Goal: Task Accomplishment & Management: Complete application form

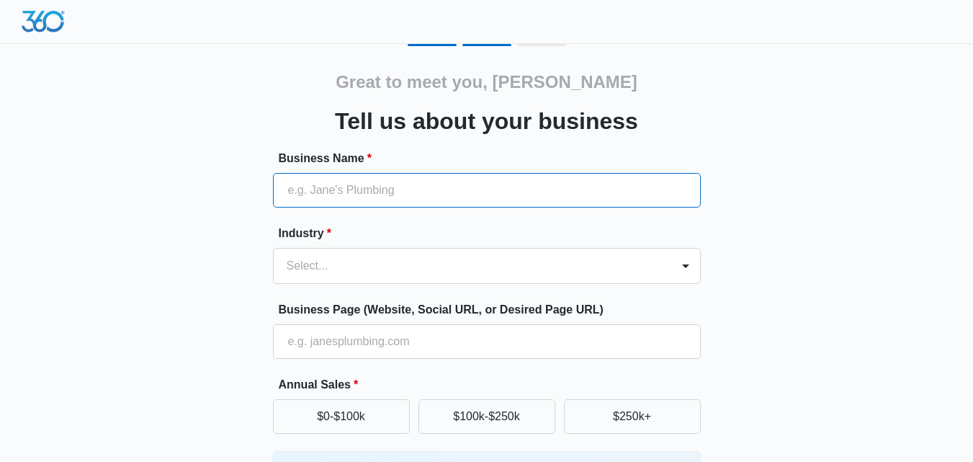
click at [460, 207] on input "Business Name *" at bounding box center [487, 190] width 428 height 35
type input "KD Tree Service [GEOGRAPHIC_DATA] [GEOGRAPHIC_DATA]"
type input "[PHONE_NUMBER]"
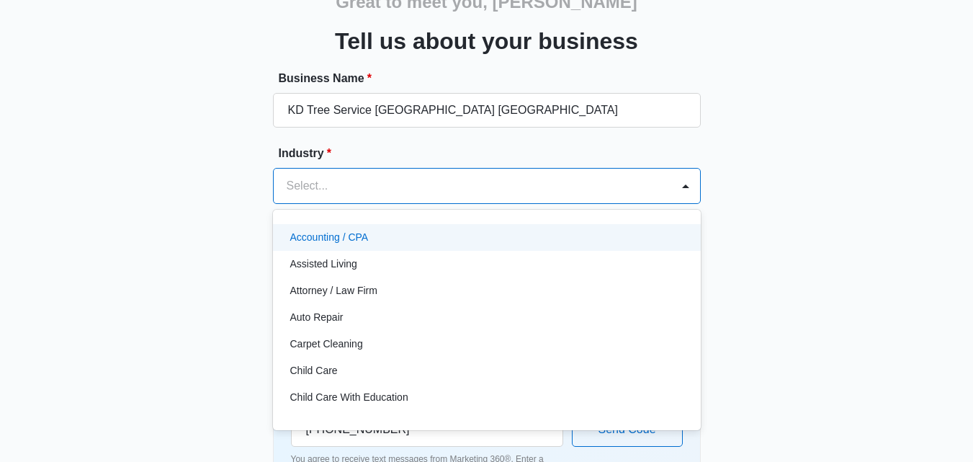
click at [442, 202] on div "Select..." at bounding box center [473, 186] width 398 height 35
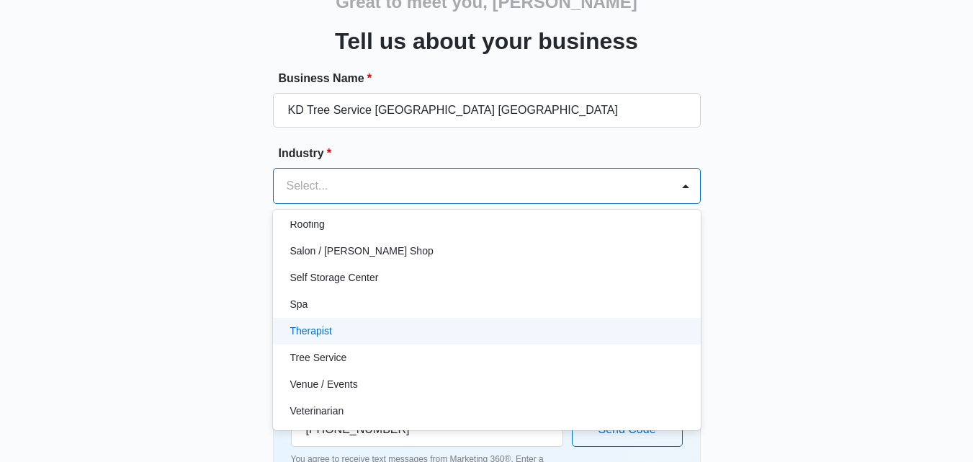
scroll to position [1115, 0]
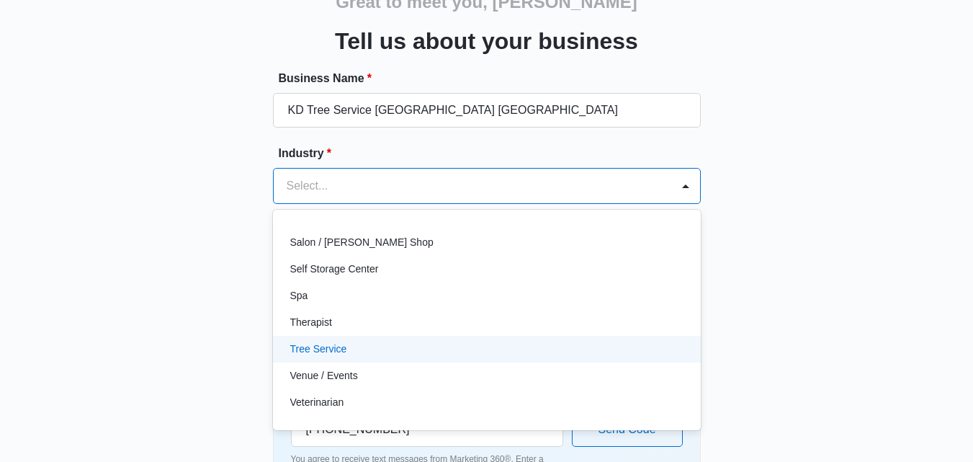
click at [411, 345] on div "Tree Service" at bounding box center [485, 349] width 391 height 15
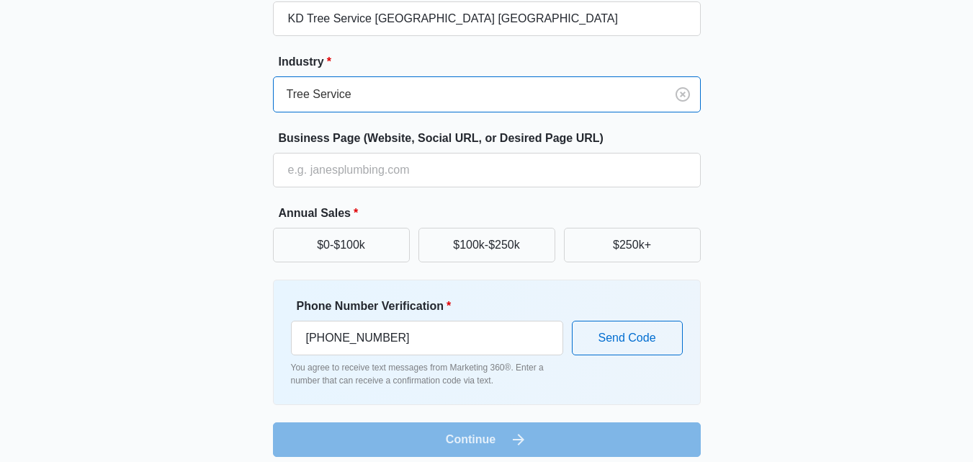
scroll to position [172, 0]
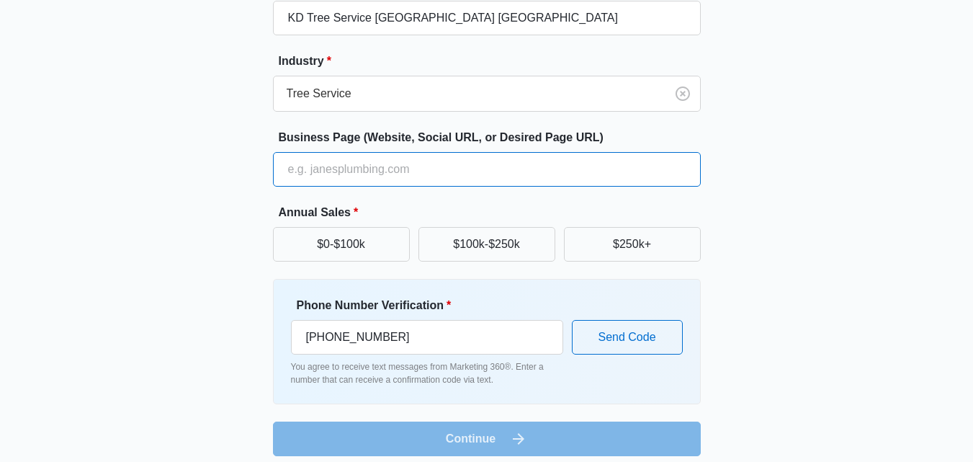
click at [416, 166] on input "Business Page (Website, Social URL, or Desired Page URL)" at bounding box center [487, 169] width 428 height 35
type input "https://kdtreeservices.com/service-location/albany-ny/"
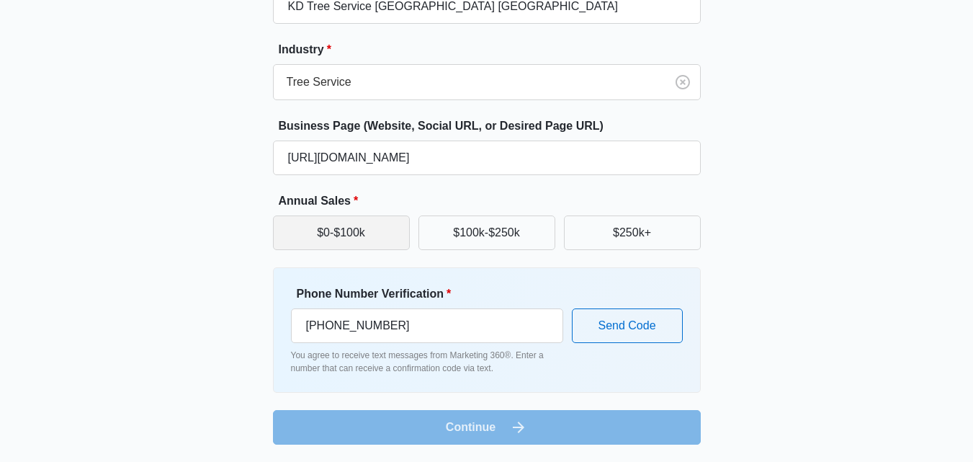
click at [386, 239] on button "$0-$100k" at bounding box center [341, 232] width 137 height 35
click at [465, 240] on button "$100k-$250k" at bounding box center [487, 232] width 137 height 35
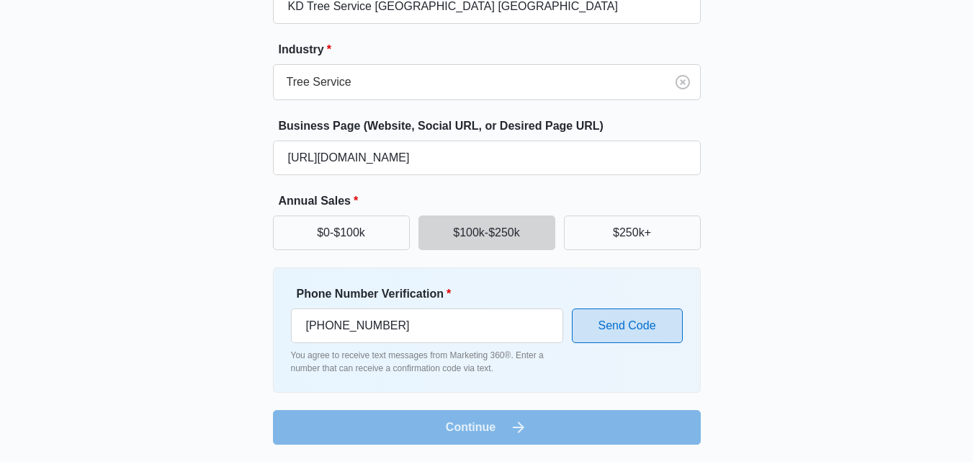
click at [602, 323] on button "Send Code" at bounding box center [627, 325] width 111 height 35
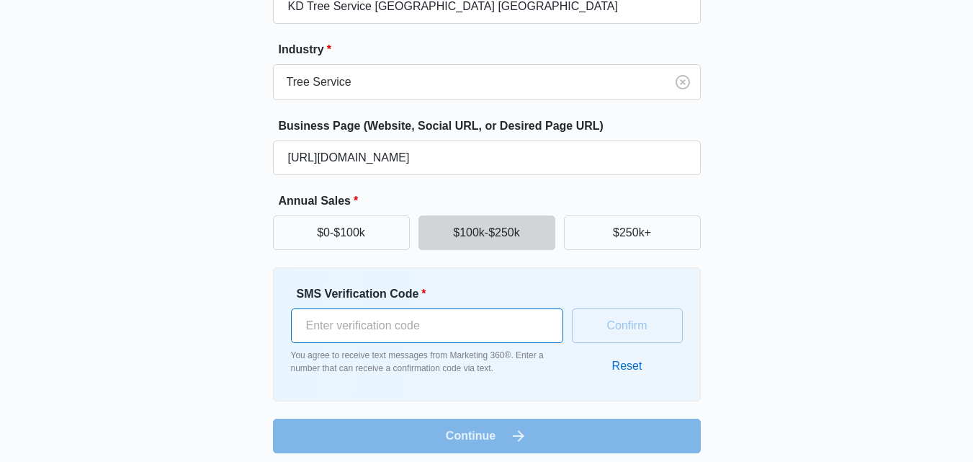
click at [458, 327] on input "SMS Verification Code *" at bounding box center [427, 325] width 272 height 35
type input "-7"
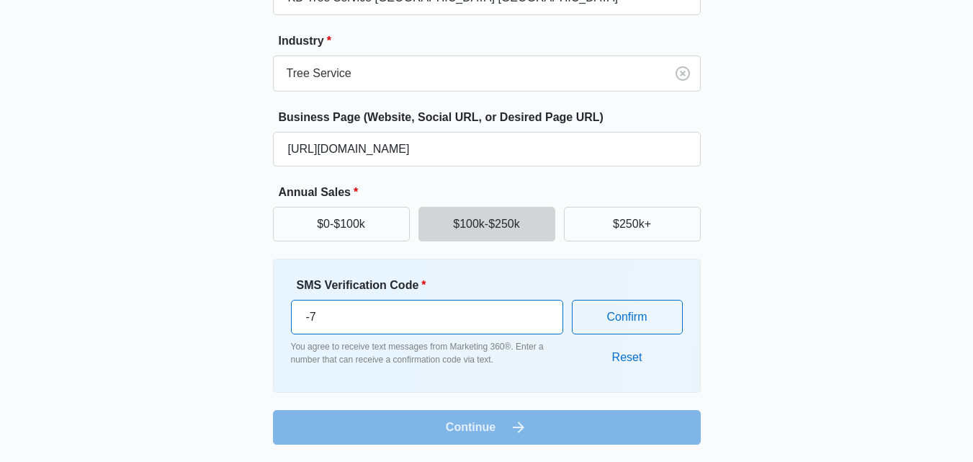
click at [447, 334] on input "-7" at bounding box center [427, 317] width 272 height 35
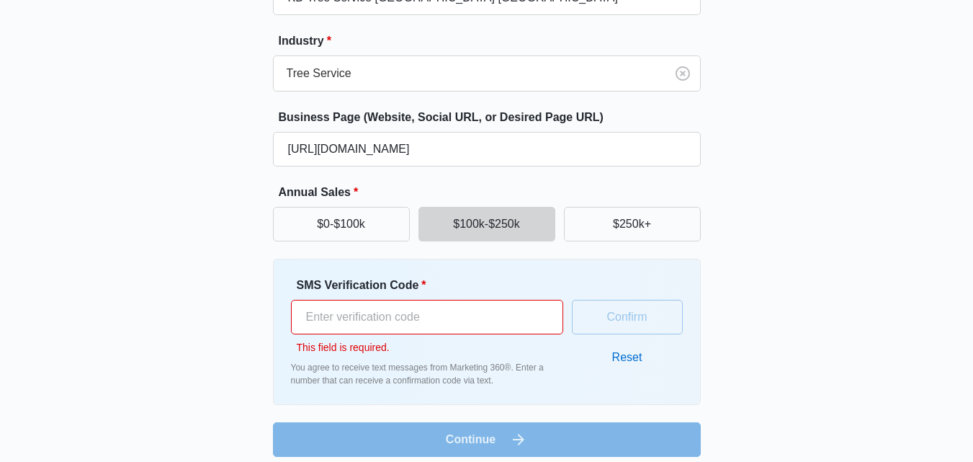
click at [449, 323] on input "SMS Verification Code *" at bounding box center [427, 317] width 272 height 35
type input "3"
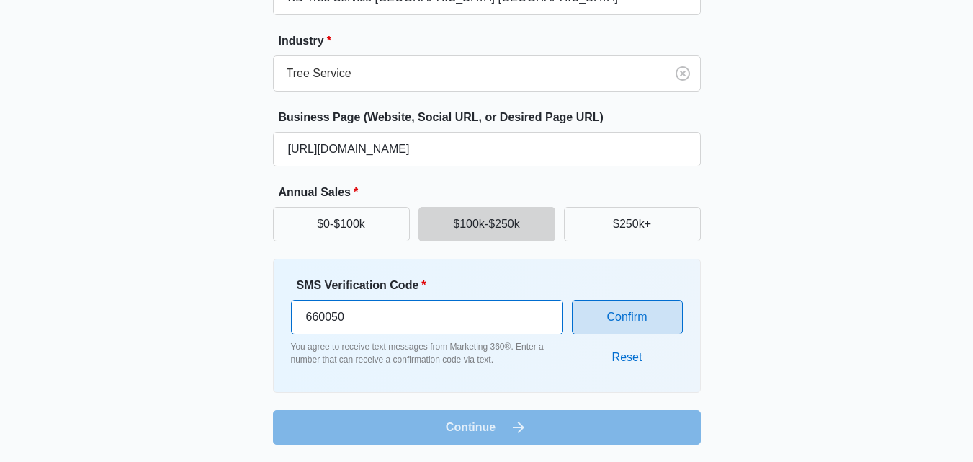
type input "660050"
click at [635, 315] on button "Confirm" at bounding box center [627, 317] width 111 height 35
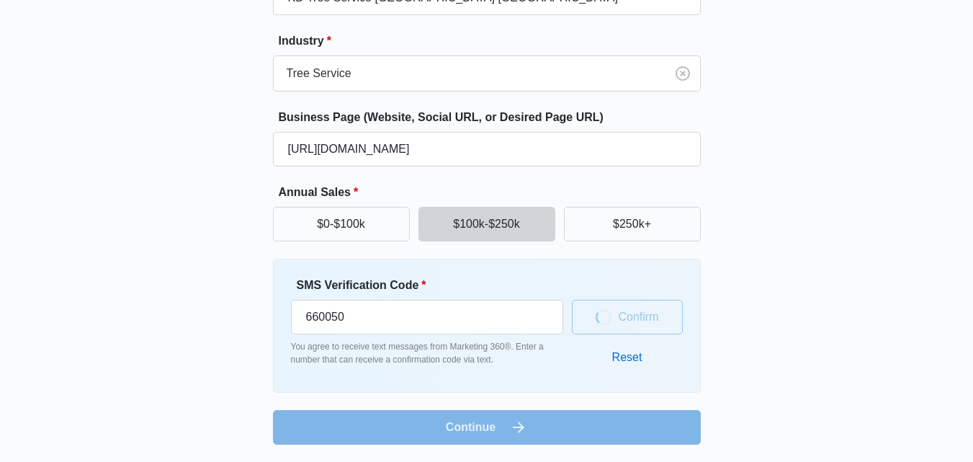
scroll to position [184, 0]
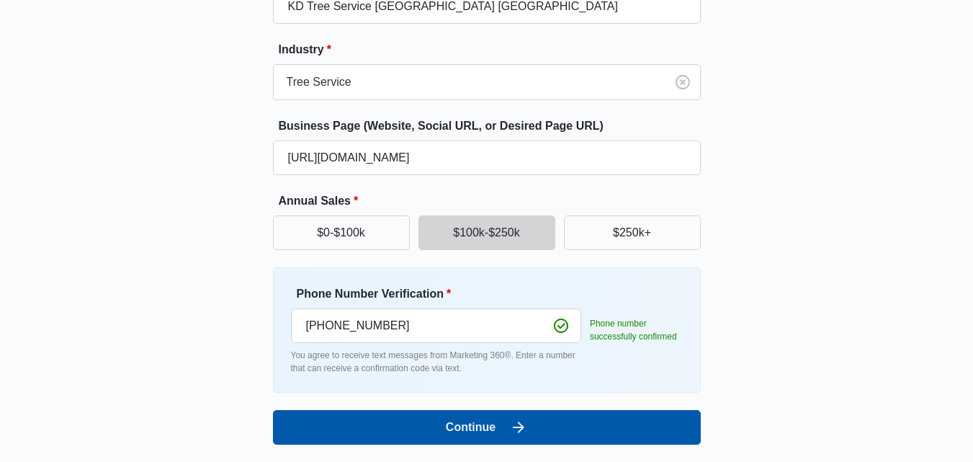
click at [571, 421] on button "Continue" at bounding box center [487, 427] width 428 height 35
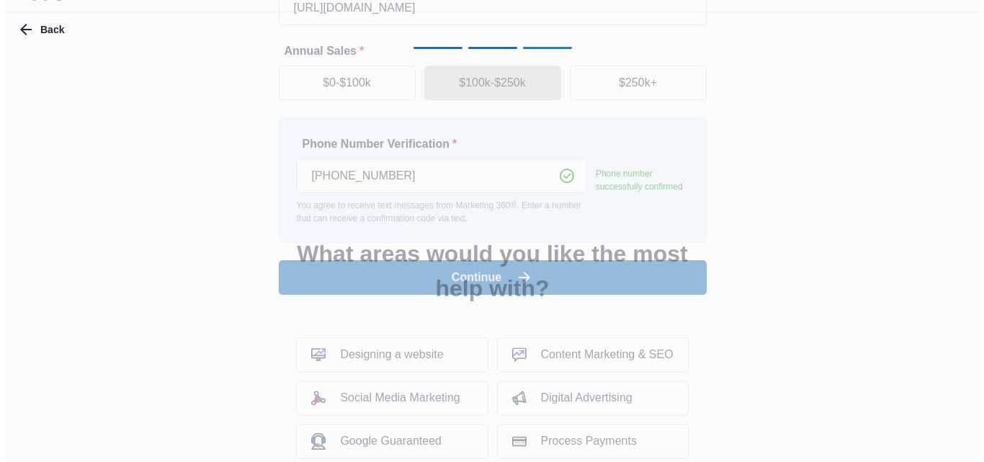
scroll to position [0, 0]
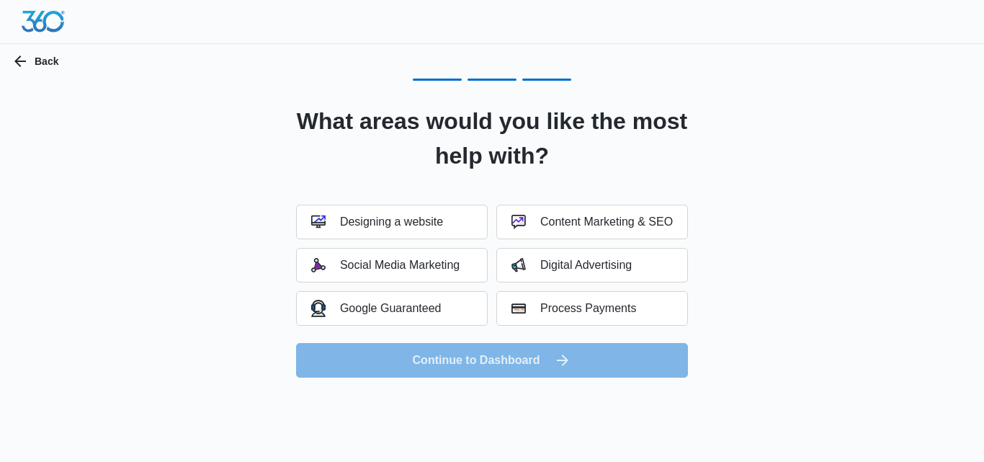
click at [586, 128] on h2 "What areas would you like the most help with?" at bounding box center [492, 138] width 428 height 69
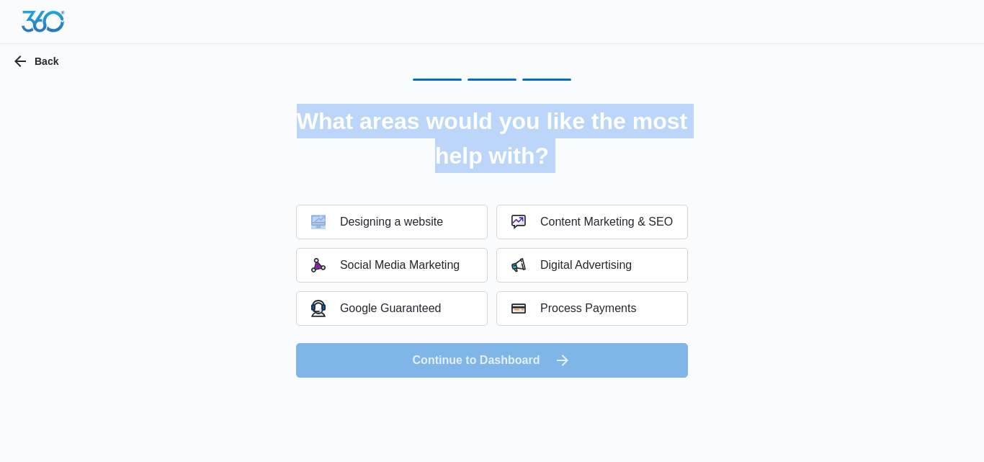
click at [586, 128] on h2 "What areas would you like the most help with?" at bounding box center [492, 138] width 428 height 69
click at [518, 161] on h2 "What areas would you like the most help with?" at bounding box center [492, 138] width 428 height 69
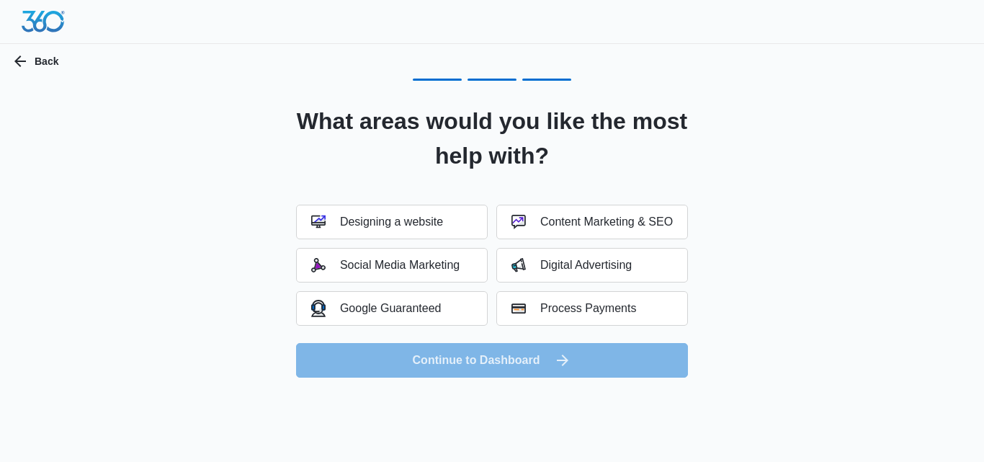
click at [518, 161] on h2 "What areas would you like the most help with?" at bounding box center [492, 138] width 428 height 69
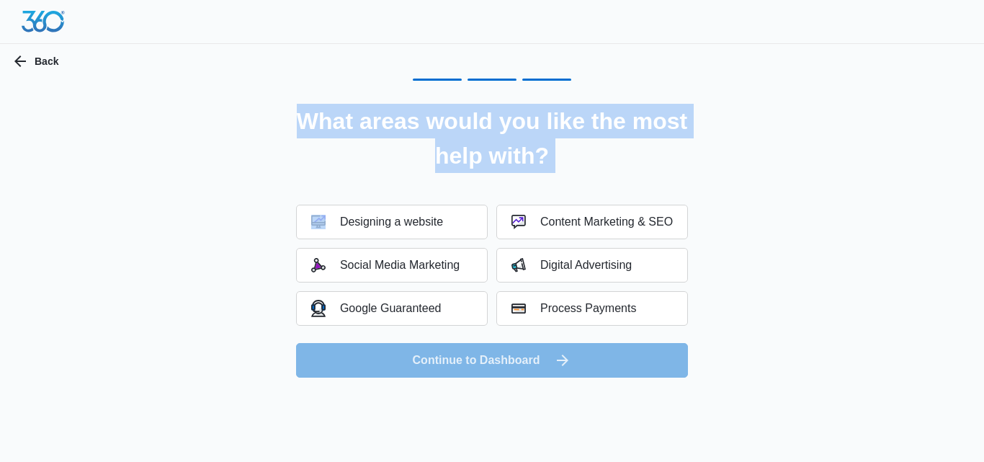
click at [518, 161] on h2 "What areas would you like the most help with?" at bounding box center [492, 138] width 428 height 69
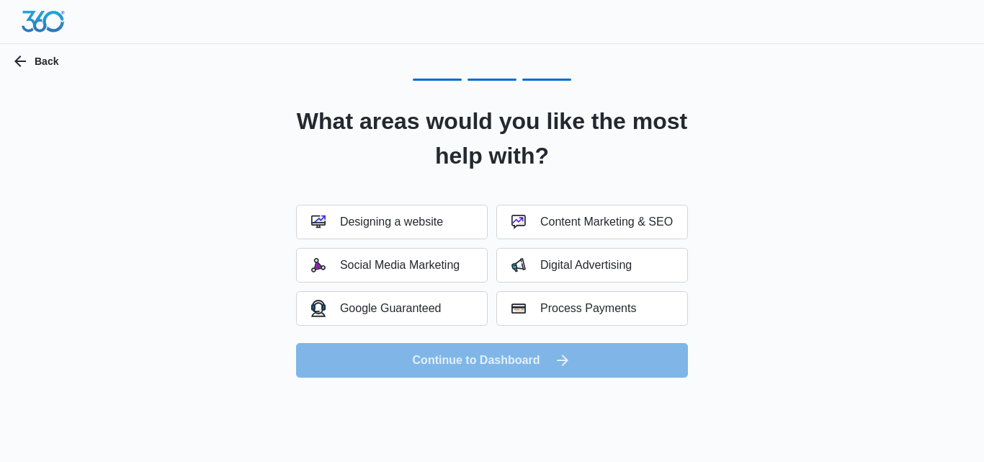
click at [518, 161] on h2 "What areas would you like the most help with?" at bounding box center [492, 138] width 428 height 69
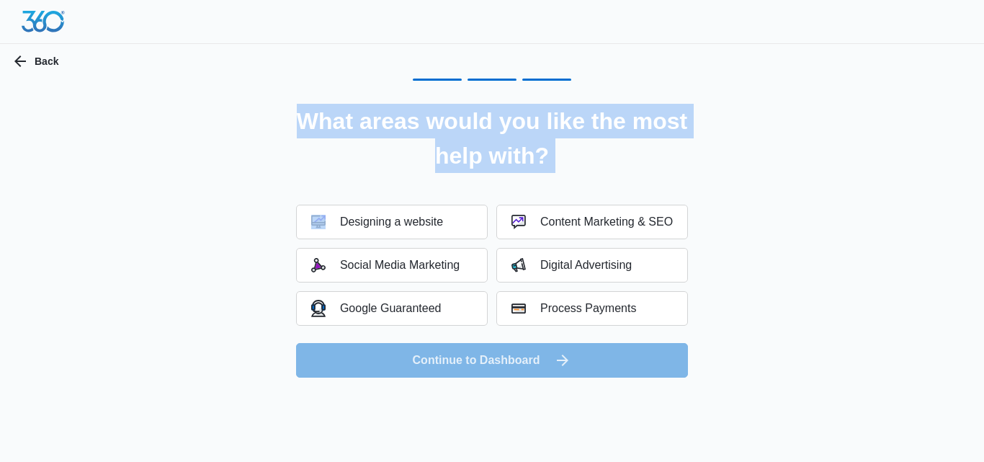
click at [518, 161] on h2 "What areas would you like the most help with?" at bounding box center [492, 138] width 428 height 69
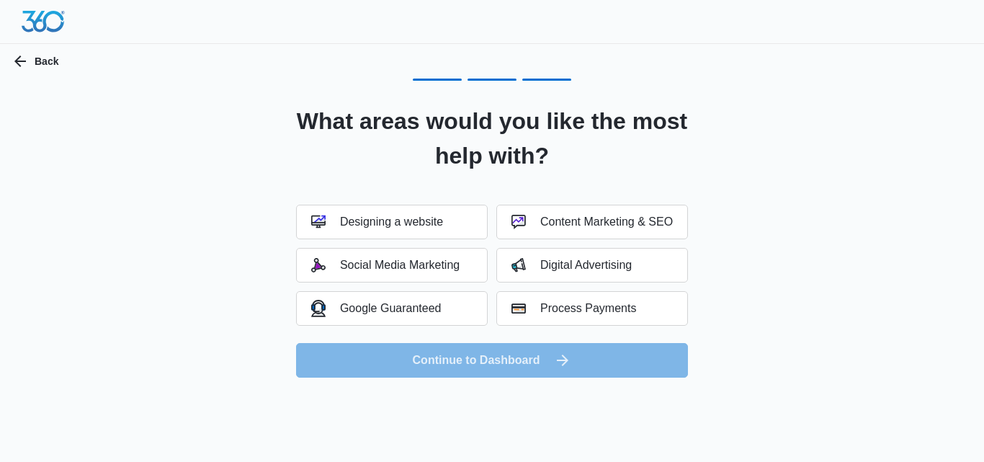
click at [577, 111] on h2 "What areas would you like the most help with?" at bounding box center [492, 138] width 428 height 69
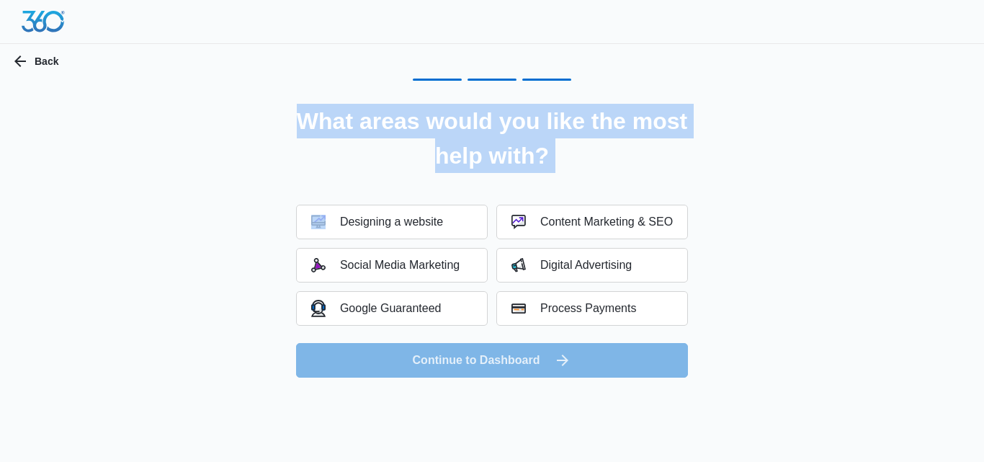
click at [577, 111] on h2 "What areas would you like the most help with?" at bounding box center [492, 138] width 428 height 69
click at [553, 135] on h2 "What areas would you like the most help with?" at bounding box center [492, 138] width 428 height 69
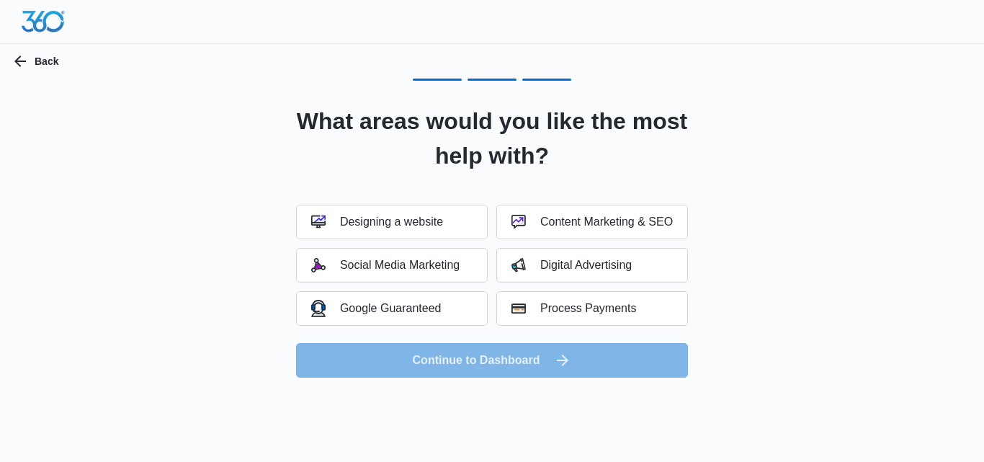
click at [560, 130] on h2 "What areas would you like the most help with?" at bounding box center [492, 138] width 428 height 69
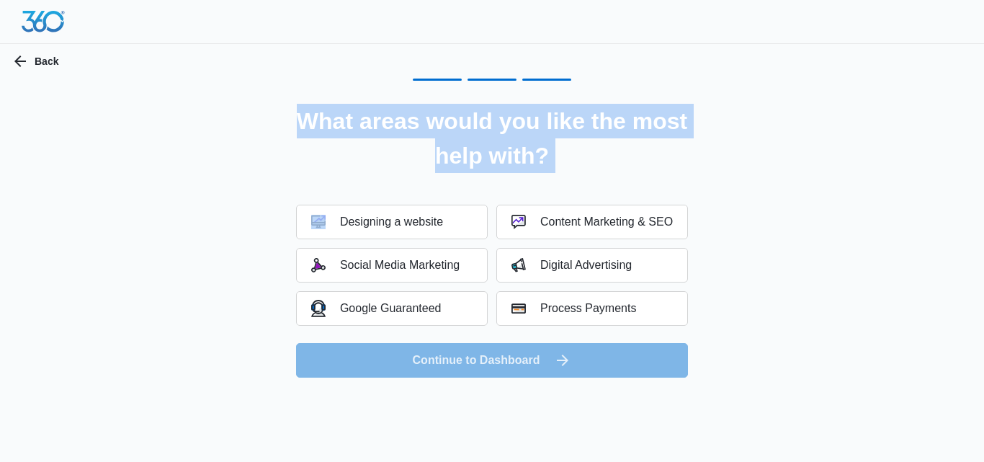
click at [560, 130] on h2 "What areas would you like the most help with?" at bounding box center [492, 138] width 428 height 69
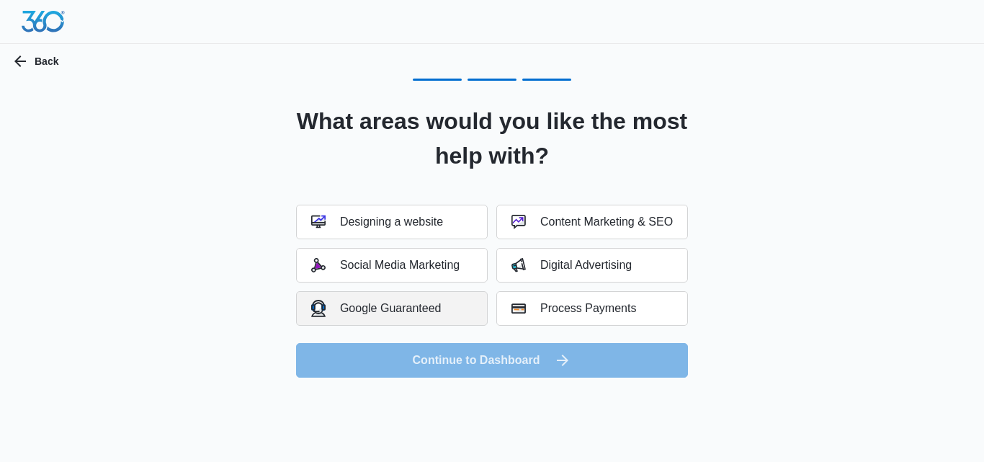
click at [447, 298] on button "Google Guaranteed" at bounding box center [392, 308] width 192 height 35
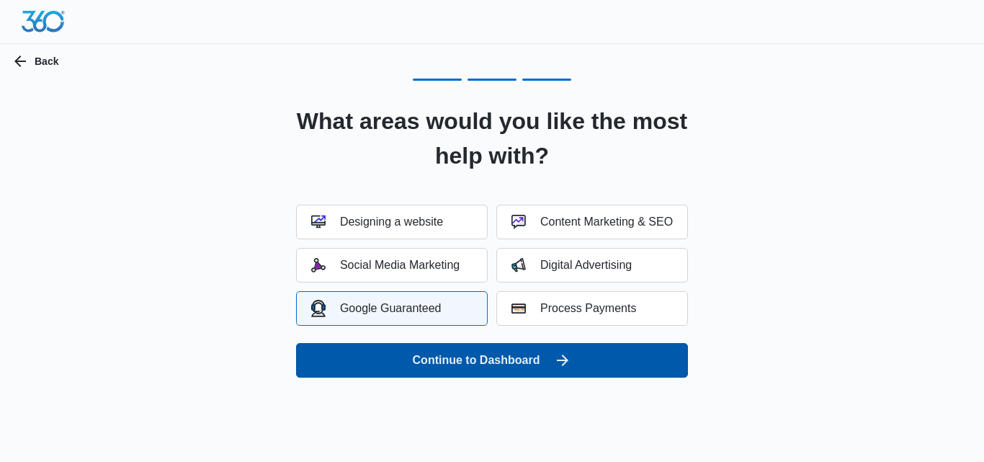
click at [455, 360] on button "Continue to Dashboard" at bounding box center [492, 360] width 392 height 35
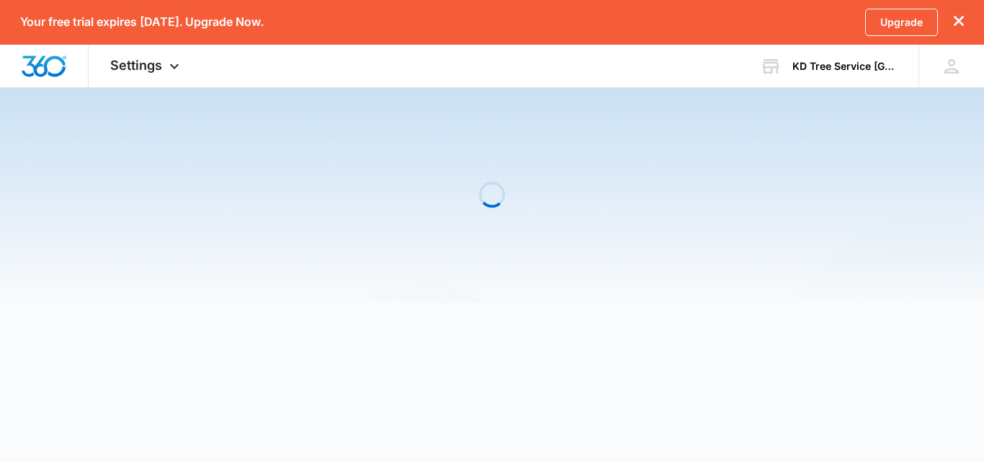
click at [955, 21] on icon "dismiss this dialog" at bounding box center [959, 21] width 10 height 10
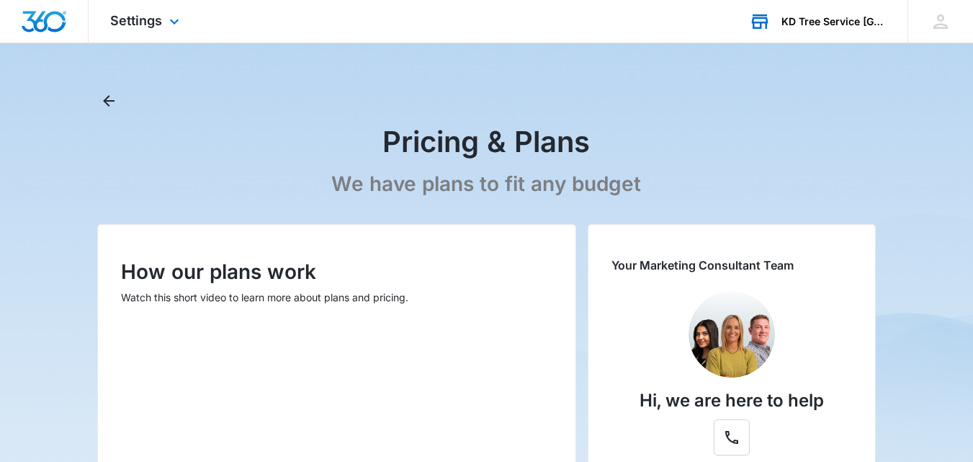
click at [858, 25] on div "KD Tree Service Albany NY" at bounding box center [834, 22] width 105 height 12
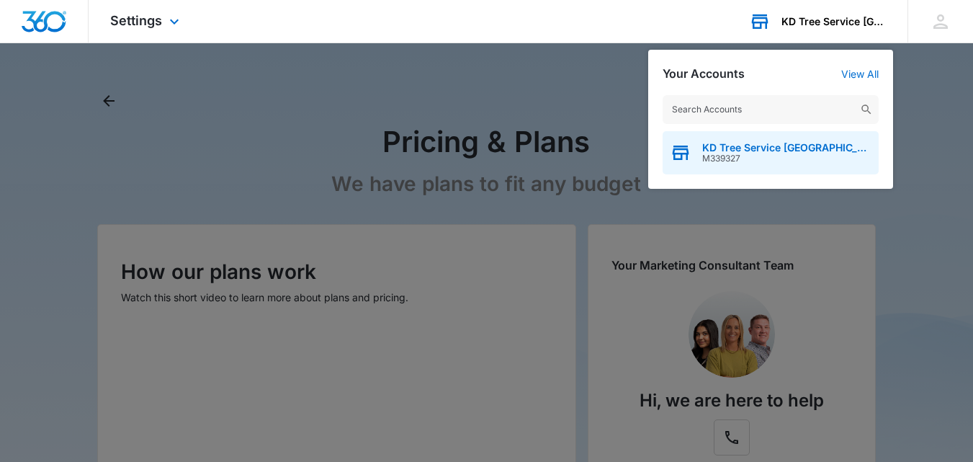
click at [812, 159] on span "M339327" at bounding box center [786, 158] width 169 height 10
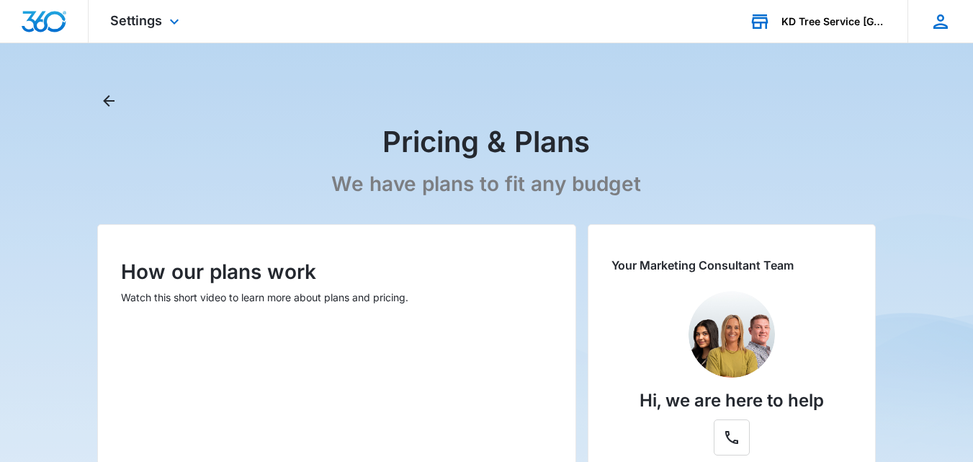
click at [939, 18] on icon at bounding box center [941, 21] width 14 height 14
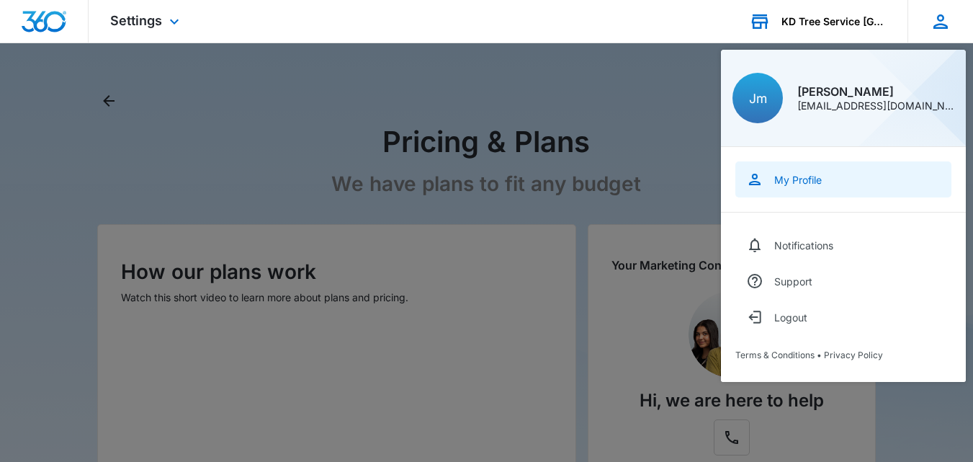
click at [805, 185] on div "My Profile" at bounding box center [799, 180] width 48 height 12
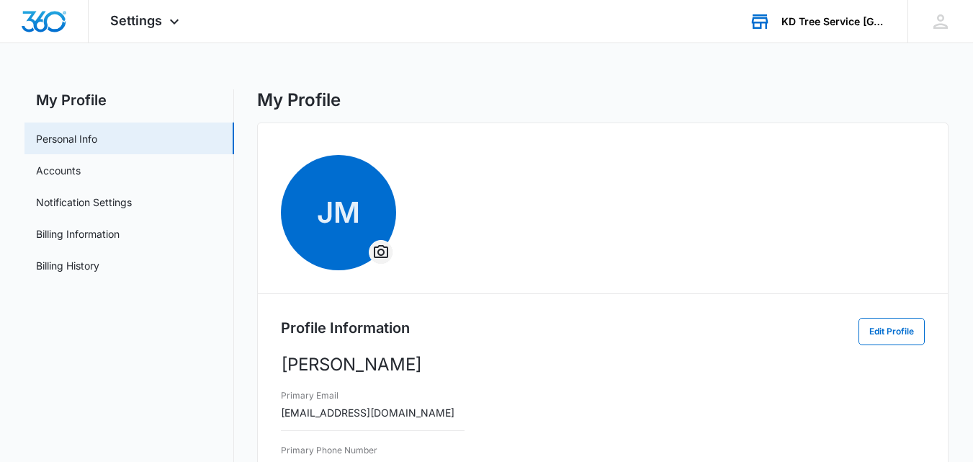
click at [383, 251] on icon "Overflow Menu" at bounding box center [381, 252] width 17 height 17
click at [419, 287] on div "Change Profile Photo" at bounding box center [437, 292] width 99 height 10
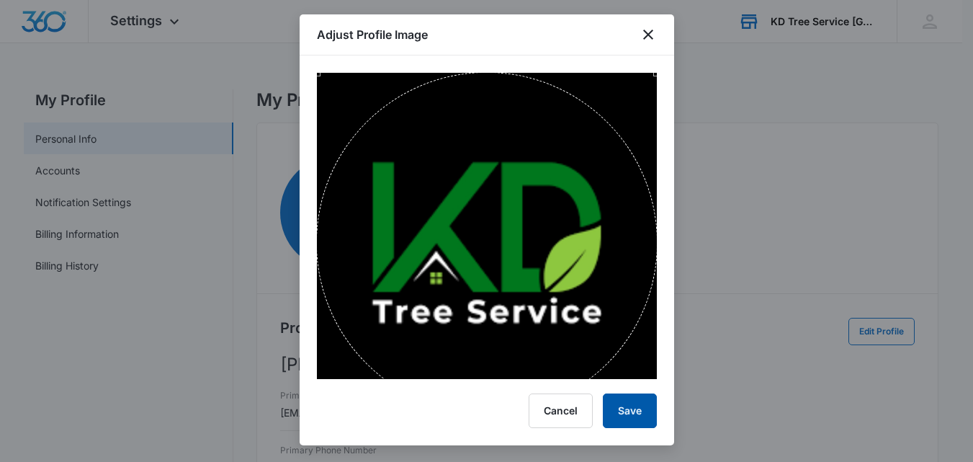
click at [628, 409] on button "Save" at bounding box center [630, 410] width 54 height 35
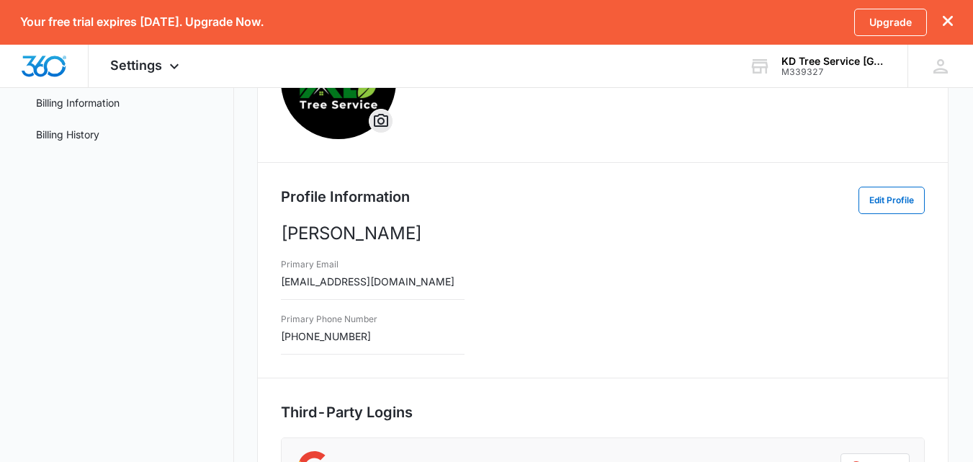
scroll to position [175, 0]
click at [884, 195] on button "Edit Profile" at bounding box center [892, 199] width 66 height 27
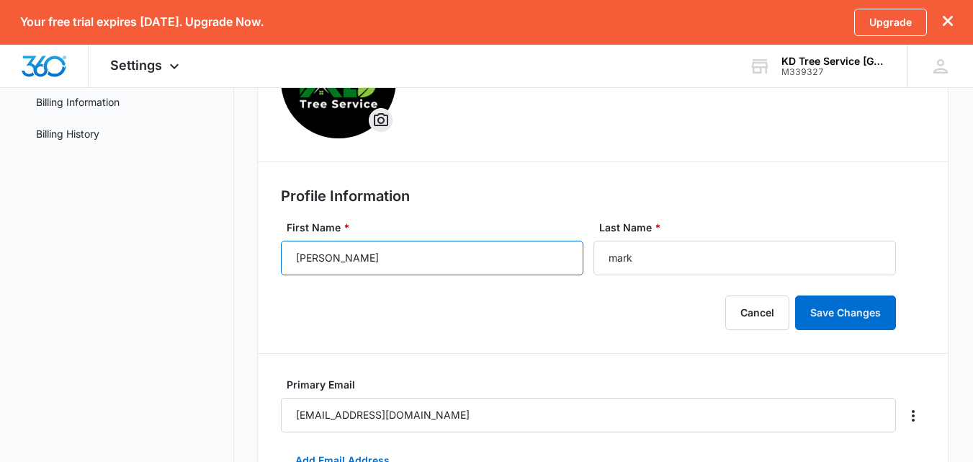
click at [536, 257] on input "James" at bounding box center [432, 258] width 303 height 35
type input "KD Tree Service"
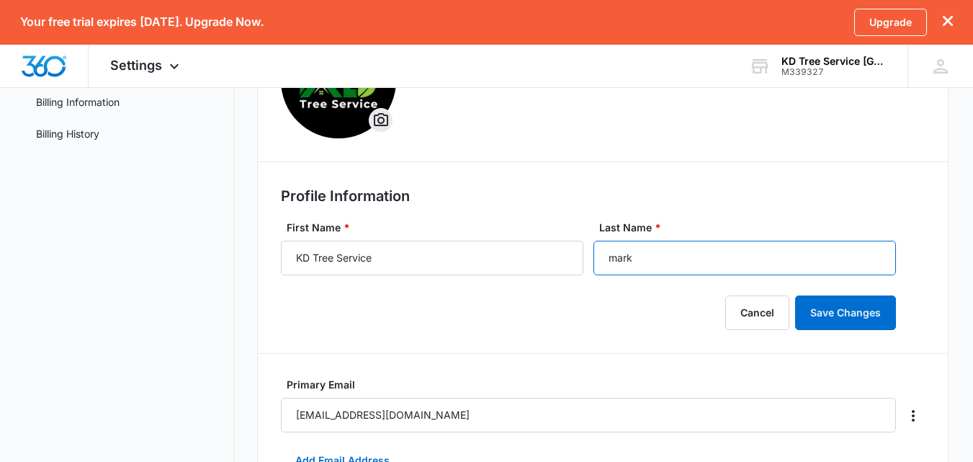
click at [668, 264] on input "mark" at bounding box center [745, 258] width 303 height 35
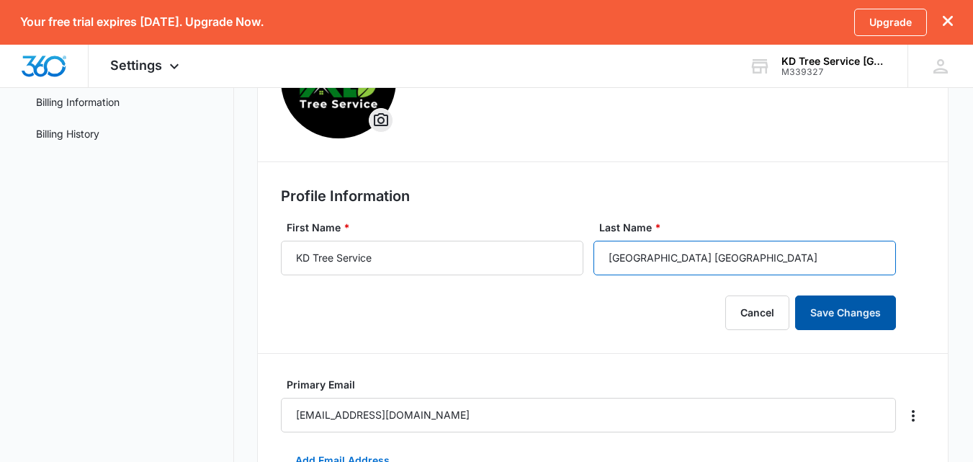
type input "Albany NY"
click at [891, 301] on button "Save Changes" at bounding box center [845, 312] width 101 height 35
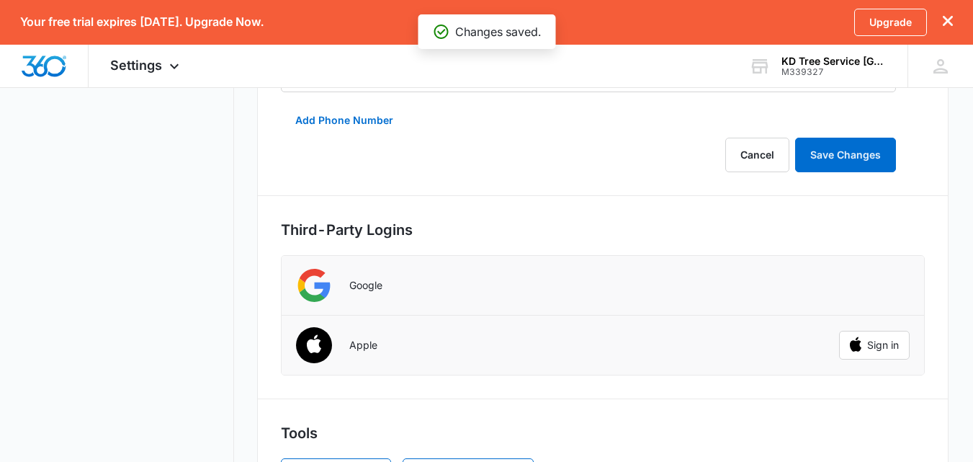
scroll to position [664, 0]
click at [865, 150] on button "Save Changes" at bounding box center [845, 154] width 101 height 35
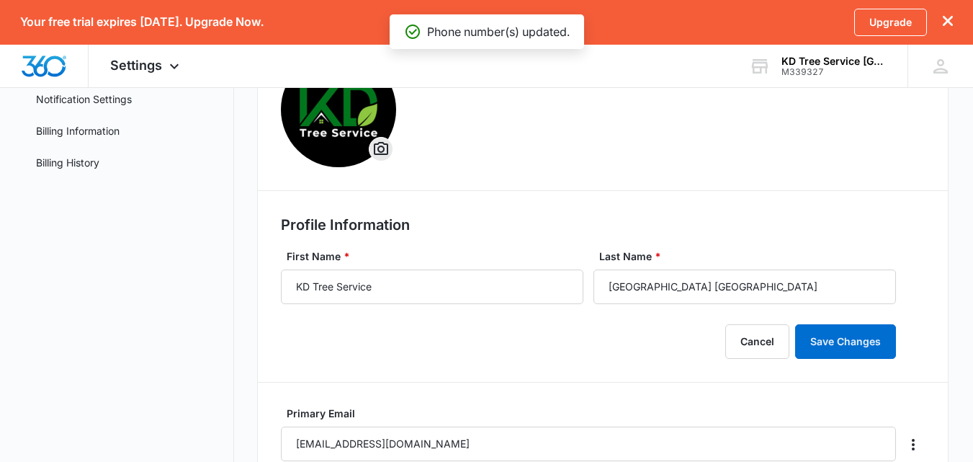
scroll to position [199, 0]
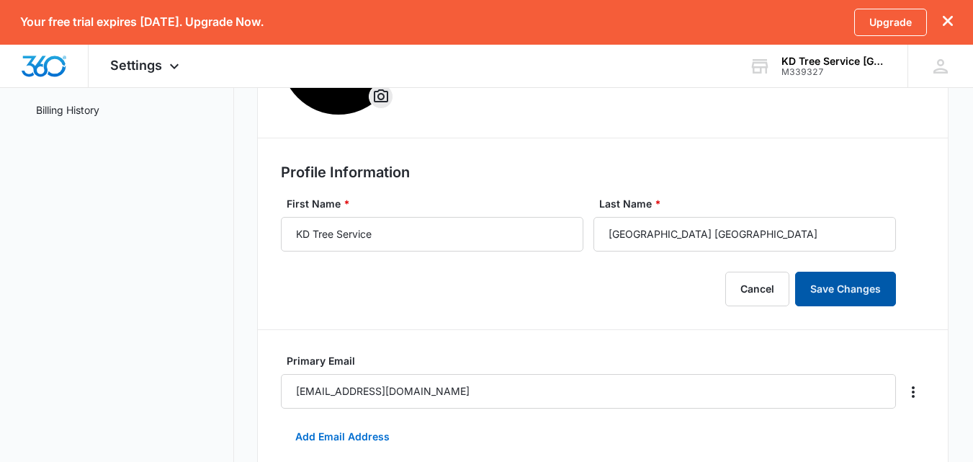
click at [838, 290] on button "Save Changes" at bounding box center [845, 289] width 101 height 35
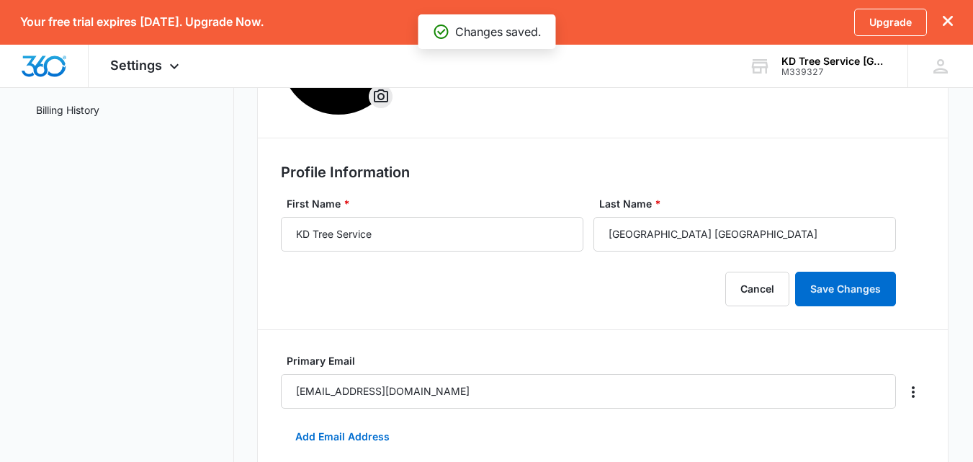
scroll to position [0, 0]
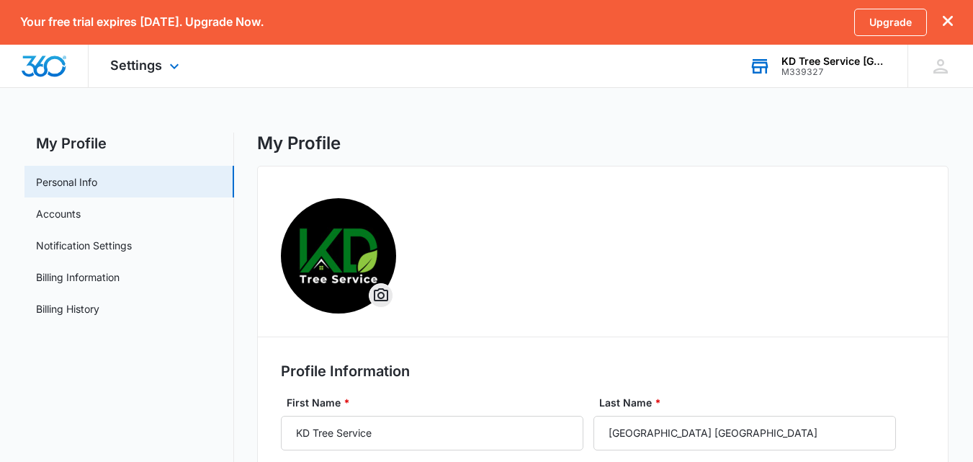
click at [856, 68] on div "M339327" at bounding box center [834, 72] width 105 height 10
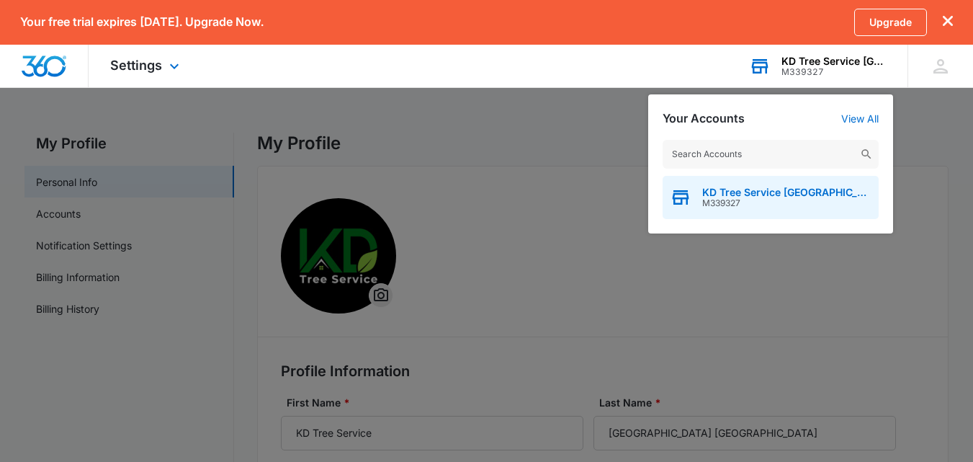
click at [807, 203] on span "M339327" at bounding box center [786, 203] width 169 height 10
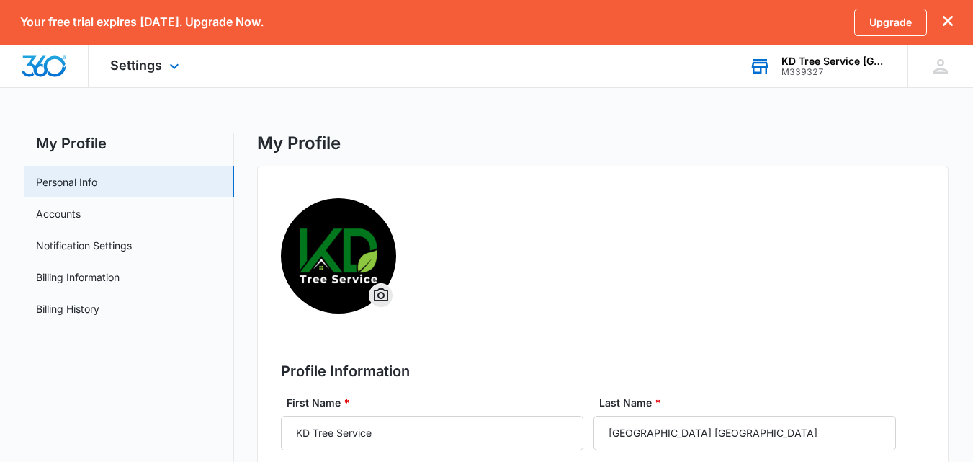
click at [946, 19] on icon "dismiss this dialog" at bounding box center [948, 21] width 10 height 10
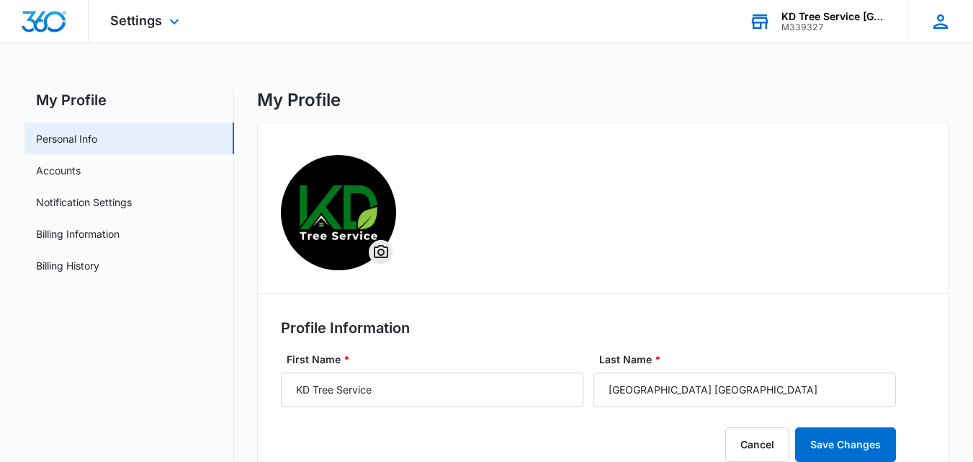
click at [942, 22] on icon at bounding box center [941, 22] width 22 height 22
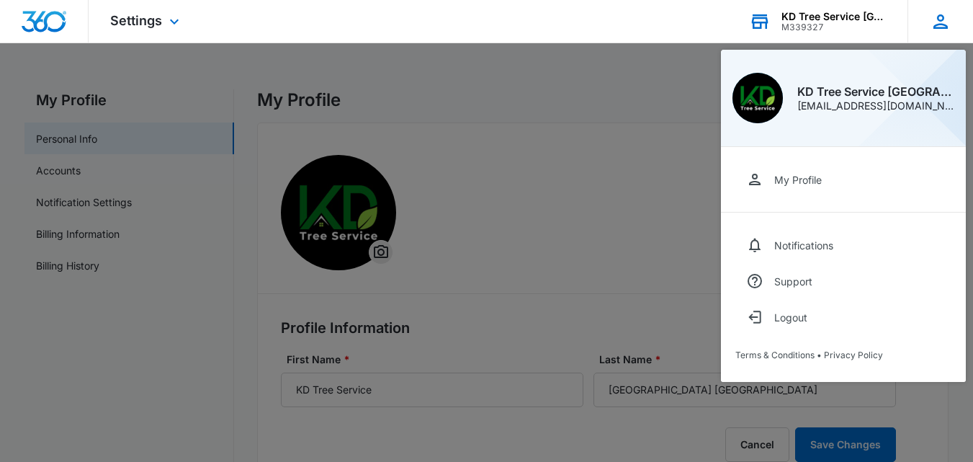
click at [890, 89] on div "KD Tree Service [GEOGRAPHIC_DATA] [GEOGRAPHIC_DATA]" at bounding box center [876, 92] width 157 height 12
click at [759, 97] on img at bounding box center [757, 97] width 43 height 43
click at [778, 101] on img at bounding box center [757, 97] width 43 height 43
click at [367, 139] on div at bounding box center [486, 231] width 973 height 462
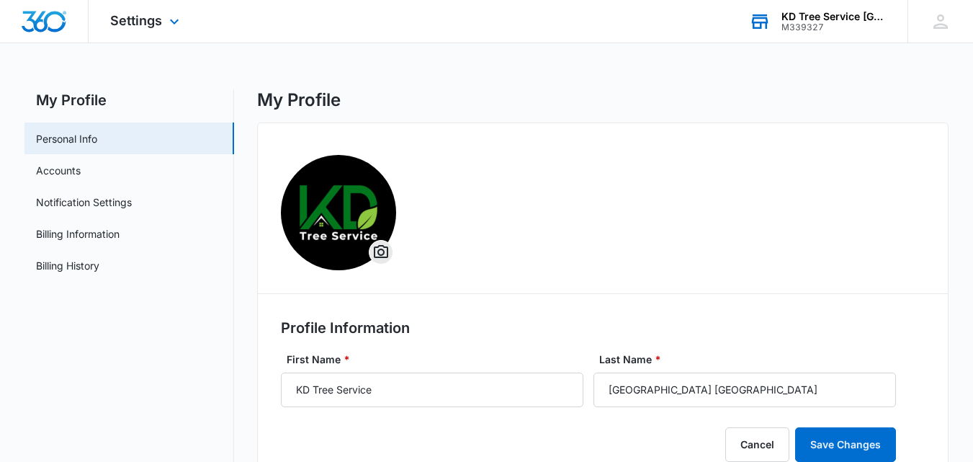
click at [43, 16] on img "Dashboard" at bounding box center [44, 22] width 46 height 22
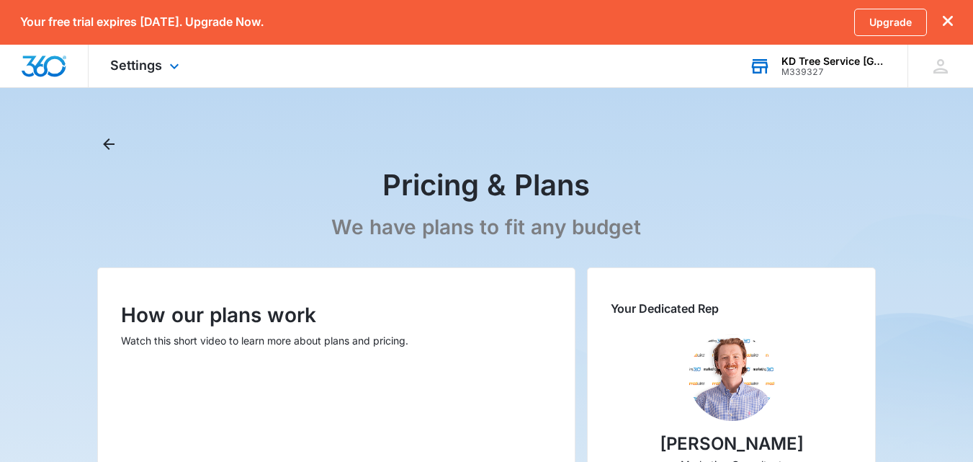
click at [841, 58] on div "KD Tree Service [GEOGRAPHIC_DATA] [GEOGRAPHIC_DATA]" at bounding box center [834, 61] width 105 height 12
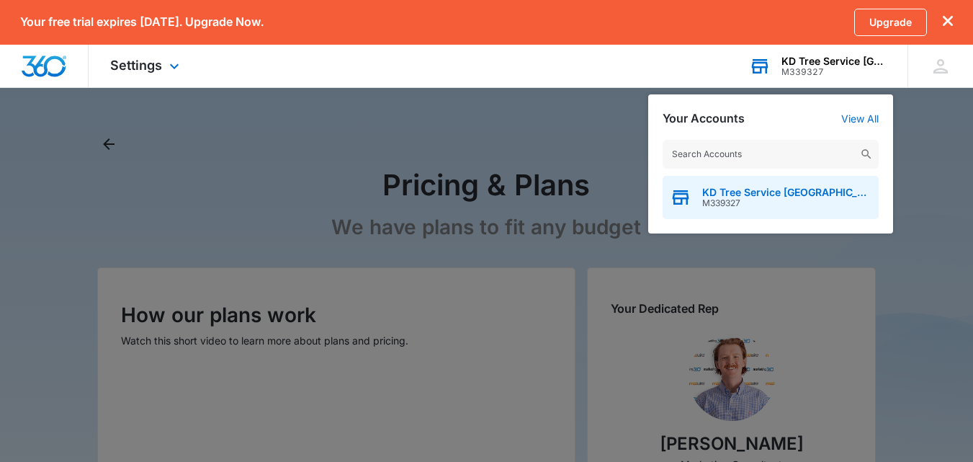
click at [812, 198] on span "M339327" at bounding box center [786, 203] width 169 height 10
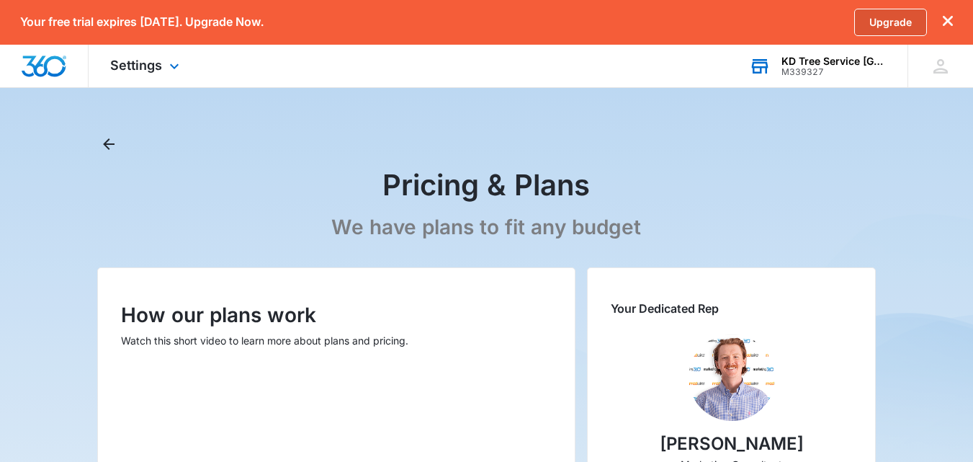
click at [893, 24] on link "Upgrade" at bounding box center [891, 22] width 73 height 27
click at [940, 76] on icon at bounding box center [941, 66] width 22 height 22
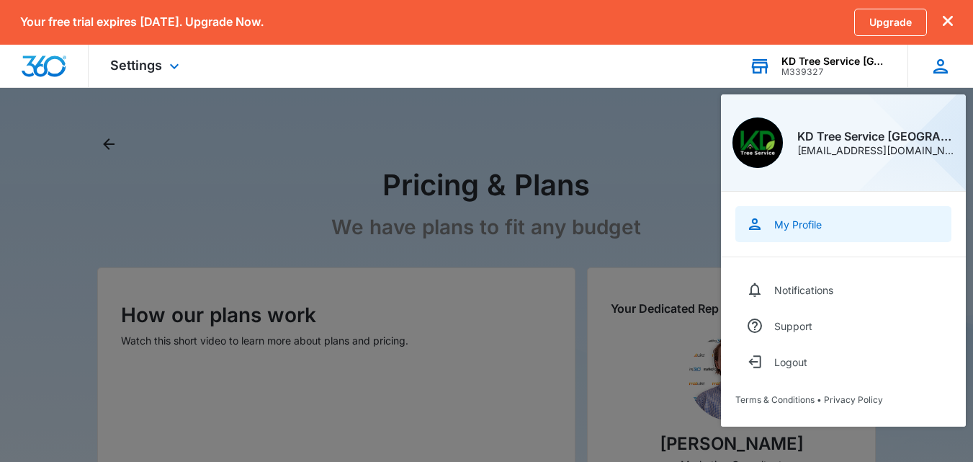
click at [777, 221] on div "My Profile" at bounding box center [799, 224] width 48 height 12
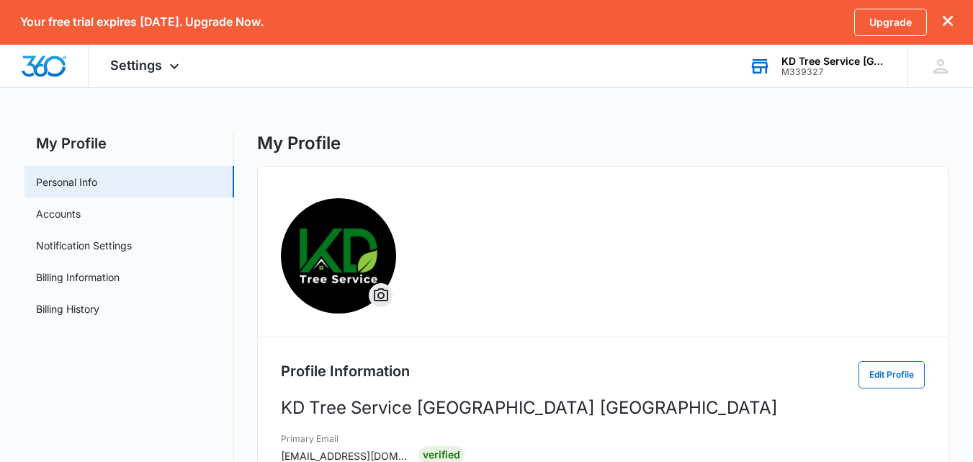
click at [947, 26] on button "dismiss this dialog" at bounding box center [948, 22] width 10 height 14
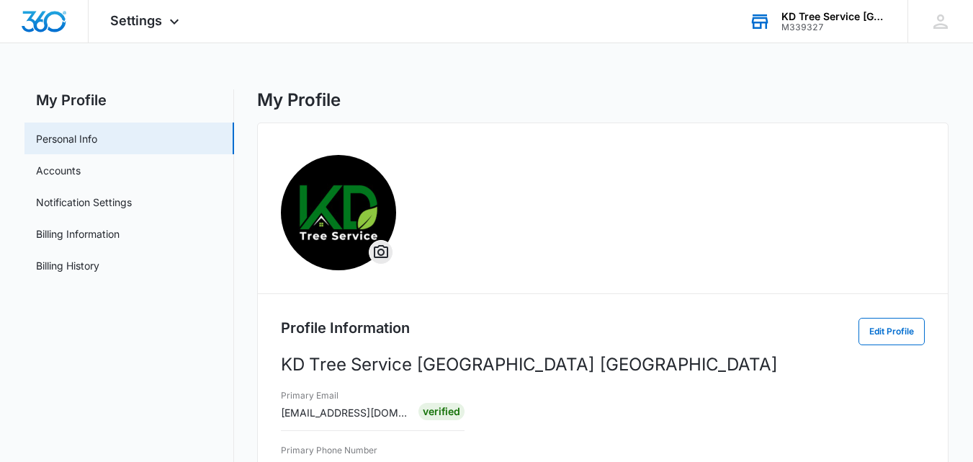
click at [794, 30] on div "M339327" at bounding box center [834, 27] width 105 height 10
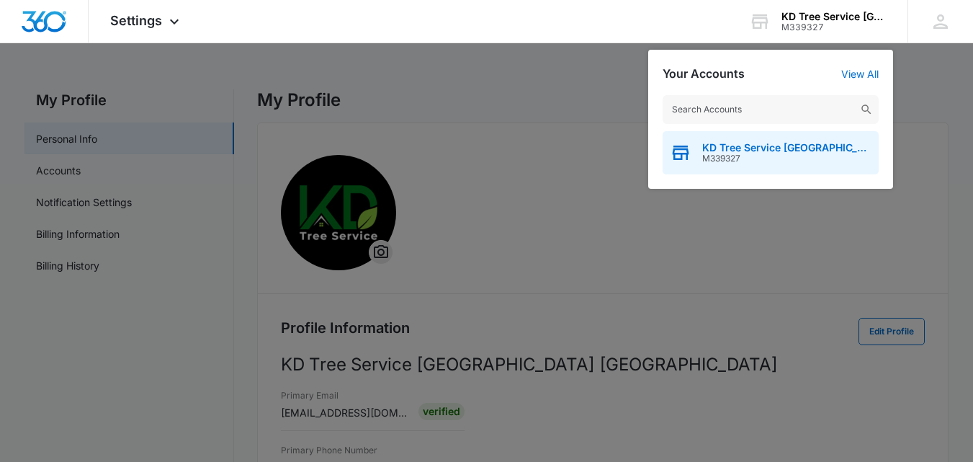
click at [754, 147] on span "KD Tree Service [GEOGRAPHIC_DATA] [GEOGRAPHIC_DATA]" at bounding box center [786, 148] width 169 height 12
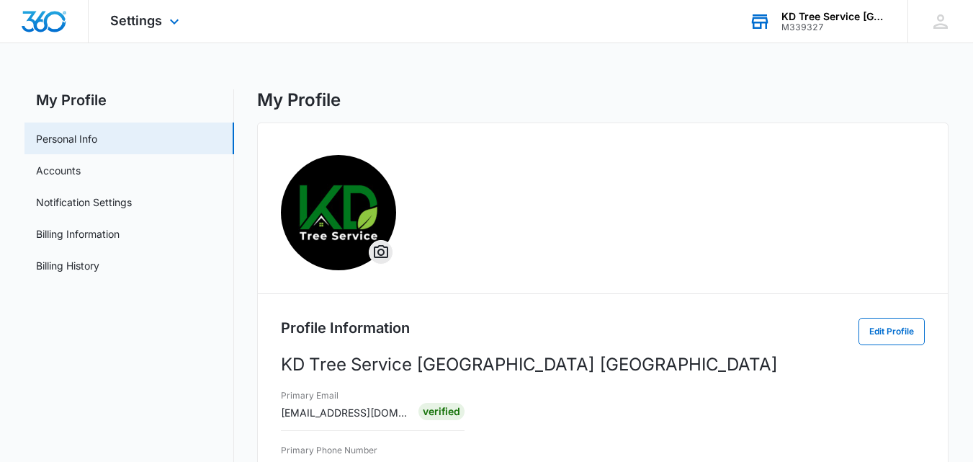
click at [867, 40] on div "KD Tree Service [GEOGRAPHIC_DATA] [GEOGRAPHIC_DATA] M339327 Your Accounts View …" at bounding box center [818, 21] width 180 height 43
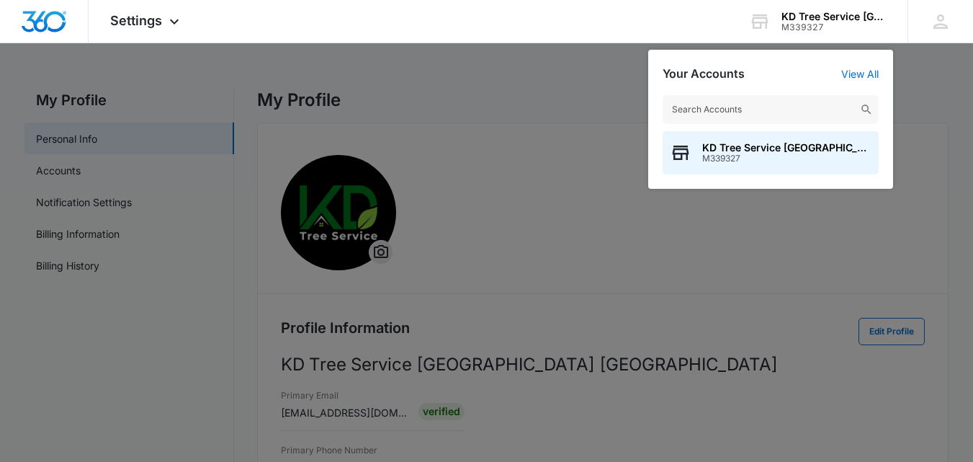
click at [602, 94] on div at bounding box center [486, 231] width 973 height 462
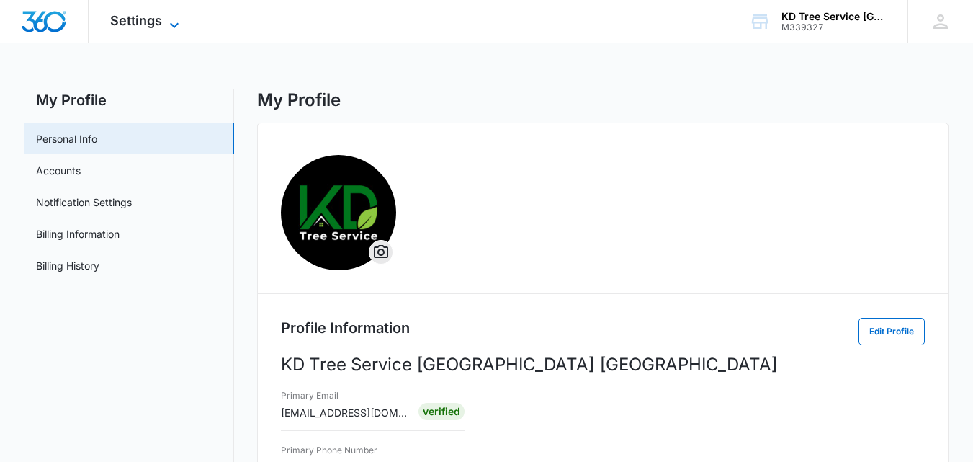
click at [159, 26] on span "Settings" at bounding box center [136, 20] width 52 height 15
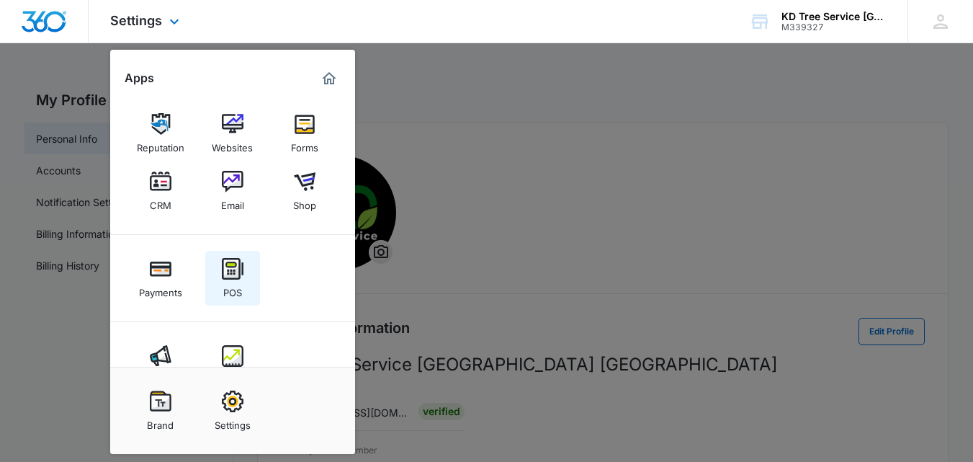
scroll to position [43, 0]
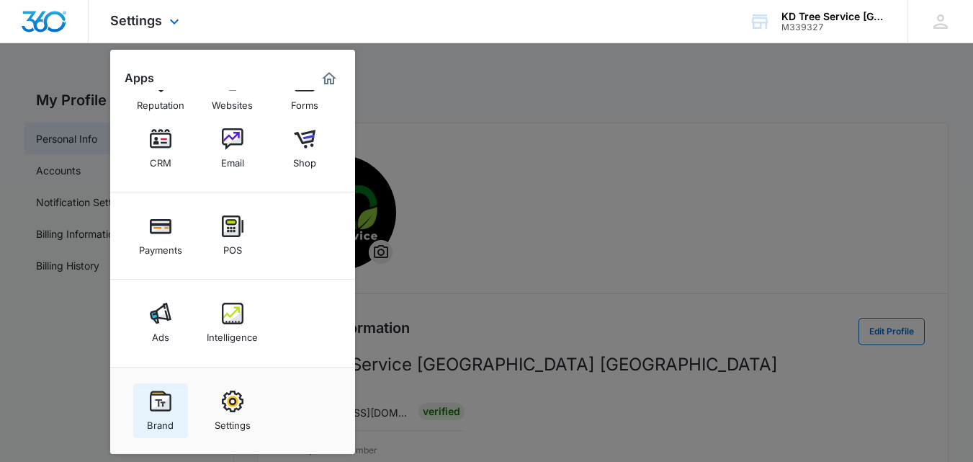
click at [151, 413] on div "Brand" at bounding box center [160, 421] width 27 height 19
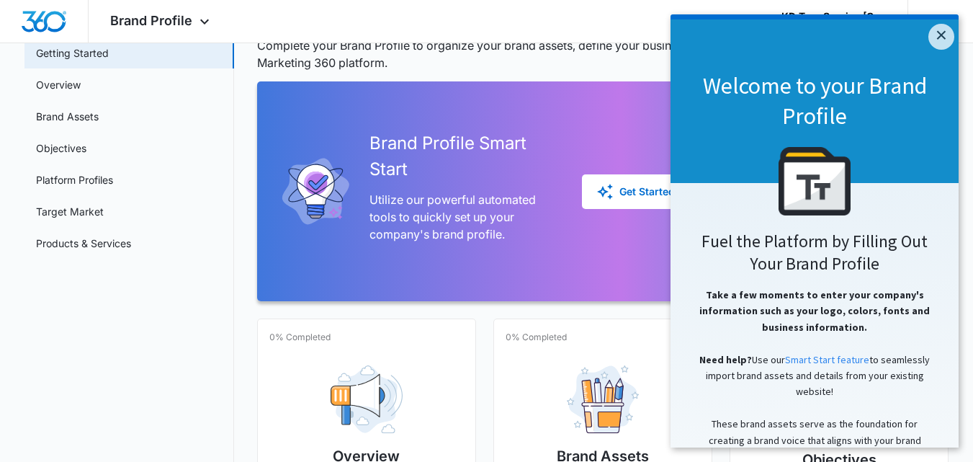
scroll to position [86, 0]
click at [933, 32] on link "×" at bounding box center [942, 37] width 26 height 26
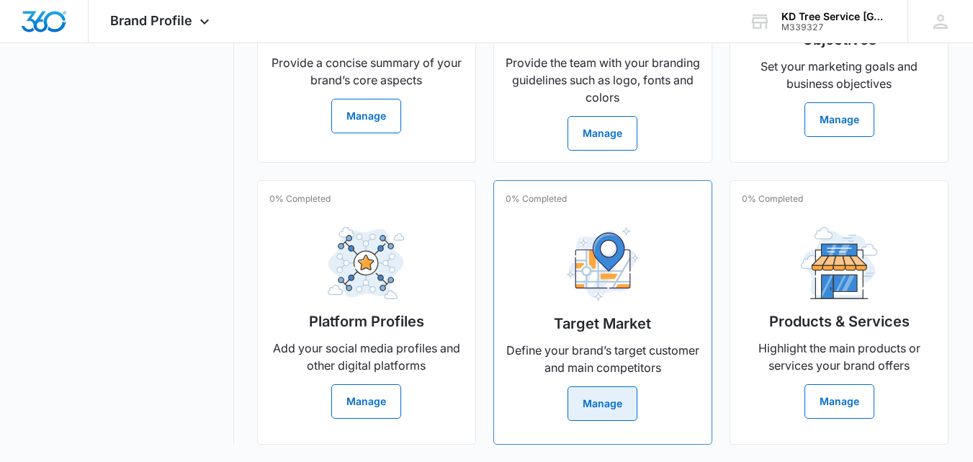
scroll to position [523, 0]
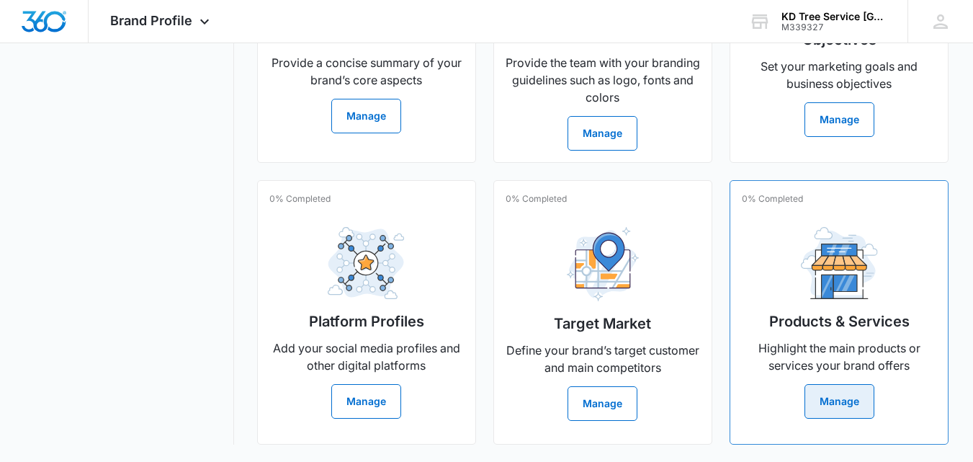
click at [848, 390] on button "Manage" at bounding box center [840, 401] width 70 height 35
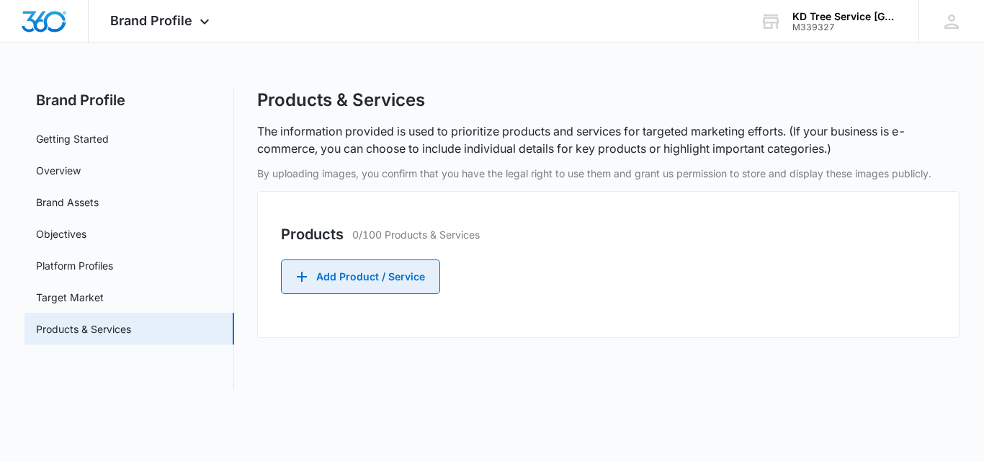
click at [398, 285] on button "Add Product / Service" at bounding box center [360, 276] width 159 height 35
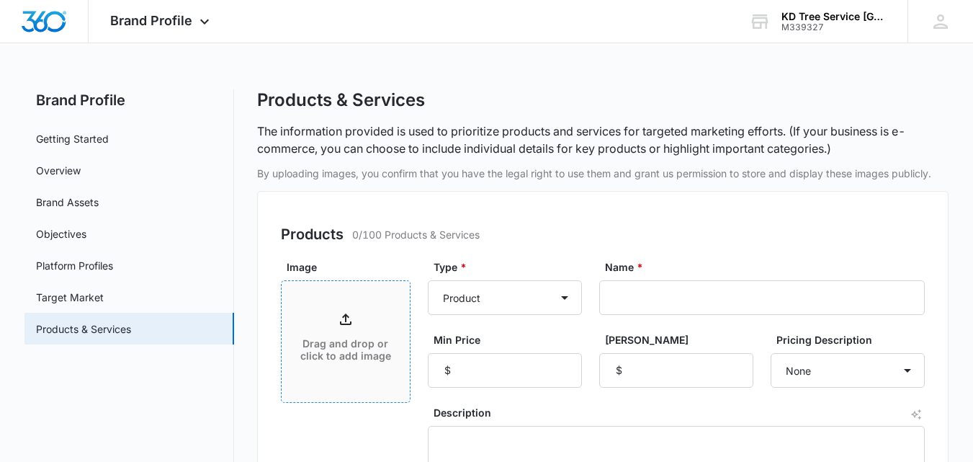
click at [365, 338] on p "Drag and drop or click to add image" at bounding box center [345, 350] width 99 height 24
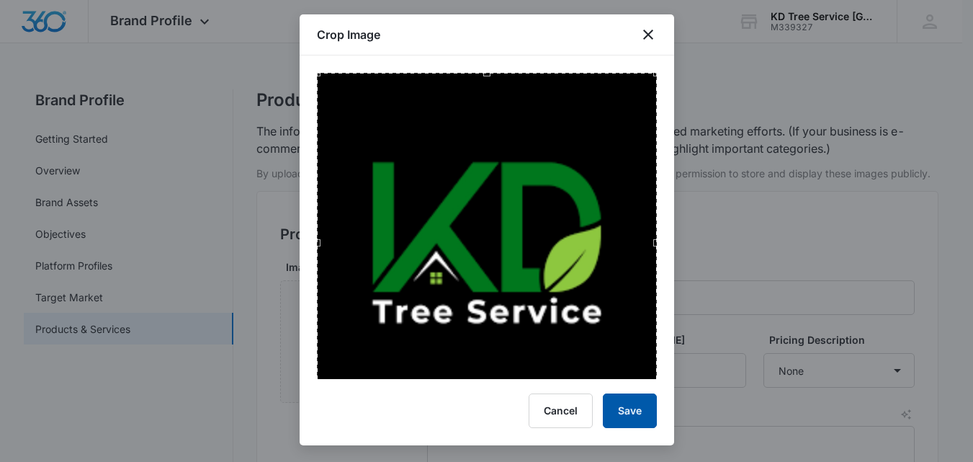
click at [615, 416] on button "Save" at bounding box center [630, 410] width 54 height 35
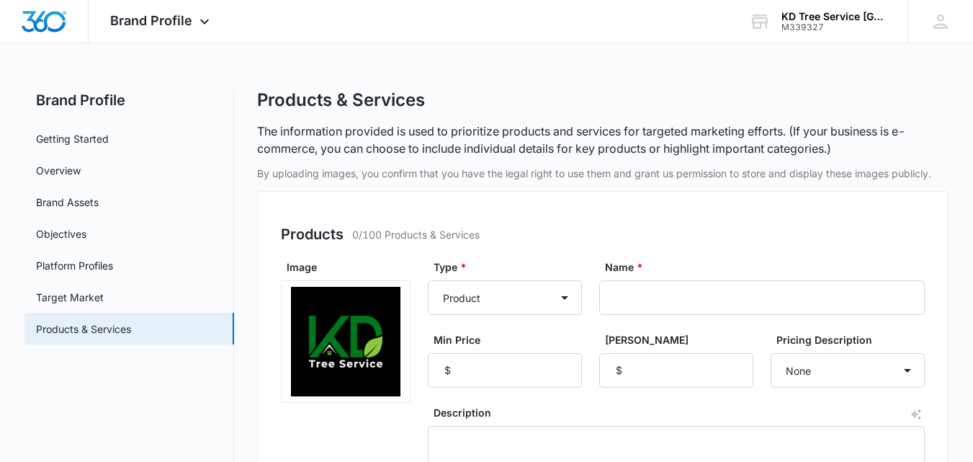
scroll to position [110, 0]
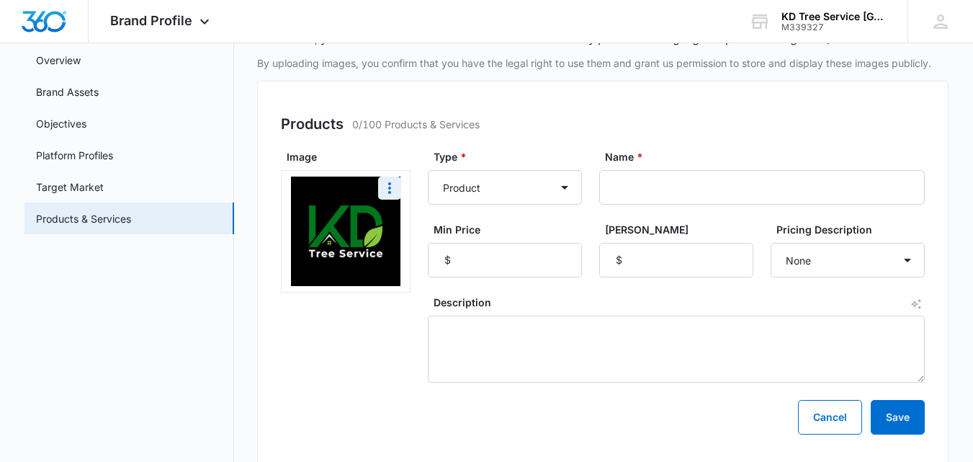
click at [351, 205] on img at bounding box center [346, 232] width 110 height 110
click at [384, 193] on icon "More" at bounding box center [389, 187] width 17 height 17
click at [408, 223] on div "Remove" at bounding box center [415, 228] width 38 height 10
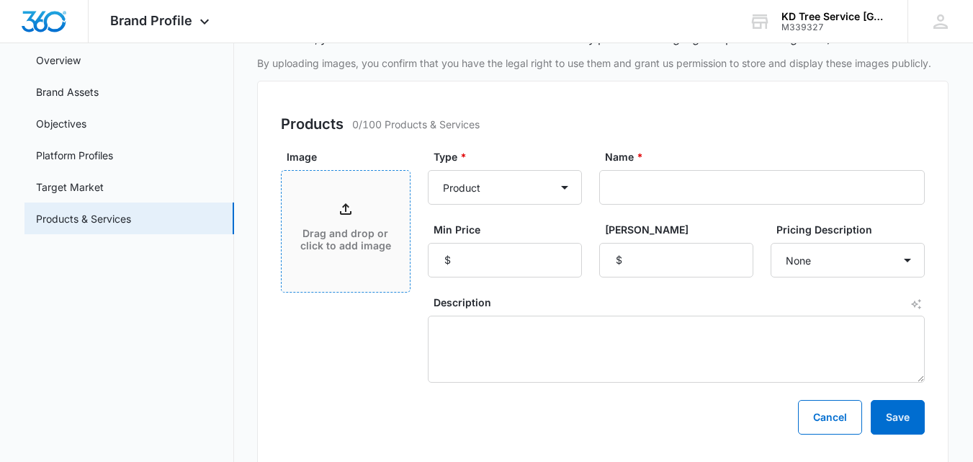
click at [379, 206] on div "Drag and drop or click to add image" at bounding box center [346, 231] width 128 height 62
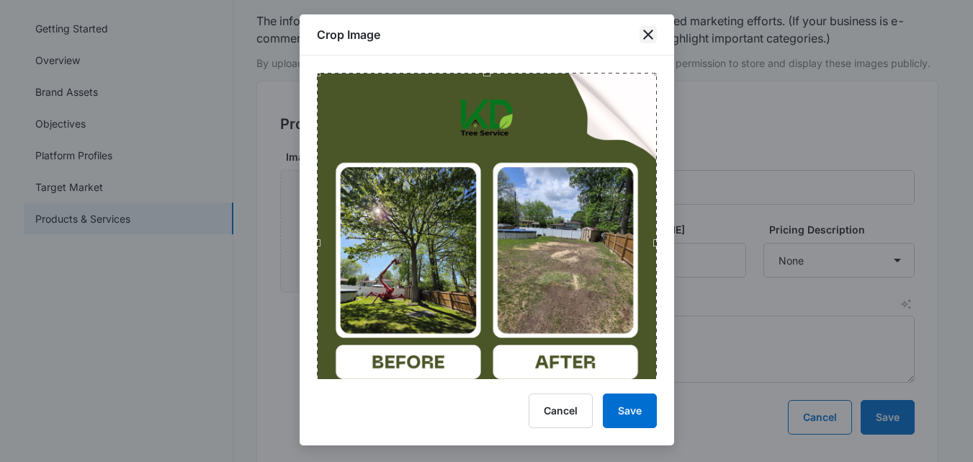
click at [646, 37] on icon "close" at bounding box center [648, 35] width 10 height 10
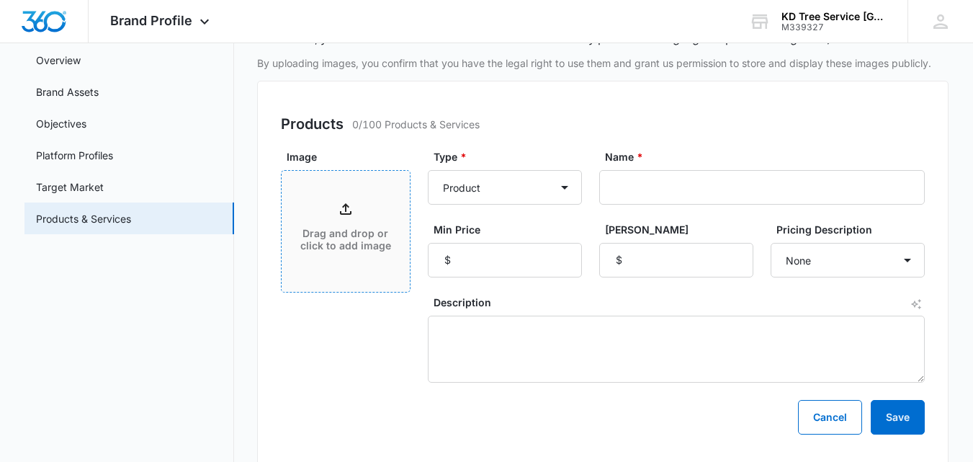
click at [380, 210] on div "Drag and drop or click to add image" at bounding box center [346, 231] width 128 height 62
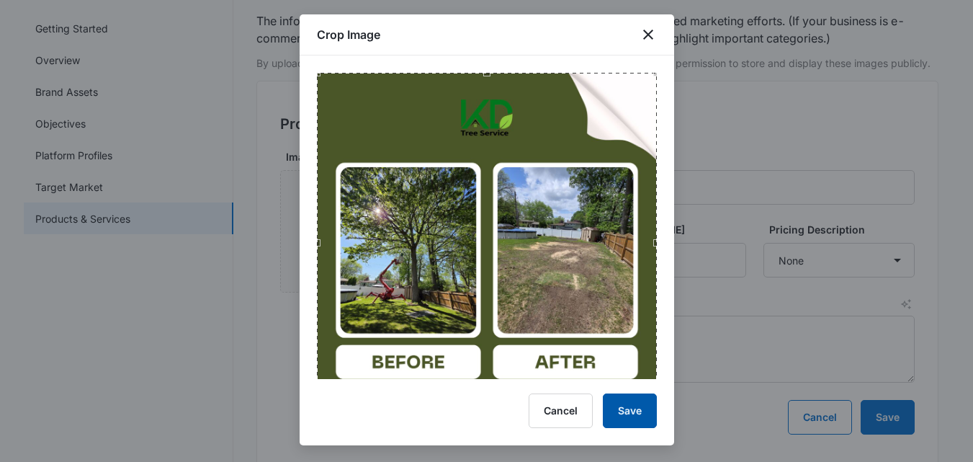
click at [617, 409] on button "Save" at bounding box center [630, 410] width 54 height 35
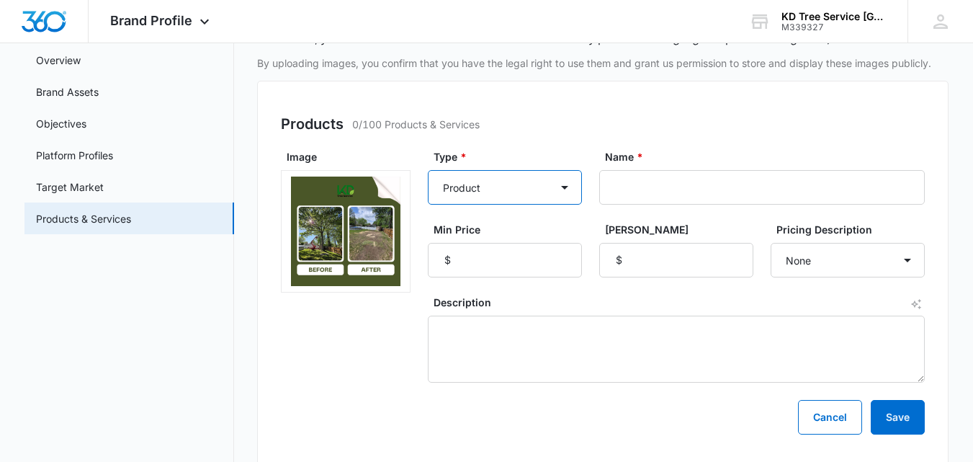
click at [507, 197] on select "Product Product category Service Service category" at bounding box center [505, 187] width 154 height 35
select select "service"
click at [428, 170] on select "Product Product category Service Service category" at bounding box center [505, 187] width 154 height 35
click at [652, 186] on input "Name *" at bounding box center [762, 187] width 326 height 35
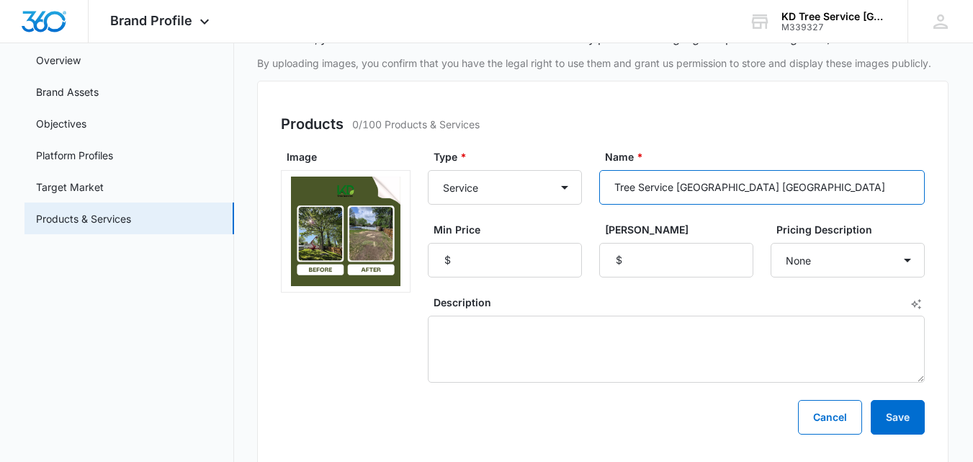
click at [746, 182] on input "Tree Service [GEOGRAPHIC_DATA] [GEOGRAPHIC_DATA]" at bounding box center [762, 187] width 326 height 35
type input "Tree Removal [GEOGRAPHIC_DATA] [GEOGRAPHIC_DATA]"
click at [847, 281] on div "Type * Product Product category Service Service category Name * Tree Removal [G…" at bounding box center [676, 265] width 497 height 233
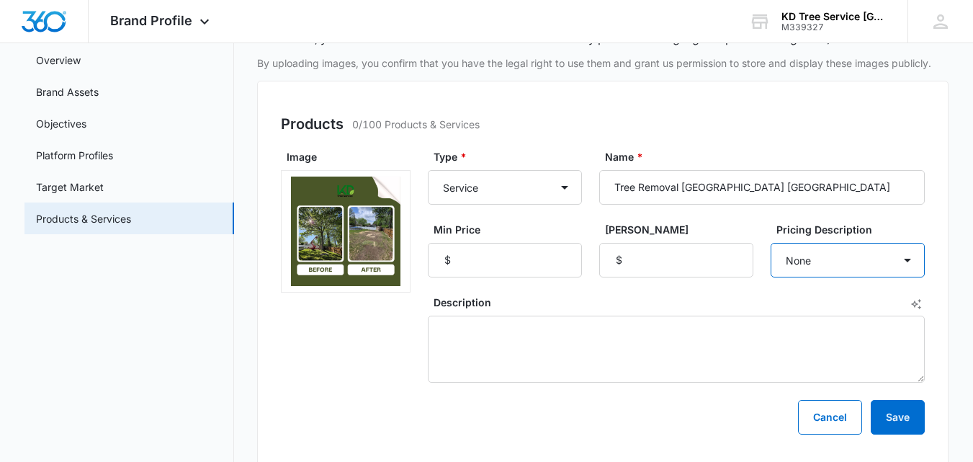
click at [860, 262] on select "None Each Per month Per year Per hour Per day" at bounding box center [848, 260] width 154 height 35
select select "each"
click at [771, 243] on select "None Each Per month Per year Per hour Per day" at bounding box center [848, 260] width 154 height 35
click at [847, 244] on select "None Each Per month Per year Per hour Per day" at bounding box center [848, 260] width 154 height 35
click at [771, 243] on select "None Each Per month Per year Per hour Per day" at bounding box center [848, 260] width 154 height 35
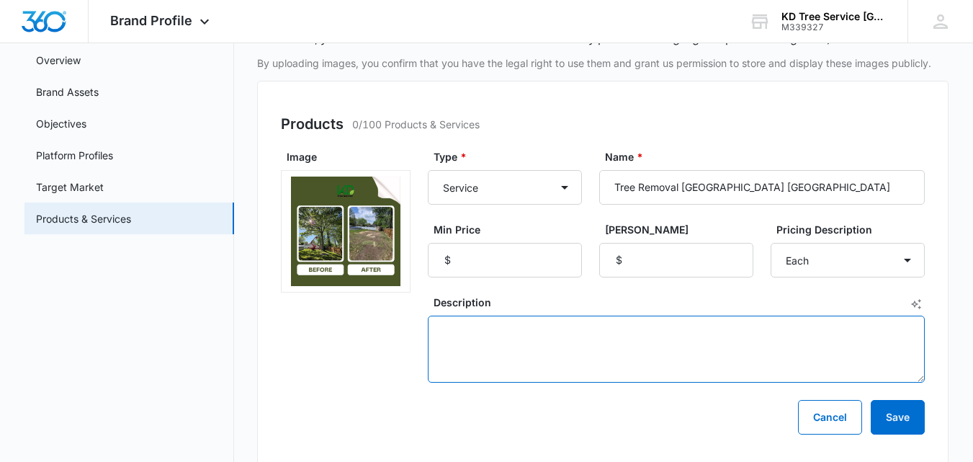
click at [732, 333] on textarea "Description" at bounding box center [676, 349] width 497 height 67
paste textarea "Tree Emergency? We Answer Fast. Fallen tree blocking your driveway at 2 AM? Lim…"
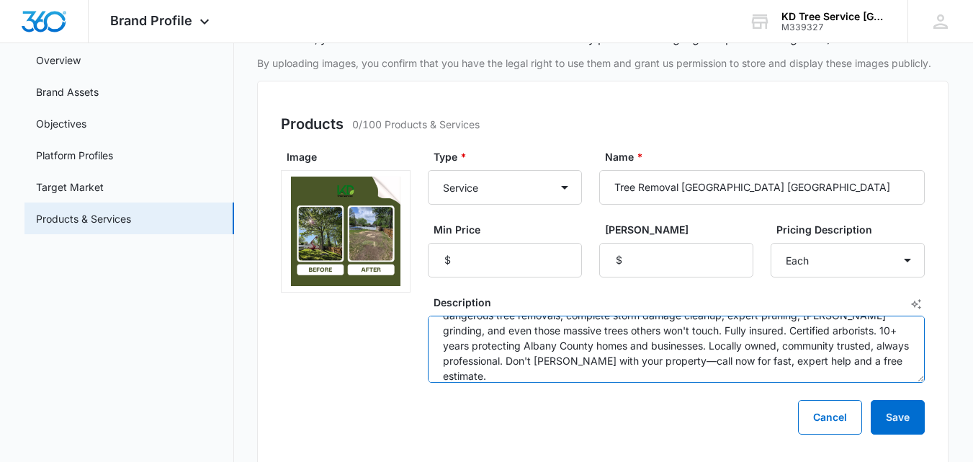
scroll to position [0, 0]
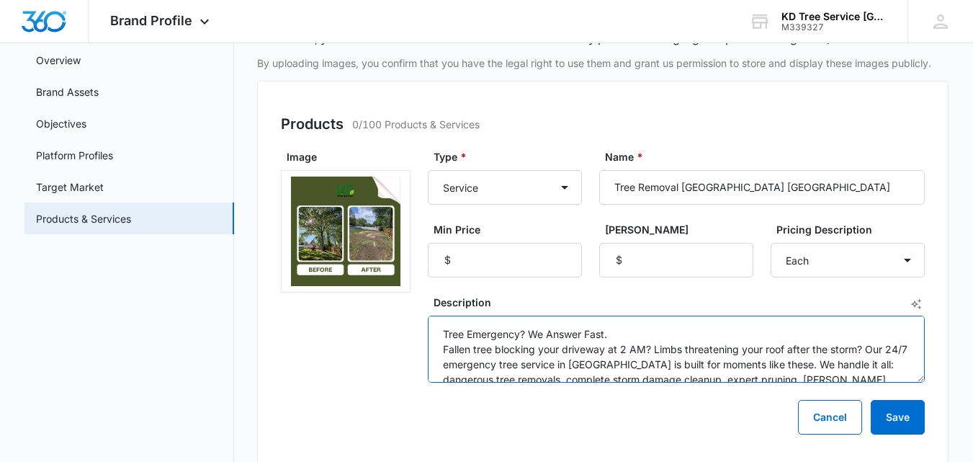
click at [445, 353] on textarea "Tree Emergency? We Answer Fast. Fallen tree blocking your driveway at 2 AM? Lim…" at bounding box center [676, 349] width 497 height 67
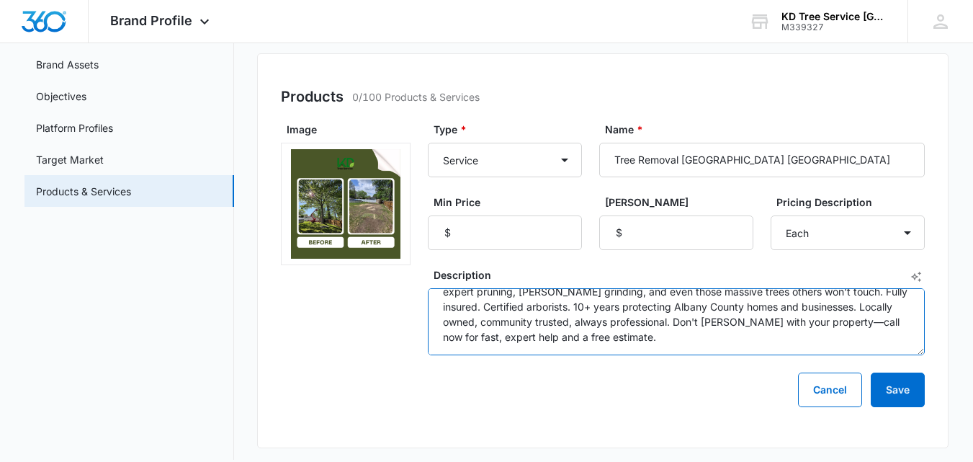
scroll to position [141, 0]
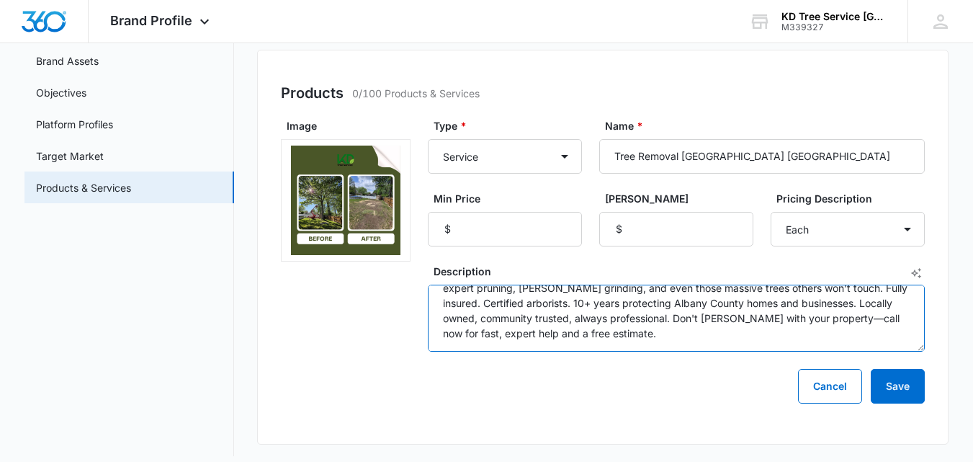
click at [878, 316] on textarea "Tree Emergency? We Answer Fast. Fallen tree blocking your driveway at 2 AM? Lim…" at bounding box center [676, 318] width 497 height 67
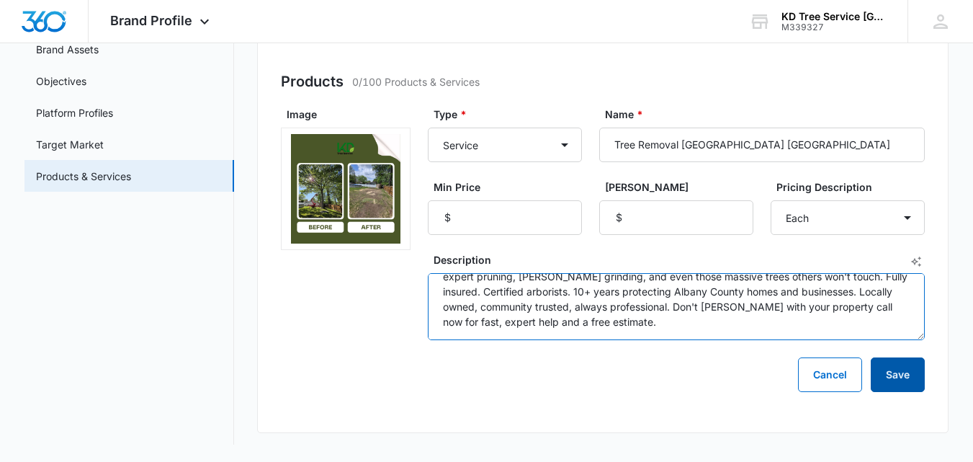
type textarea "Tree Emergency? We Answer Fast. Fallen tree blocking your driveway at 2 AM? Lim…"
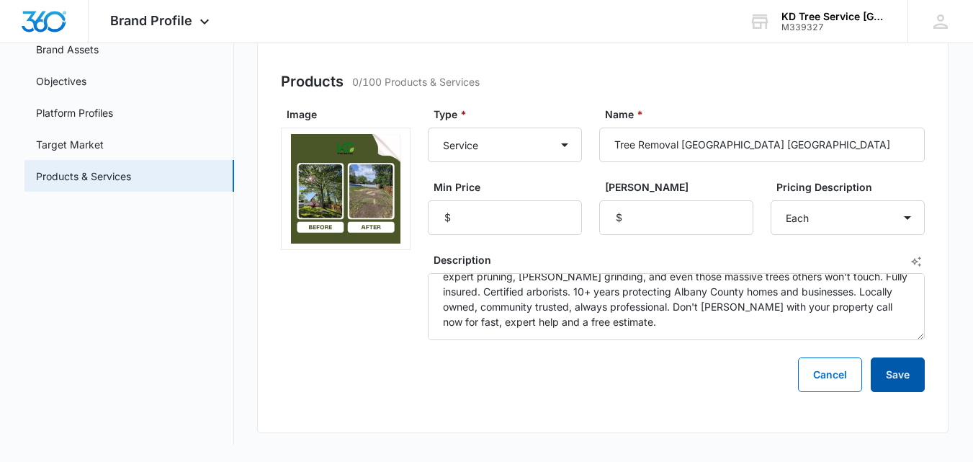
click at [906, 373] on button "Save" at bounding box center [898, 374] width 54 height 35
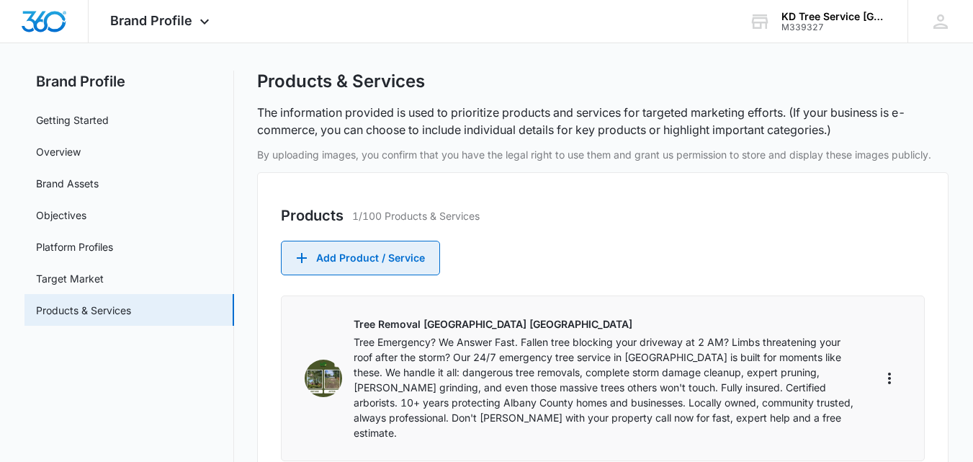
scroll to position [92, 0]
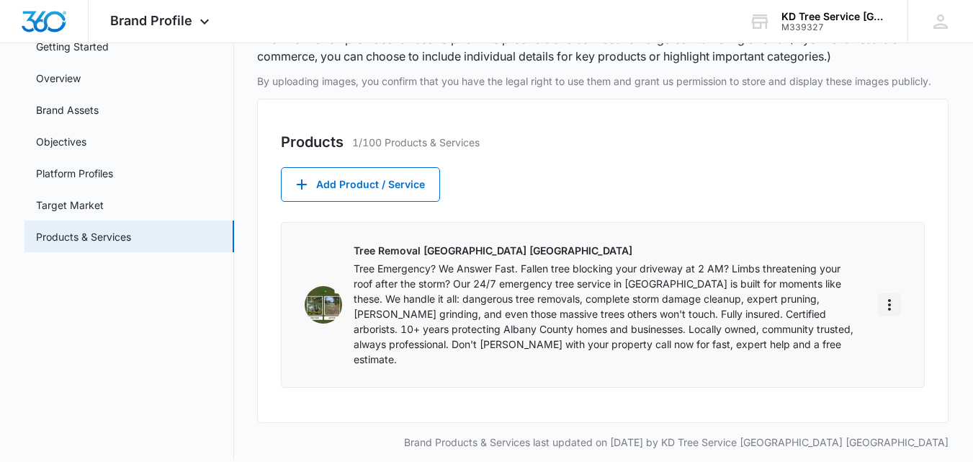
click at [896, 298] on icon "More" at bounding box center [889, 304] width 17 height 17
click at [657, 318] on p "Tree Emergency? We Answer Fast. Fallen tree blocking your driveway at 2 AM? Lim…" at bounding box center [604, 314] width 501 height 106
click at [422, 247] on p "Tree Removal [GEOGRAPHIC_DATA] [GEOGRAPHIC_DATA]" at bounding box center [604, 250] width 501 height 15
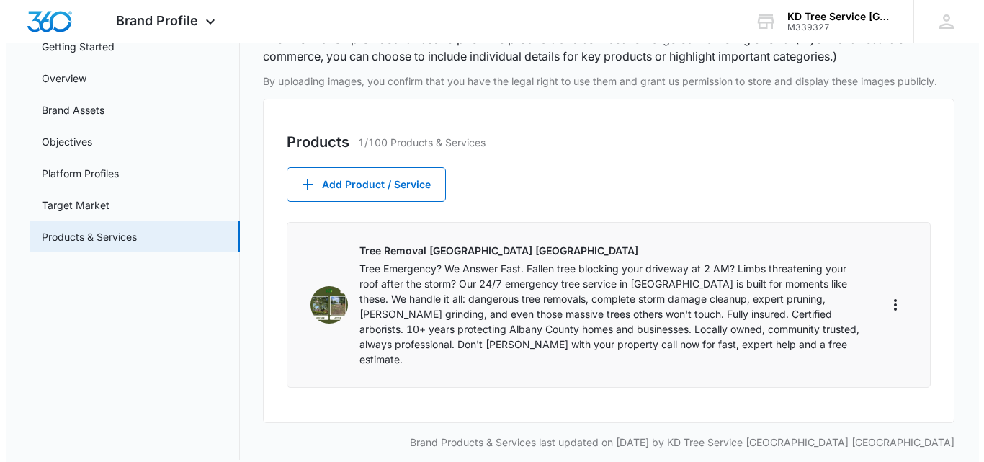
scroll to position [0, 0]
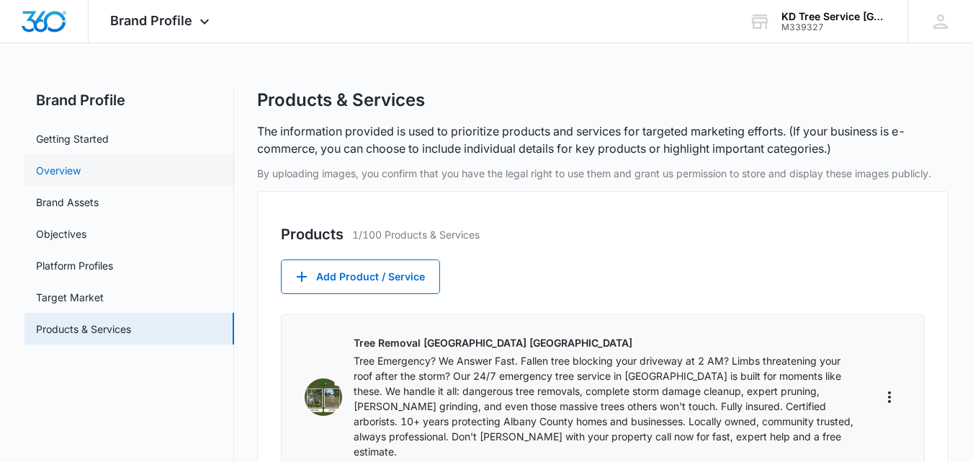
click at [81, 166] on link "Overview" at bounding box center [58, 170] width 45 height 15
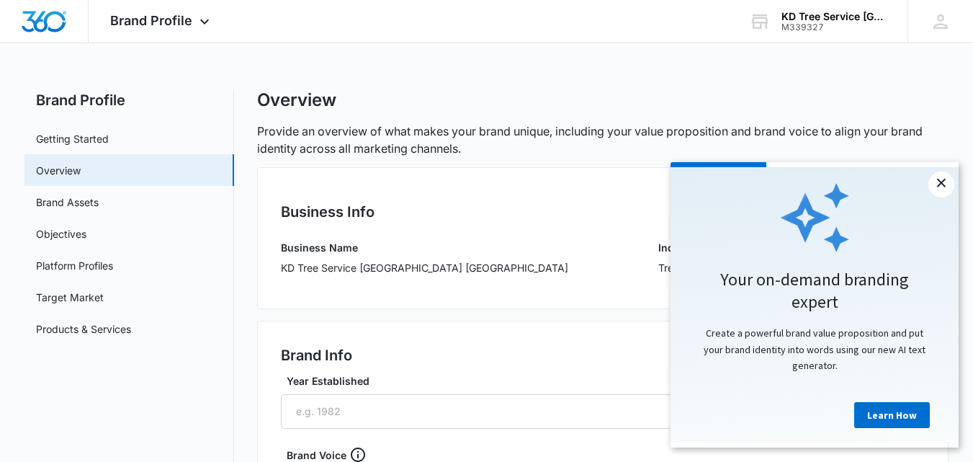
click at [947, 177] on link "×" at bounding box center [942, 184] width 26 height 26
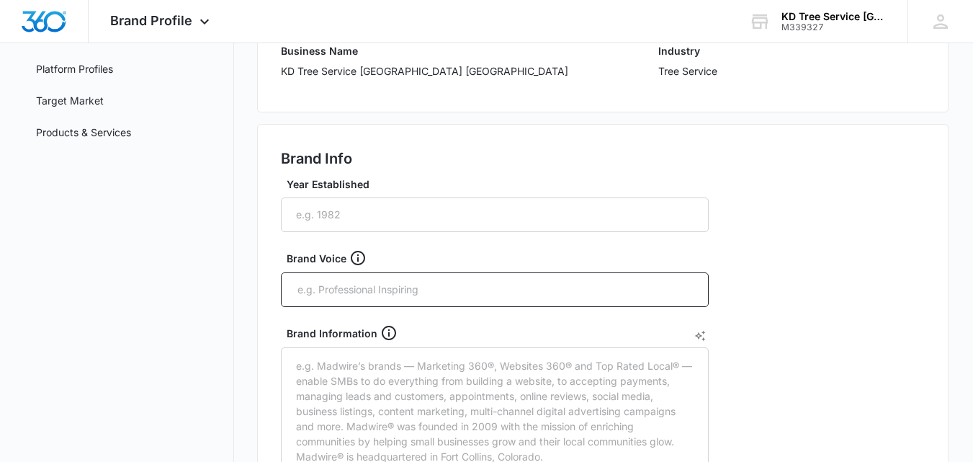
scroll to position [197, 0]
click at [530, 219] on input "Year Established" at bounding box center [495, 214] width 428 height 35
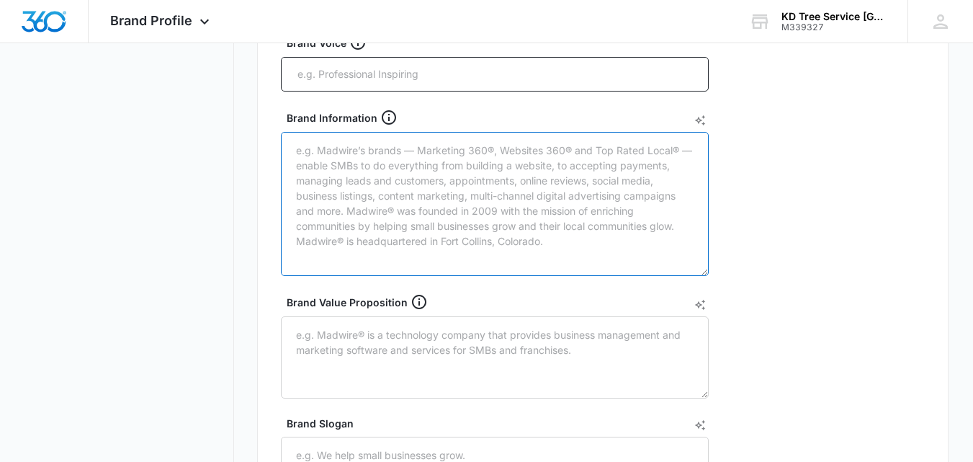
click at [471, 199] on textarea "Brand Information" at bounding box center [495, 204] width 428 height 144
paste textarea "Tree Emergency? We Answer Fast. Fallen tree blocking your driveway at 2 AM? Lim…"
type textarea "Tree Emergency? We Answer Fast. Fallen tree blocking your driveway at 2 AM? Lim…"
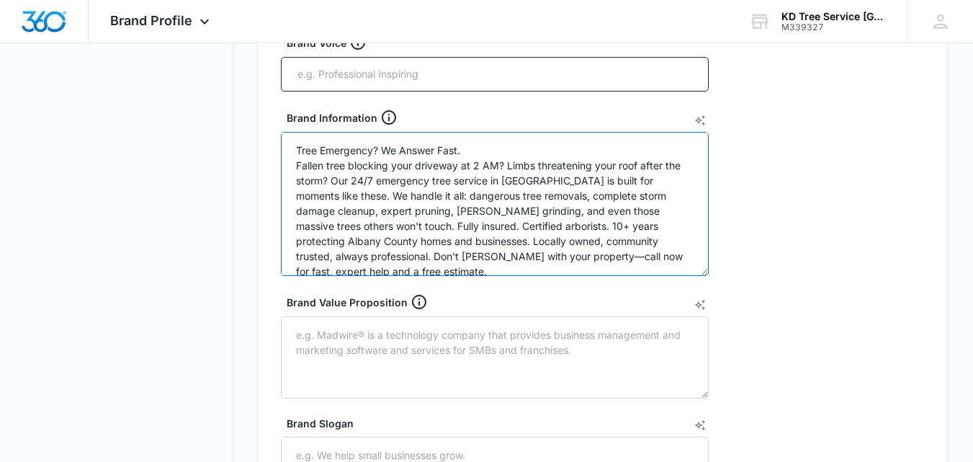
click at [471, 199] on textarea "Tree Emergency? We Answer Fast. Fallen tree blocking your driveway at 2 AM? Lim…" at bounding box center [495, 204] width 428 height 144
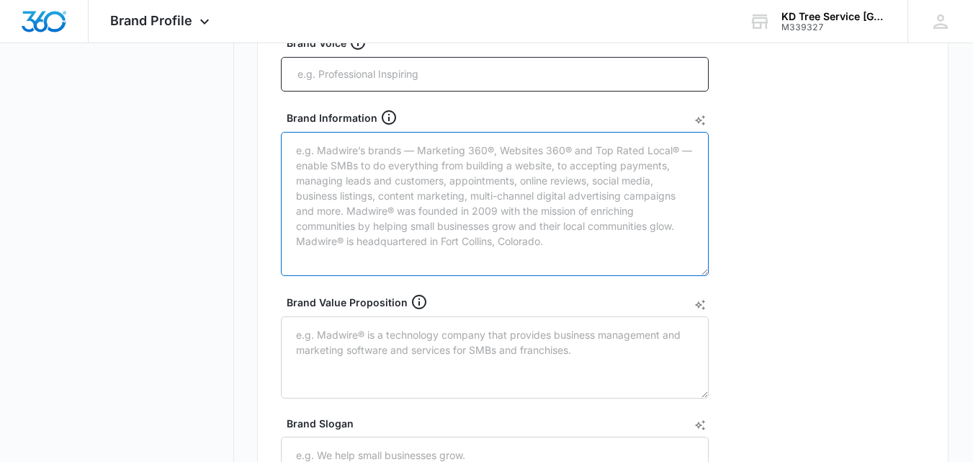
paste textarea "KD Tree Service [GEOGRAPHIC_DATA] [GEOGRAPHIC_DATA] – Trusted Tree Care Experts…"
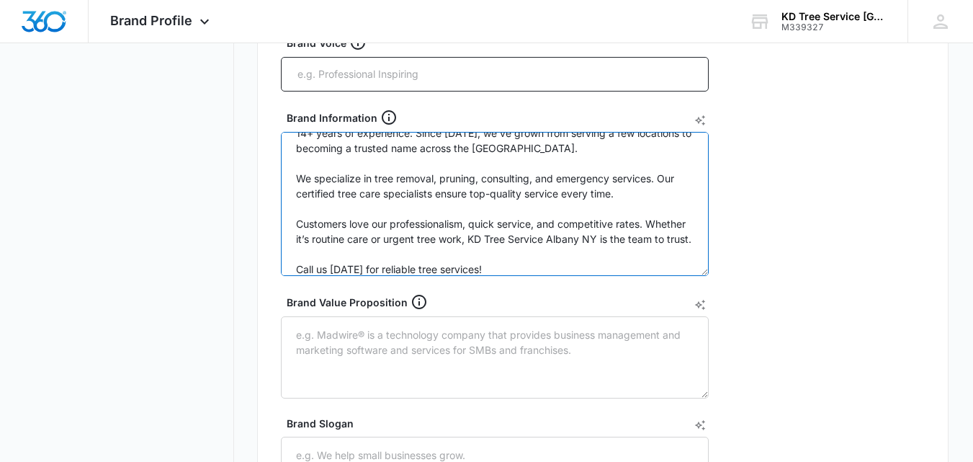
scroll to position [0, 0]
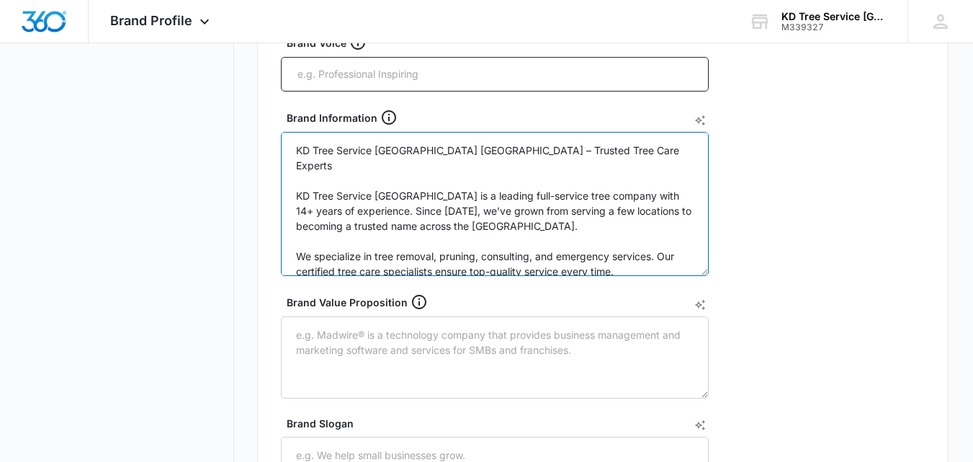
click at [436, 148] on textarea "KD Tree Service [GEOGRAPHIC_DATA] [GEOGRAPHIC_DATA] – Trusted Tree Care Experts…" at bounding box center [495, 204] width 428 height 144
click at [294, 182] on textarea "KD Tree Service [GEOGRAPHIC_DATA] [GEOGRAPHIC_DATA] -Trusted Tree Care Experts …" at bounding box center [495, 204] width 428 height 144
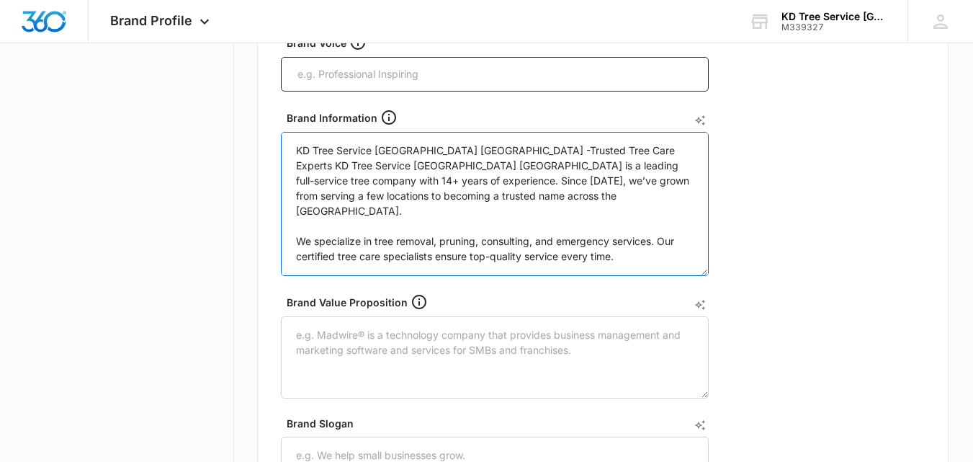
click at [300, 228] on textarea "KD Tree Service [GEOGRAPHIC_DATA] [GEOGRAPHIC_DATA] -Trusted Tree Care Experts …" at bounding box center [495, 204] width 428 height 144
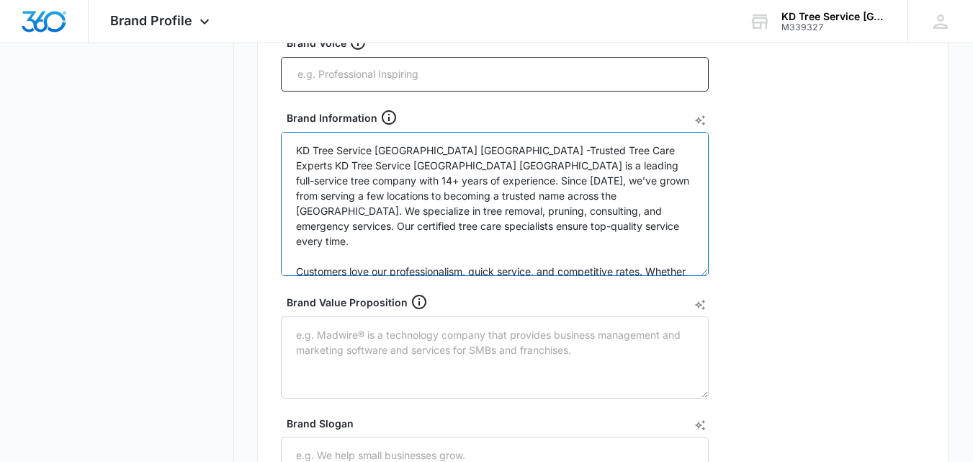
click at [298, 256] on textarea "KD Tree Service [GEOGRAPHIC_DATA] [GEOGRAPHIC_DATA] -Trusted Tree Care Experts …" at bounding box center [495, 204] width 428 height 144
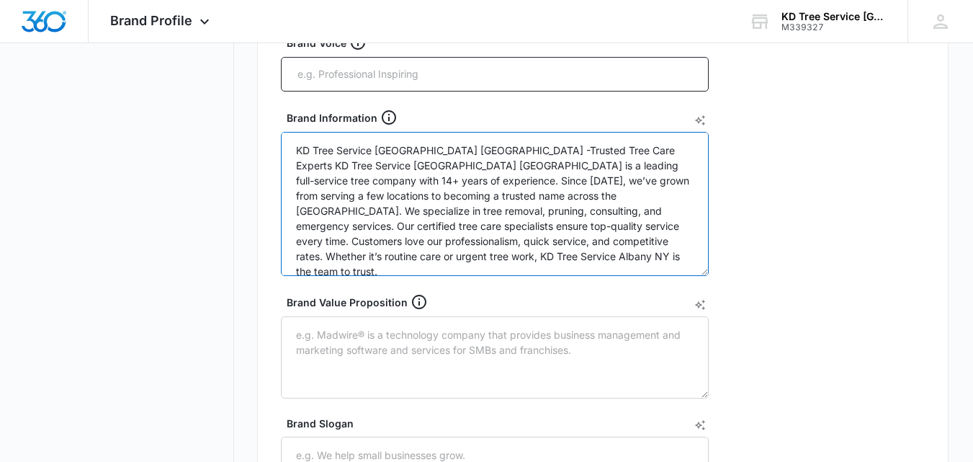
click at [433, 150] on textarea "KD Tree Service [GEOGRAPHIC_DATA] [GEOGRAPHIC_DATA] -Trusted Tree Care Experts …" at bounding box center [495, 204] width 428 height 144
click at [576, 198] on textarea "KD Tree Service [GEOGRAPHIC_DATA] [GEOGRAPHIC_DATA] - Trusted Tree Care Experts…" at bounding box center [495, 204] width 428 height 144
click at [436, 151] on textarea "KD Tree Service [GEOGRAPHIC_DATA] [GEOGRAPHIC_DATA] - Trusted Tree Care Experts…" at bounding box center [495, 204] width 428 height 144
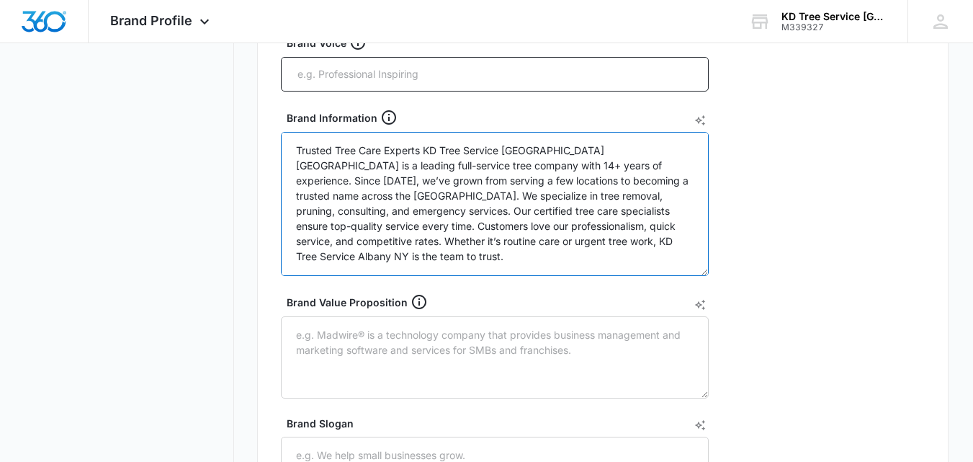
click at [633, 149] on textarea "Trusted Tree Care Experts KD Tree Service [GEOGRAPHIC_DATA] [GEOGRAPHIC_DATA] i…" at bounding box center [495, 204] width 428 height 144
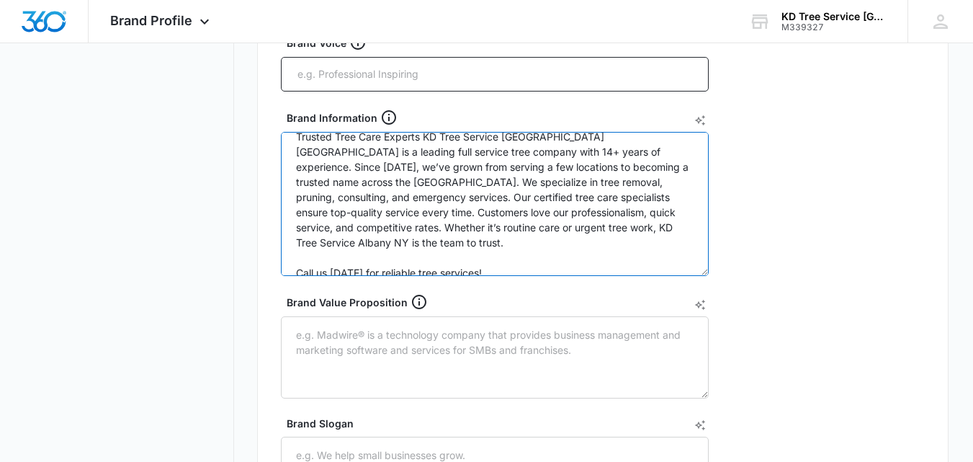
click at [298, 260] on textarea "Trusted Tree Care Experts KD Tree Service [GEOGRAPHIC_DATA] [GEOGRAPHIC_DATA] i…" at bounding box center [495, 204] width 428 height 144
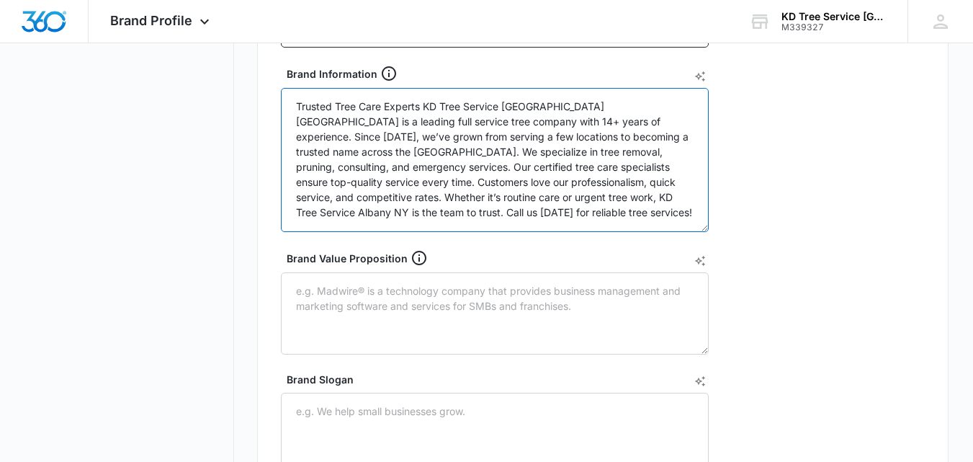
scroll to position [597, 0]
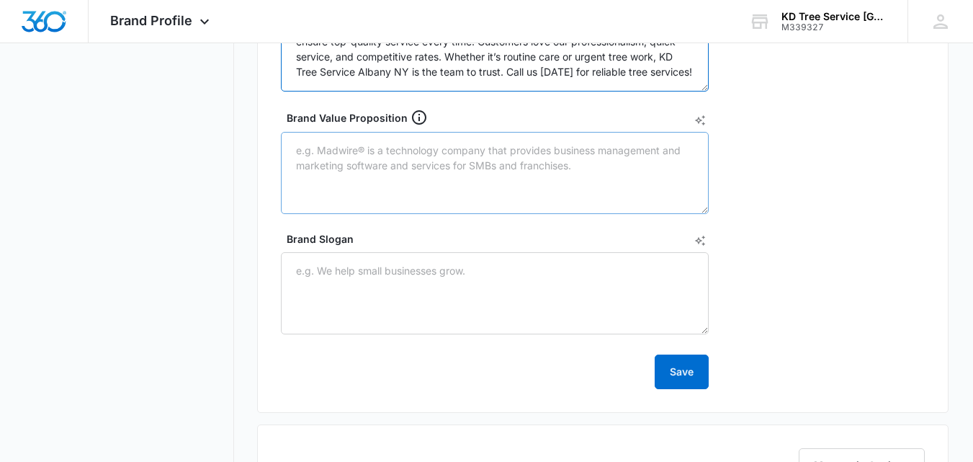
type textarea "Trusted Tree Care Experts KD Tree Service [GEOGRAPHIC_DATA] [GEOGRAPHIC_DATA] i…"
click at [372, 173] on textarea "Brand Value Proposition" at bounding box center [495, 173] width 428 height 82
paste textarea "KD Tree Service [GEOGRAPHIC_DATA] [GEOGRAPHIC_DATA] delivers professional, reli…"
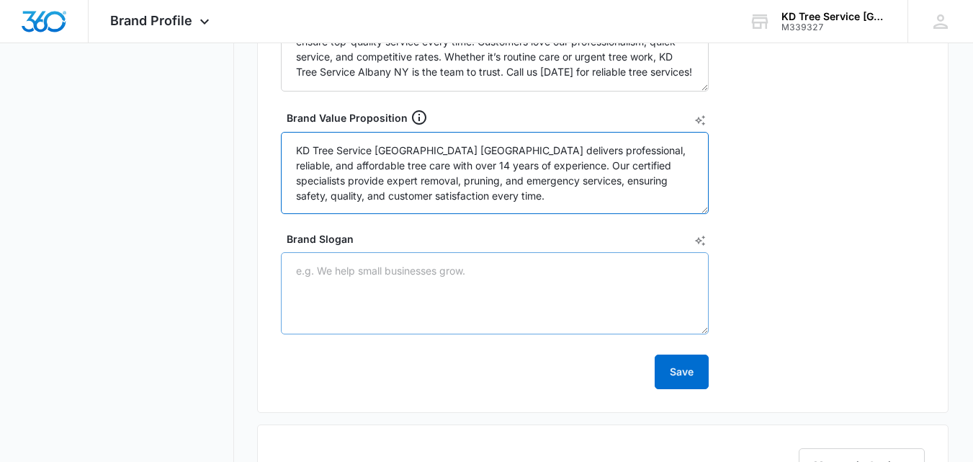
type textarea "KD Tree Service [GEOGRAPHIC_DATA] [GEOGRAPHIC_DATA] delivers professional, reli…"
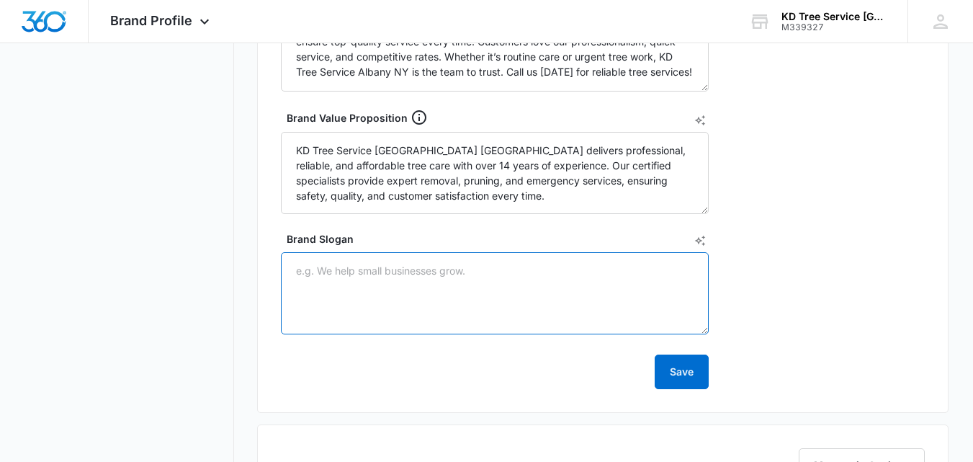
click at [466, 316] on textarea "Brand Slogan" at bounding box center [495, 293] width 428 height 82
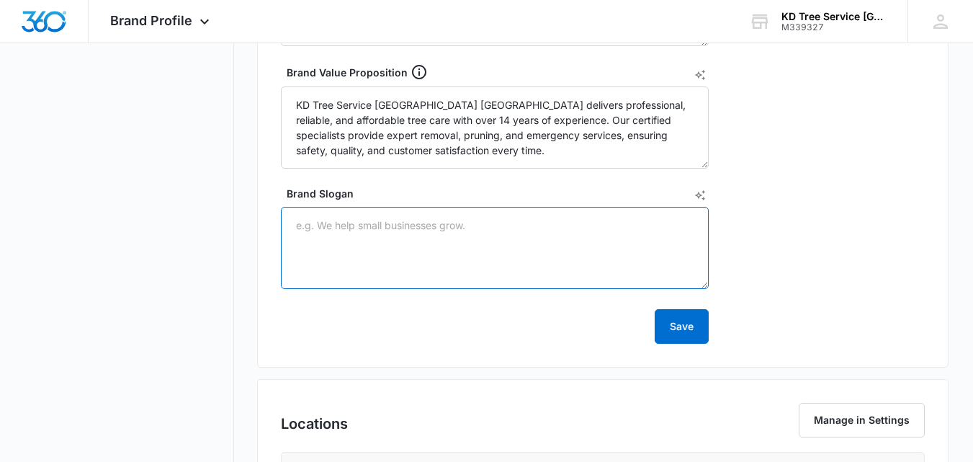
scroll to position [643, 0]
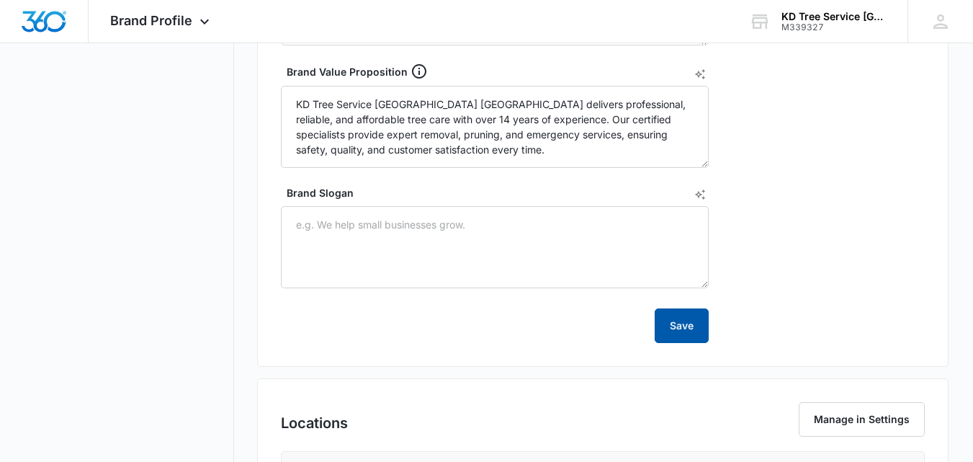
click at [690, 326] on button "Save" at bounding box center [682, 325] width 54 height 35
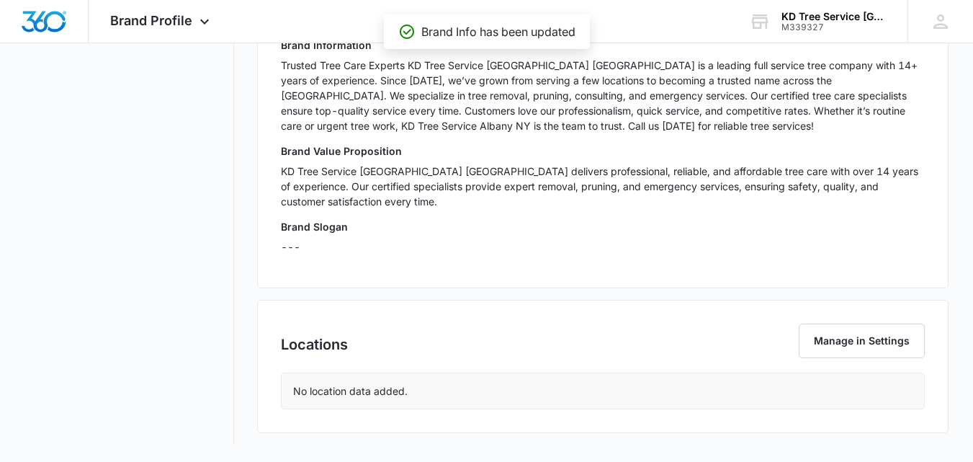
scroll to position [430, 0]
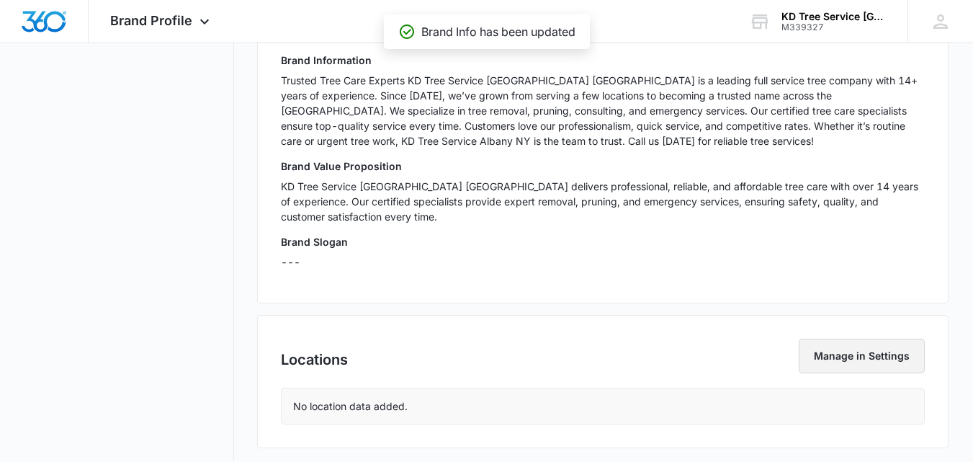
click at [839, 349] on button "Manage in Settings" at bounding box center [862, 356] width 126 height 35
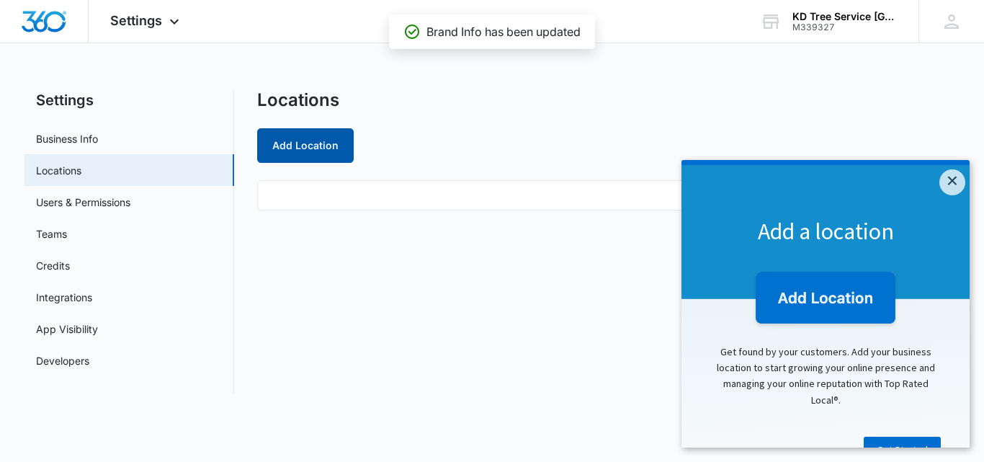
click at [310, 152] on button "Add Location" at bounding box center [305, 145] width 97 height 35
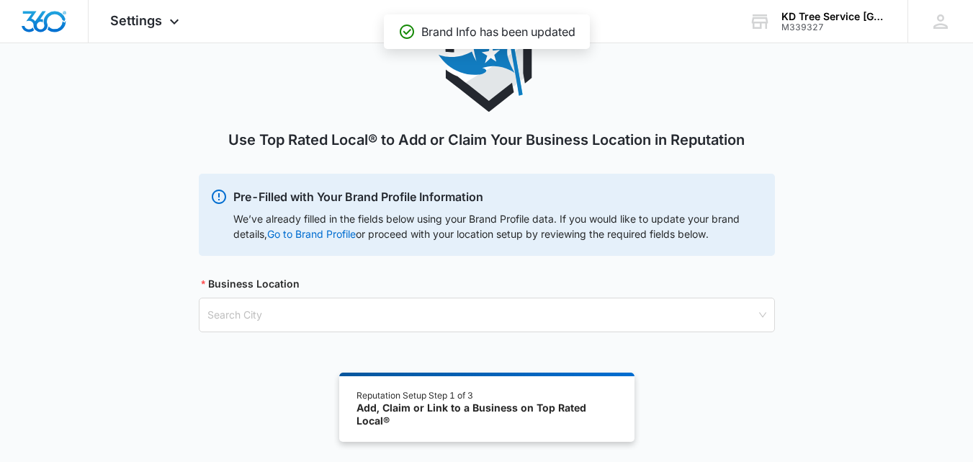
scroll to position [79, 0]
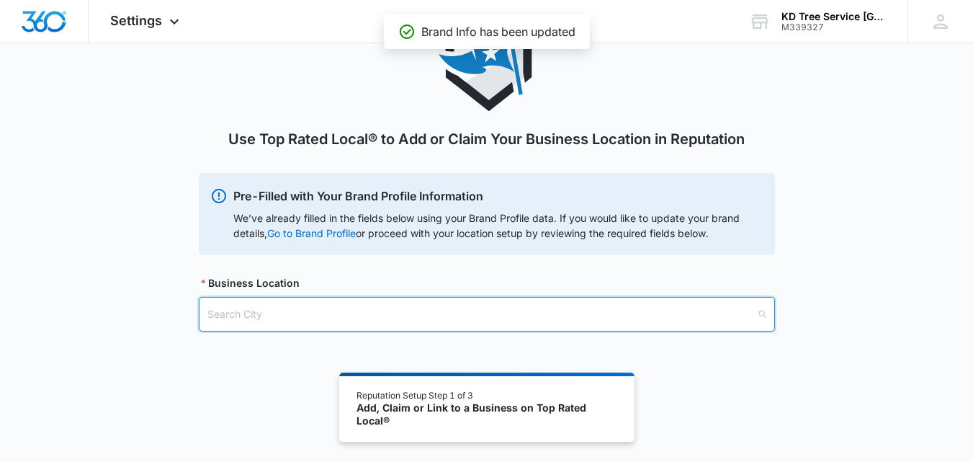
click at [399, 320] on input "search" at bounding box center [482, 314] width 549 height 33
paste input "[STREET_ADDRESS]"
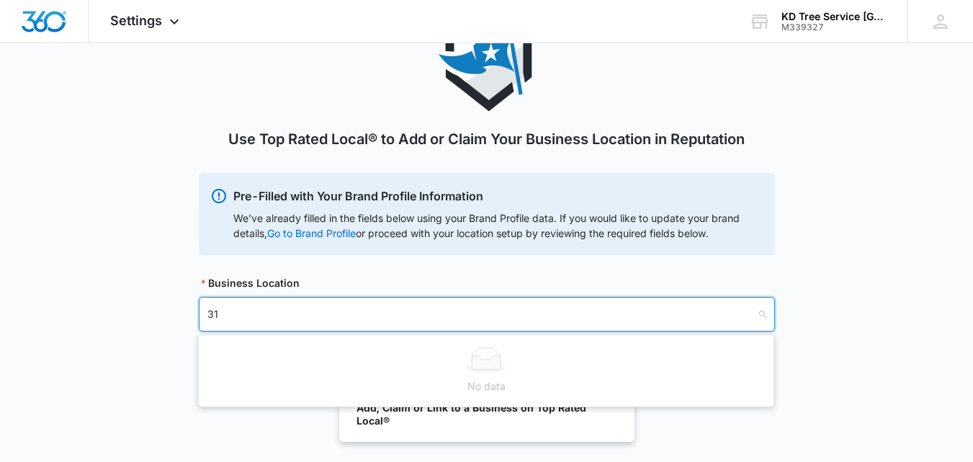
type input "3"
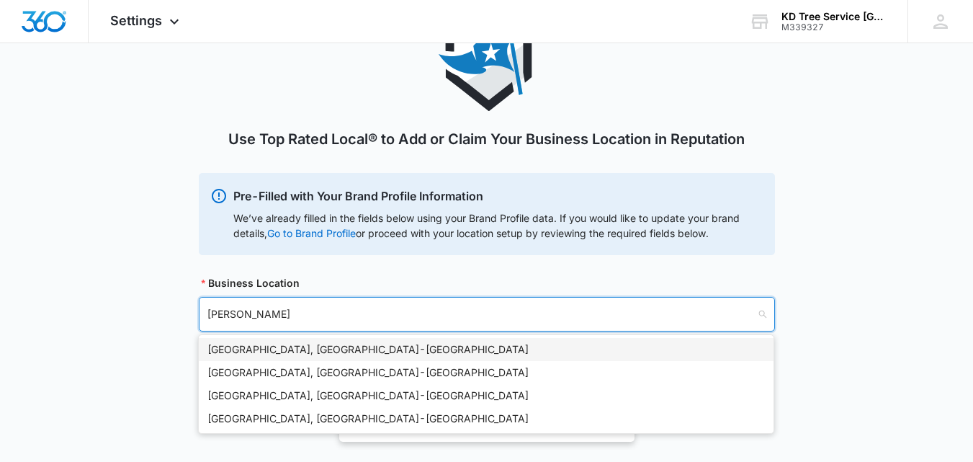
type input "[PERSON_NAME]"
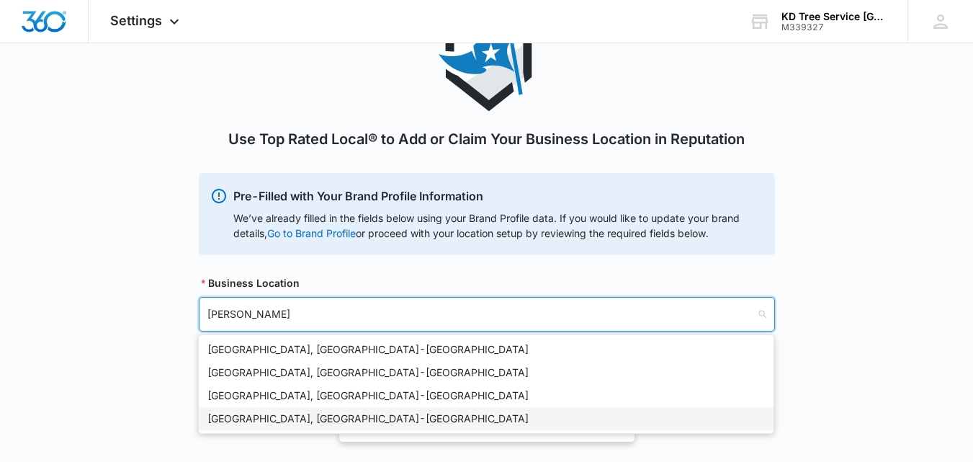
click at [381, 417] on div "[GEOGRAPHIC_DATA], [GEOGRAPHIC_DATA] - [GEOGRAPHIC_DATA]" at bounding box center [487, 419] width 558 height 16
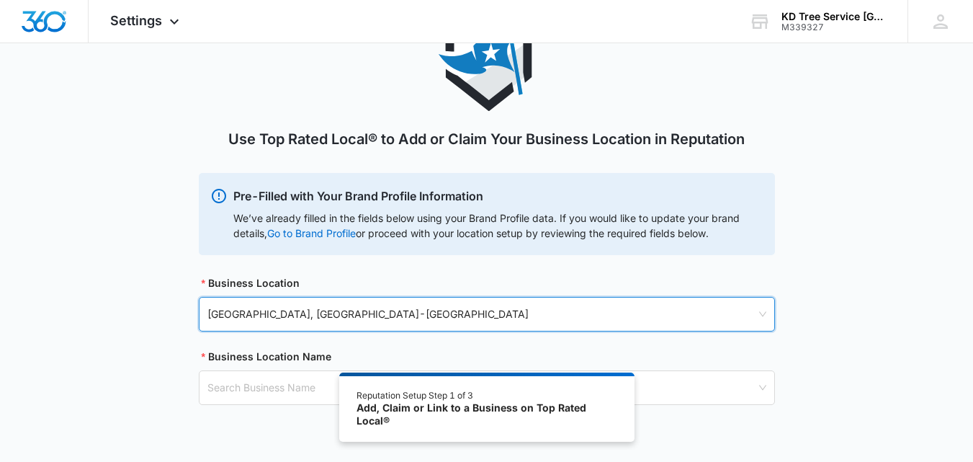
scroll to position [131, 0]
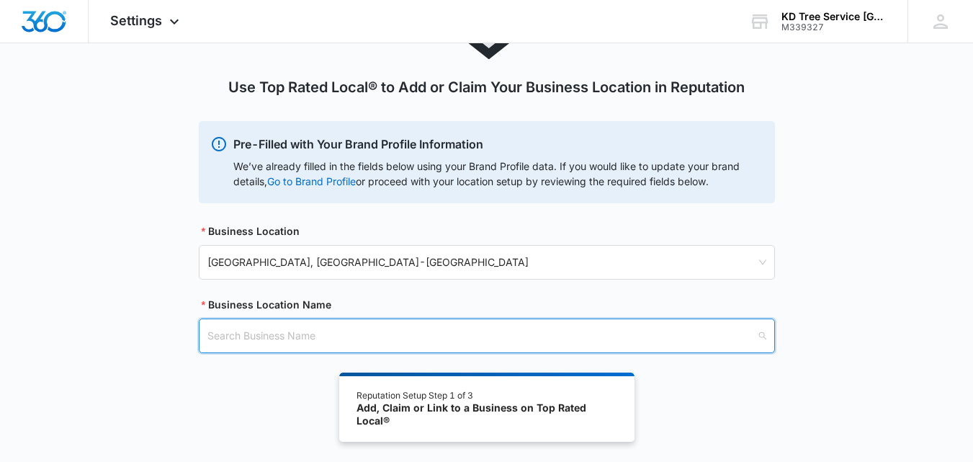
click at [334, 332] on input "search" at bounding box center [482, 335] width 549 height 33
paste input "[STREET_ADDRESS]"
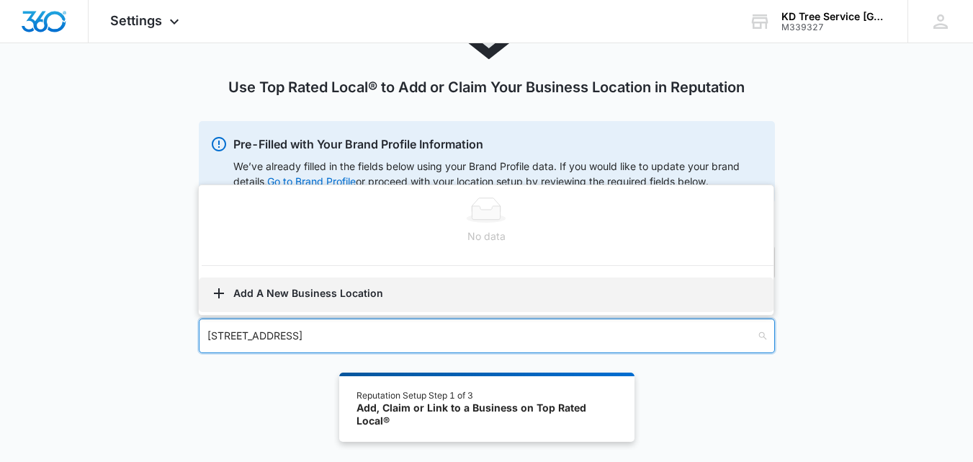
type input "[STREET_ADDRESS]"
click at [334, 298] on button "Add A New Business Location" at bounding box center [486, 294] width 575 height 35
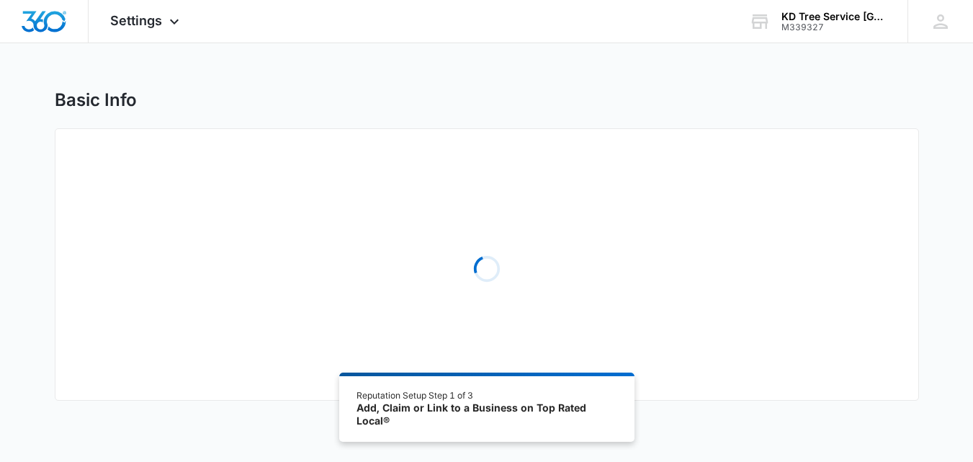
scroll to position [79, 0]
select select "[US_STATE]"
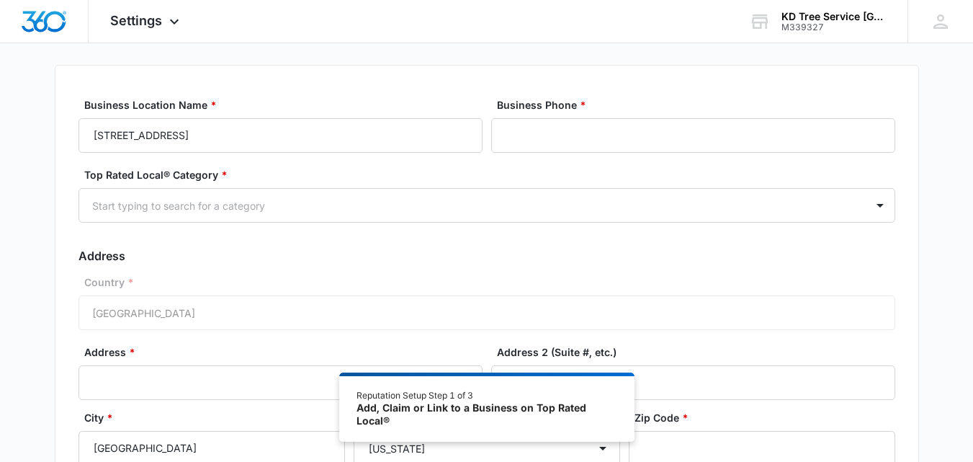
scroll to position [64, 0]
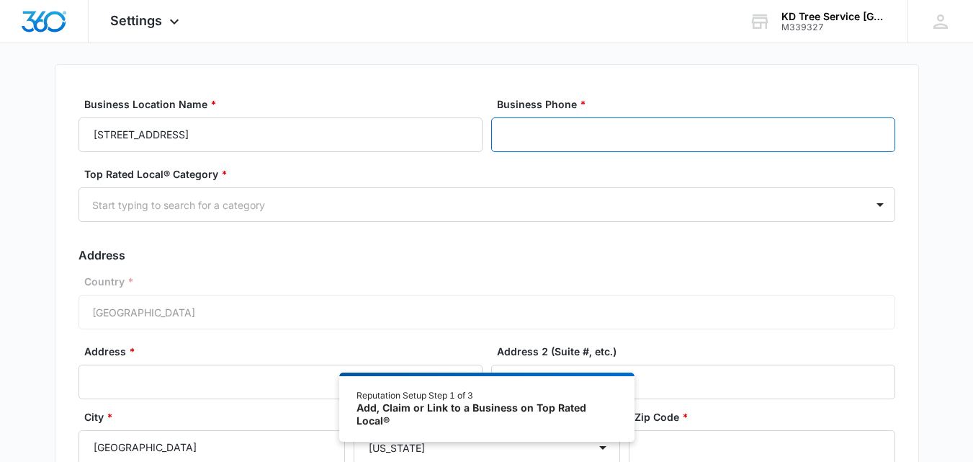
click at [547, 146] on input "Business Phone *" at bounding box center [693, 134] width 404 height 35
type input "[PHONE_NUMBER]"
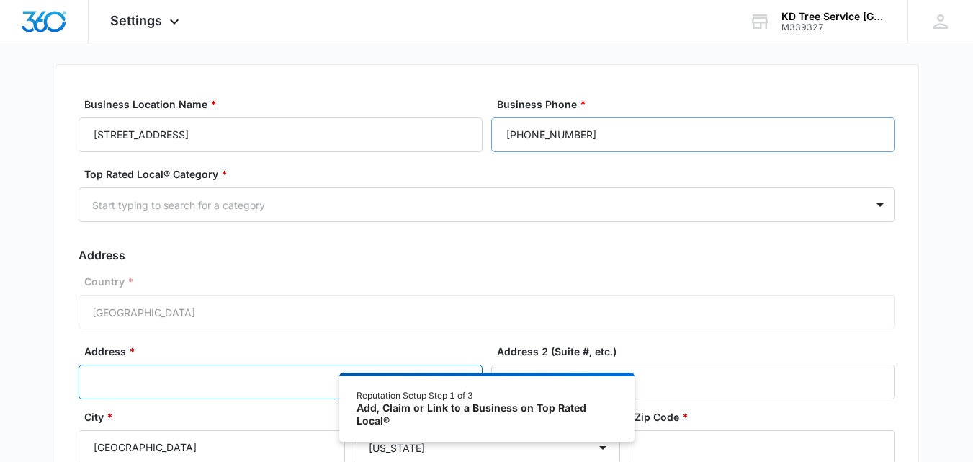
type input "[STREET_ADDRESS]"
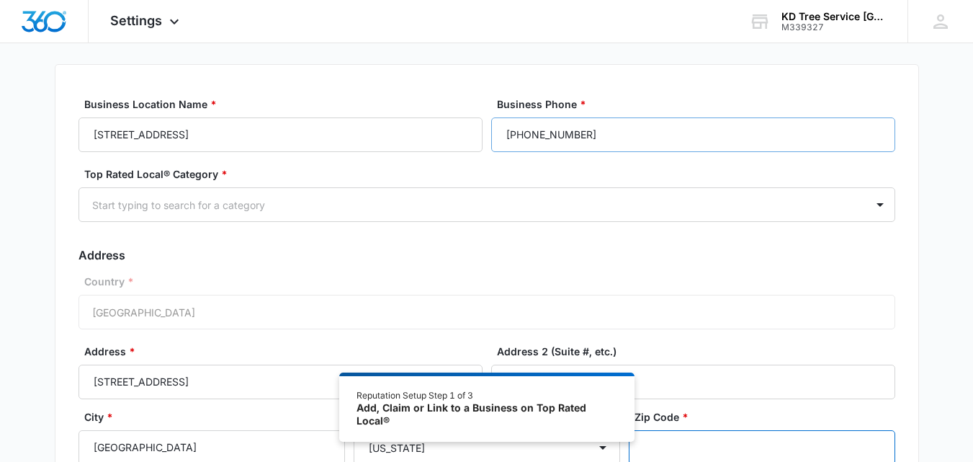
type input "12203"
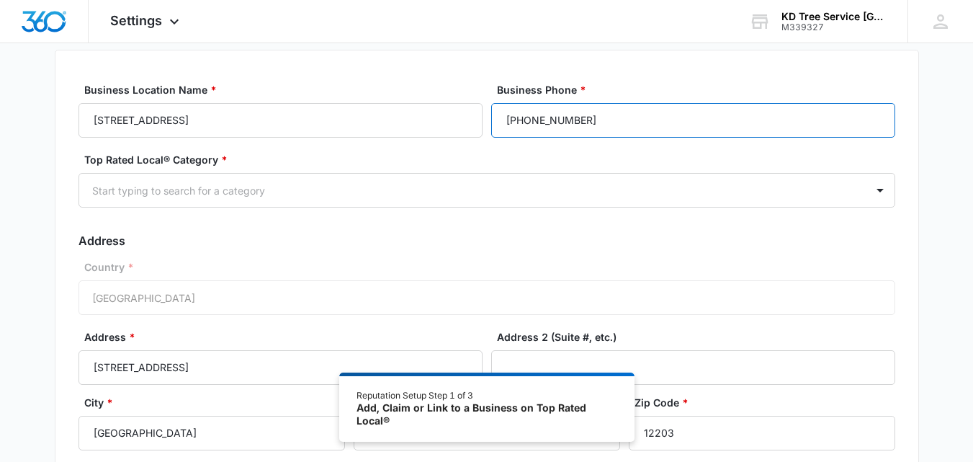
scroll to position [76, 0]
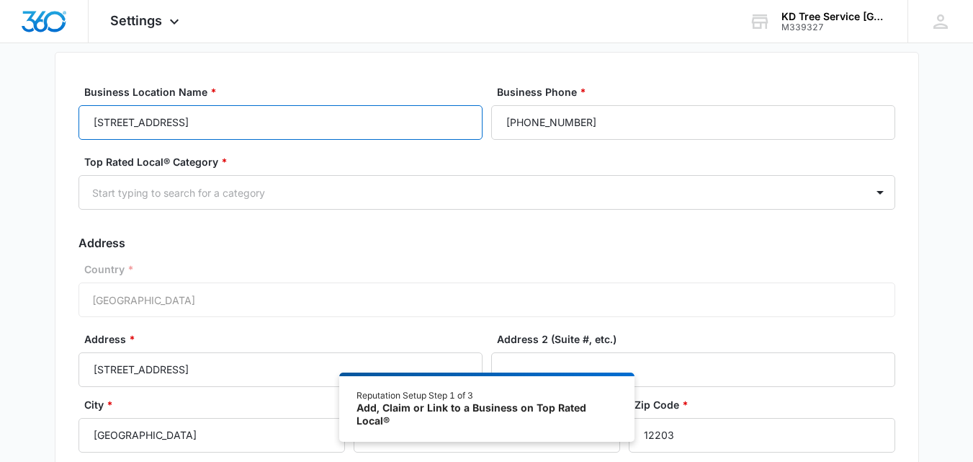
click at [418, 133] on input "[STREET_ADDRESS]" at bounding box center [281, 122] width 404 height 35
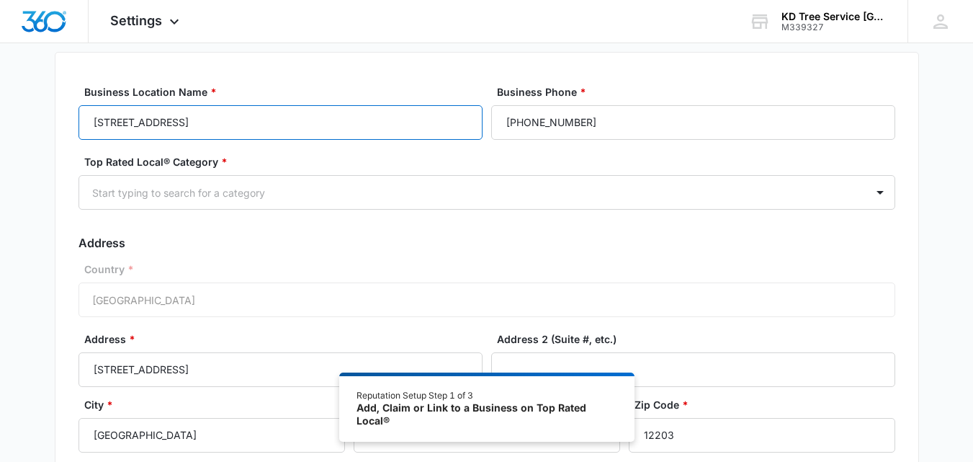
click at [365, 131] on input "[STREET_ADDRESS]" at bounding box center [281, 122] width 404 height 35
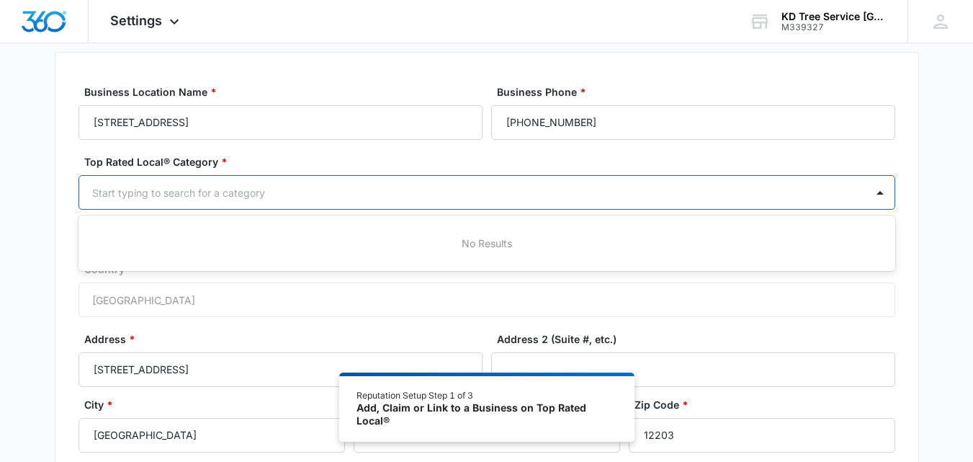
click at [308, 191] on div at bounding box center [469, 193] width 755 height 18
type input "tree"
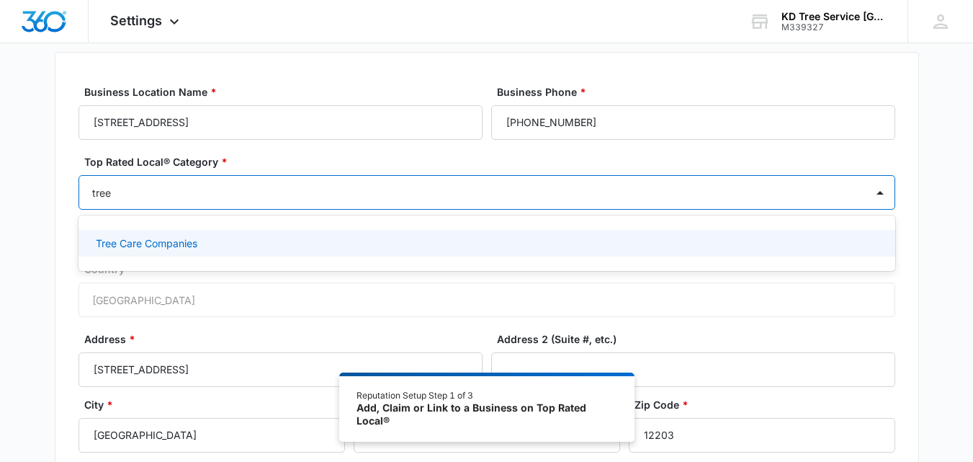
click at [299, 249] on div "Tree Care Companies" at bounding box center [486, 243] width 780 height 15
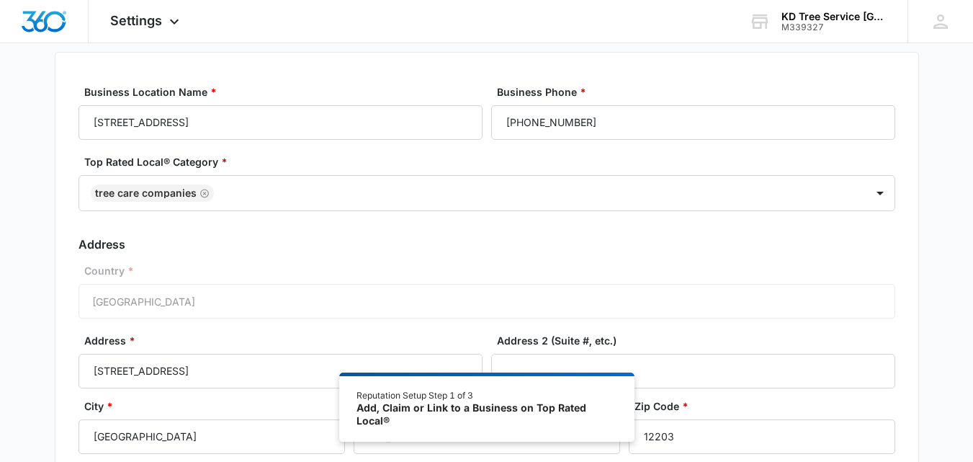
click at [13, 285] on div "Basic Info Business Location Name * [STREET_ADDRESS] Business Phone * [PHONE_NU…" at bounding box center [486, 295] width 973 height 565
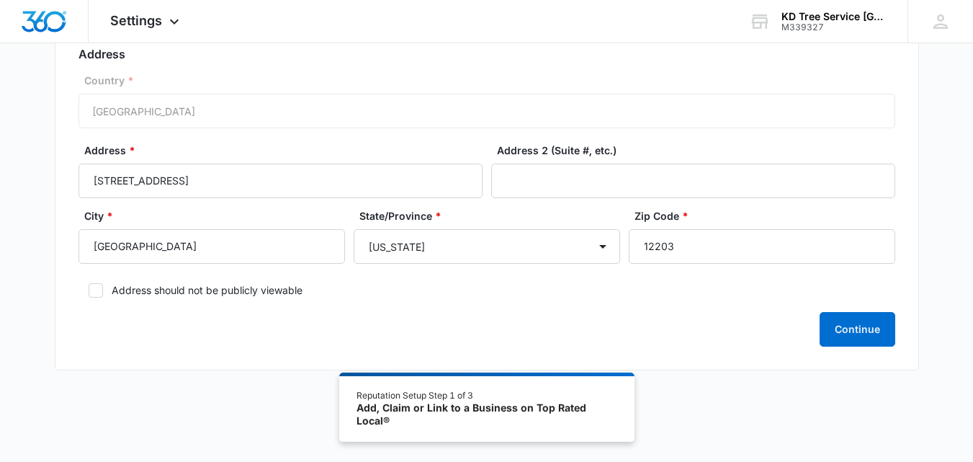
click at [215, 292] on label "Address should not be publicly viewable" at bounding box center [487, 289] width 817 height 15
click at [89, 292] on input "Address should not be publicly viewable" at bounding box center [84, 290] width 10 height 10
click at [215, 292] on label "Address should not be publicly viewable" at bounding box center [487, 289] width 817 height 15
click at [89, 292] on input "Address should not be publicly viewable" at bounding box center [84, 290] width 10 height 10
checkbox input "false"
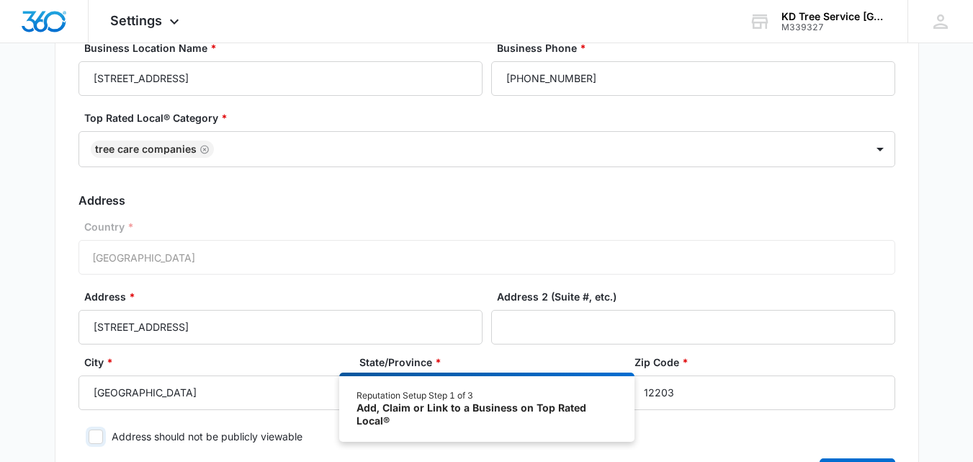
scroll to position [0, 0]
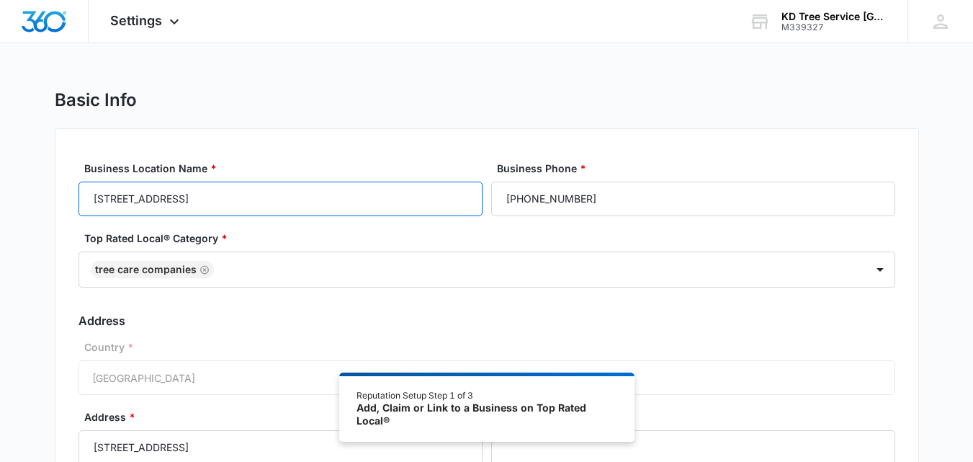
click at [264, 195] on input "[STREET_ADDRESS]" at bounding box center [281, 199] width 404 height 35
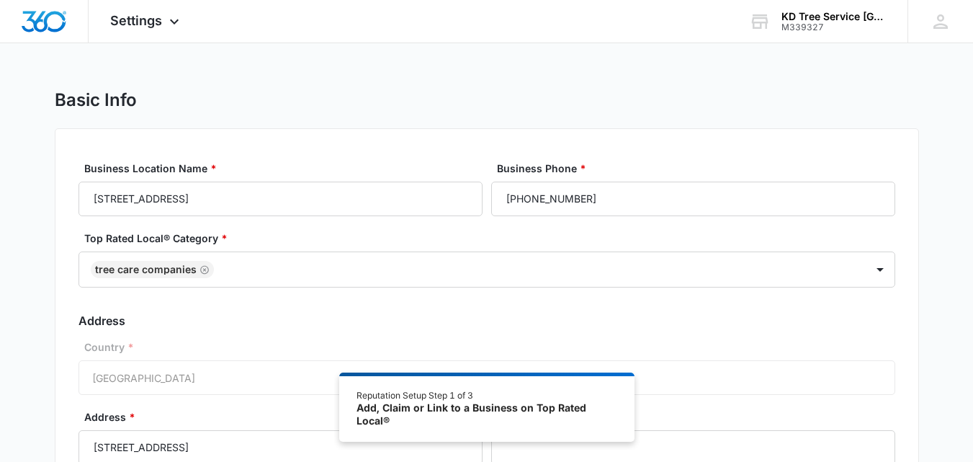
click at [184, 168] on label "Business Location Name *" at bounding box center [286, 168] width 404 height 15
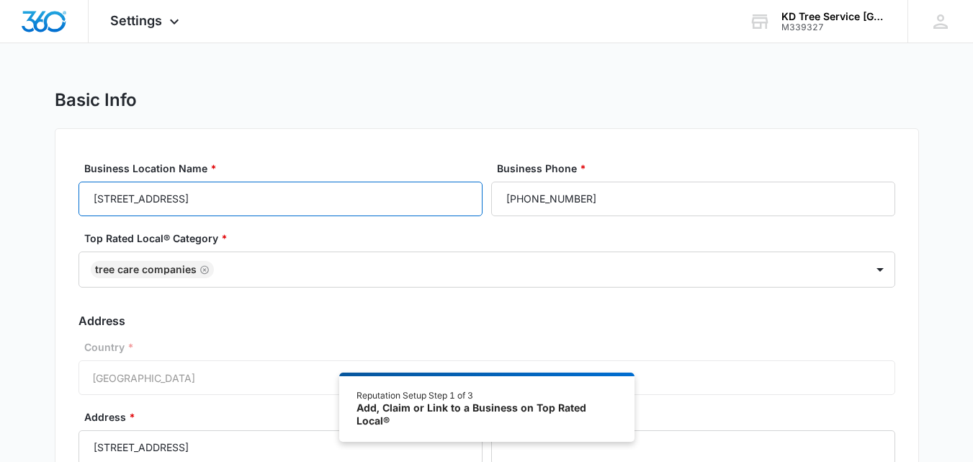
click at [184, 182] on input "[STREET_ADDRESS]" at bounding box center [281, 199] width 404 height 35
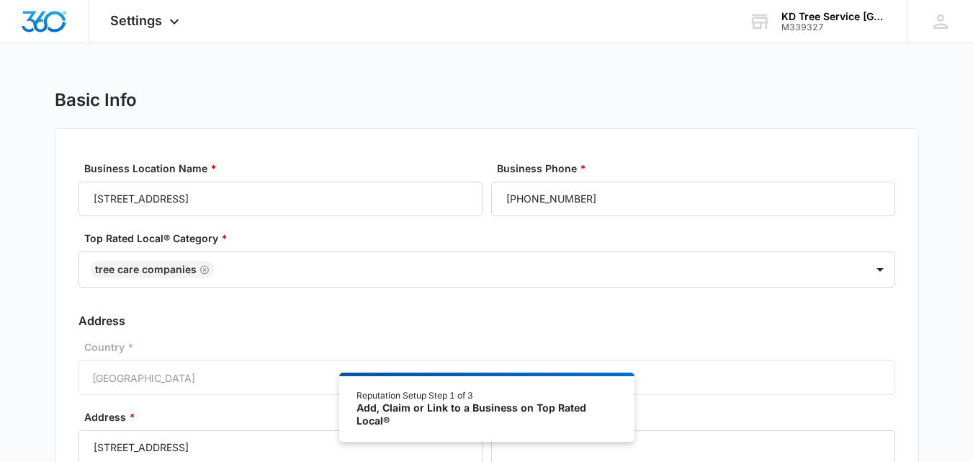
click at [184, 168] on label "Business Location Name *" at bounding box center [286, 168] width 404 height 15
click at [184, 182] on input "[STREET_ADDRESS]" at bounding box center [281, 199] width 404 height 35
click at [184, 168] on label "Business Location Name *" at bounding box center [286, 168] width 404 height 15
click at [184, 182] on input "[STREET_ADDRESS]" at bounding box center [281, 199] width 404 height 35
click at [184, 168] on label "Business Location Name *" at bounding box center [286, 168] width 404 height 15
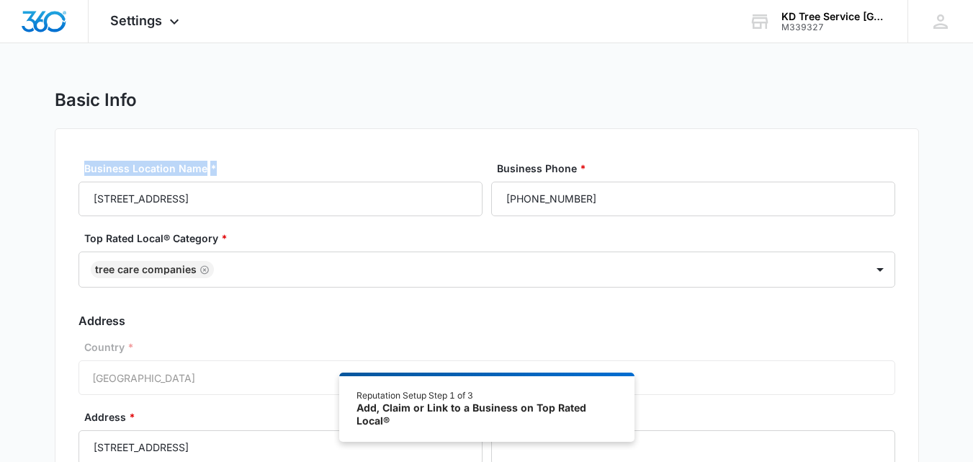
click at [184, 182] on input "[STREET_ADDRESS]" at bounding box center [281, 199] width 404 height 35
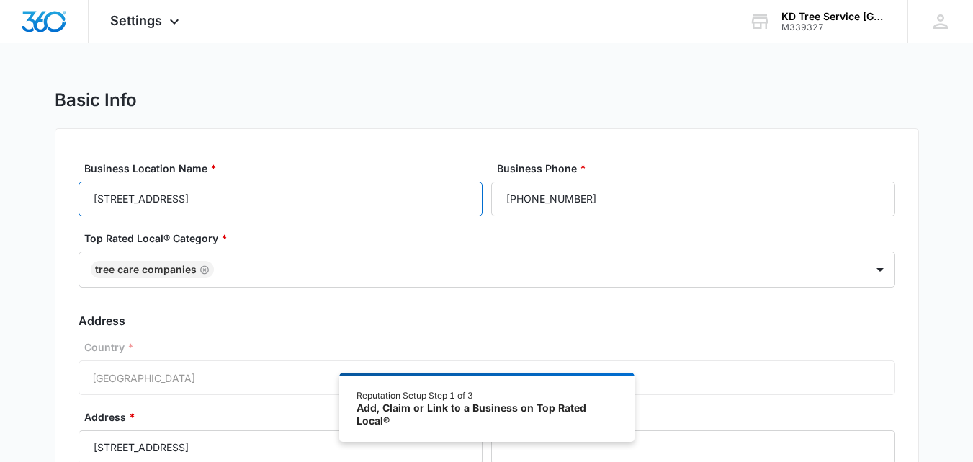
click at [280, 210] on input "[STREET_ADDRESS]" at bounding box center [281, 199] width 404 height 35
paste input "KD Tree Service [GEOGRAPHIC_DATA] [GEOGRAPHIC_DATA]"
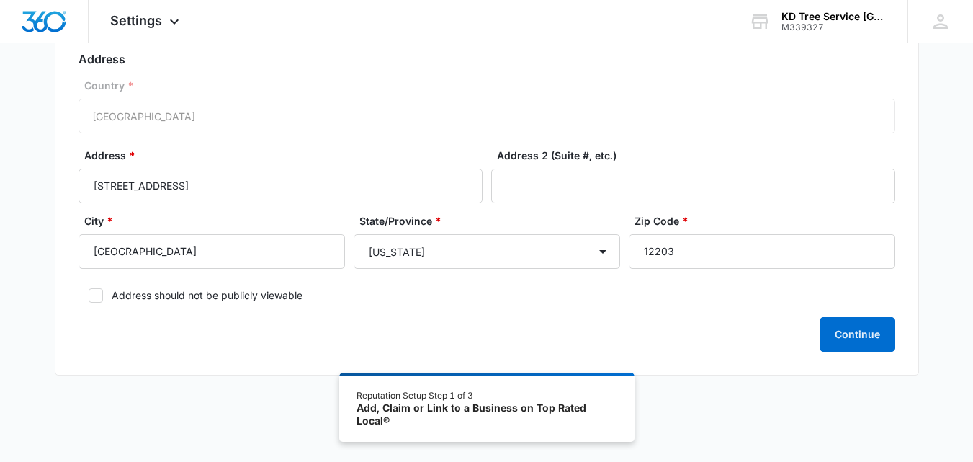
scroll to position [267, 0]
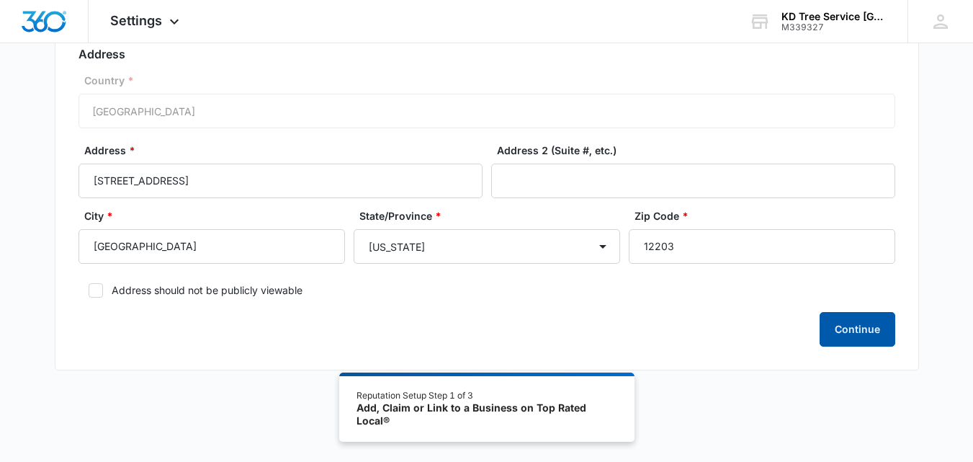
click at [842, 319] on button "Continue" at bounding box center [858, 329] width 76 height 35
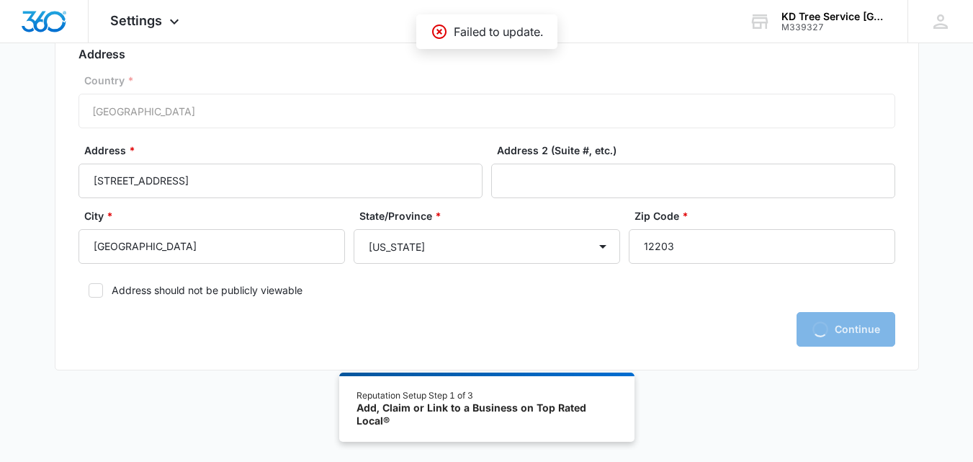
scroll to position [0, 0]
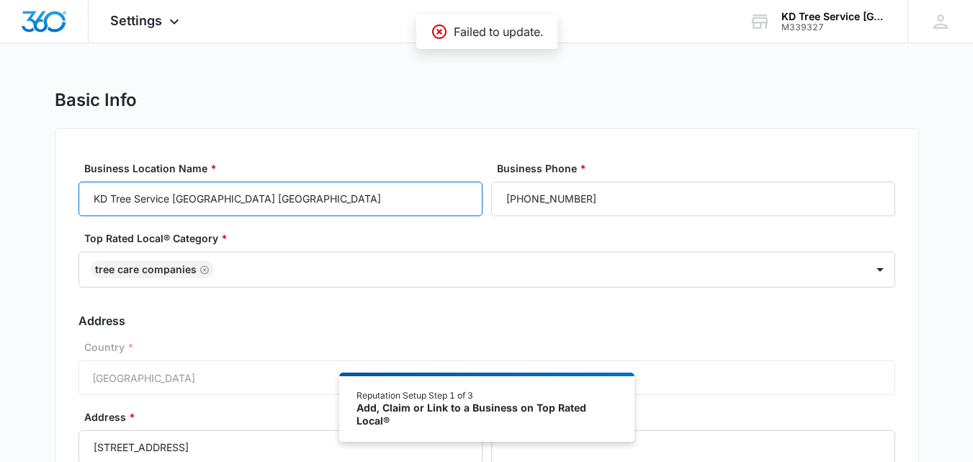
click at [410, 208] on input "KD Tree Service [GEOGRAPHIC_DATA] [GEOGRAPHIC_DATA]" at bounding box center [281, 199] width 404 height 35
paste input "text"
click at [410, 208] on input "KD Tree Service [GEOGRAPHIC_DATA] [GEOGRAPHIC_DATA]" at bounding box center [281, 199] width 404 height 35
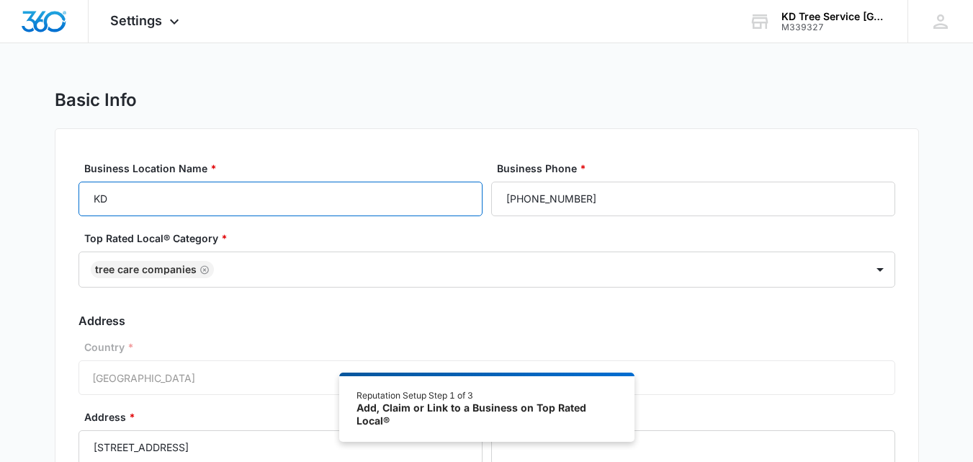
type input "K"
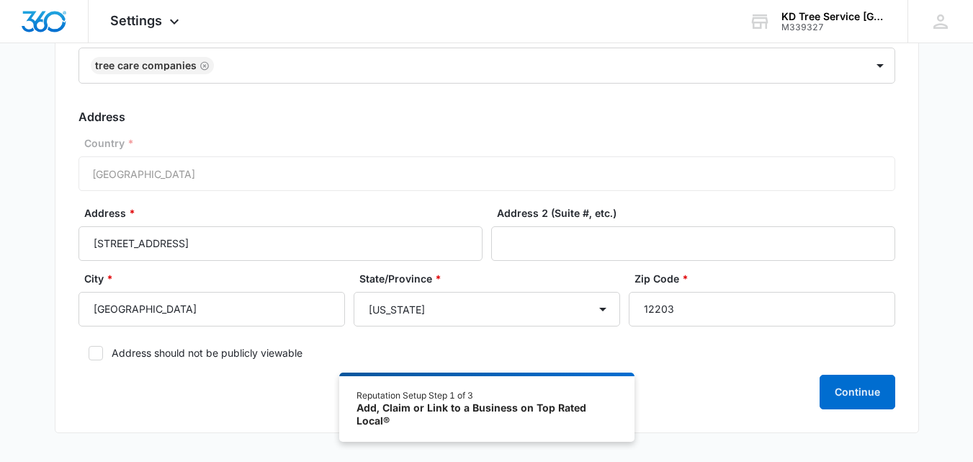
scroll to position [228, 0]
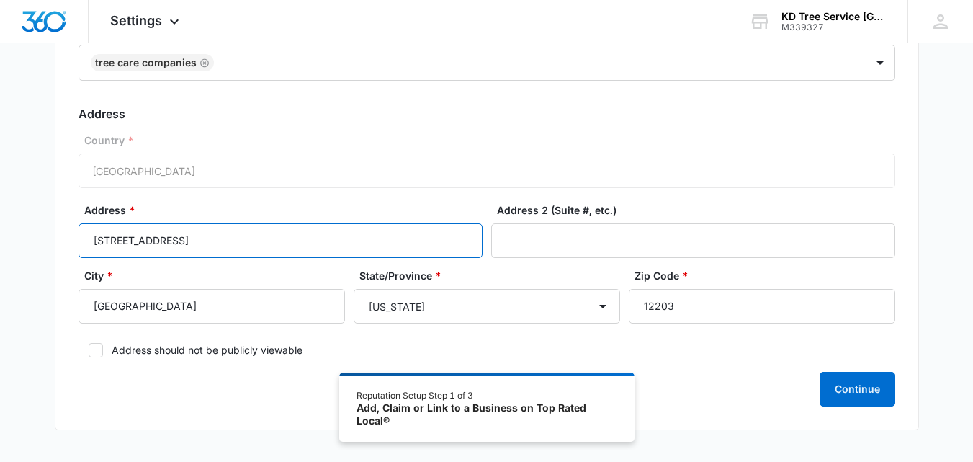
click at [295, 244] on input "[STREET_ADDRESS]" at bounding box center [281, 240] width 404 height 35
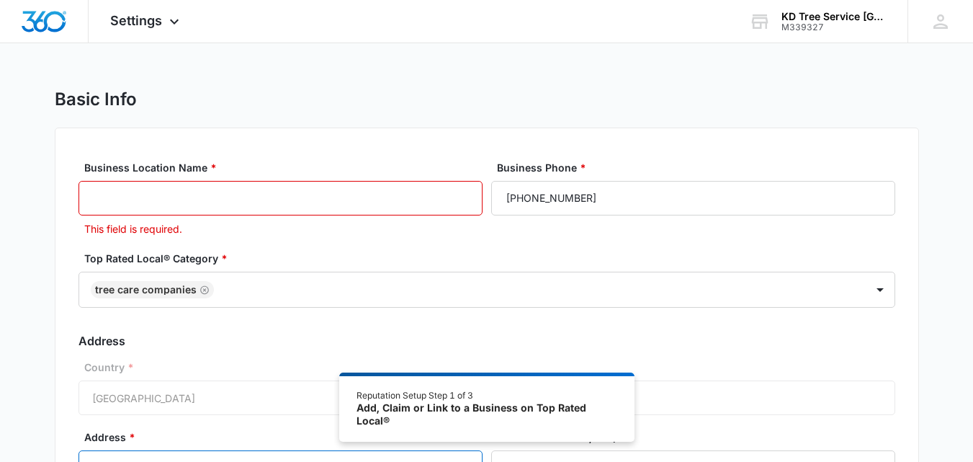
scroll to position [0, 0]
paste input "[STREET_ADDRESS]"
click at [290, 197] on input "Business Location Name *" at bounding box center [281, 199] width 404 height 35
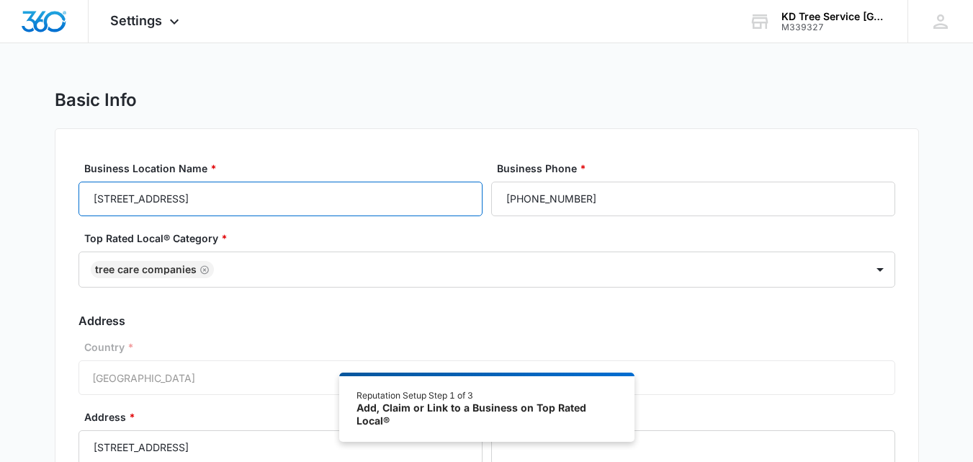
scroll to position [267, 0]
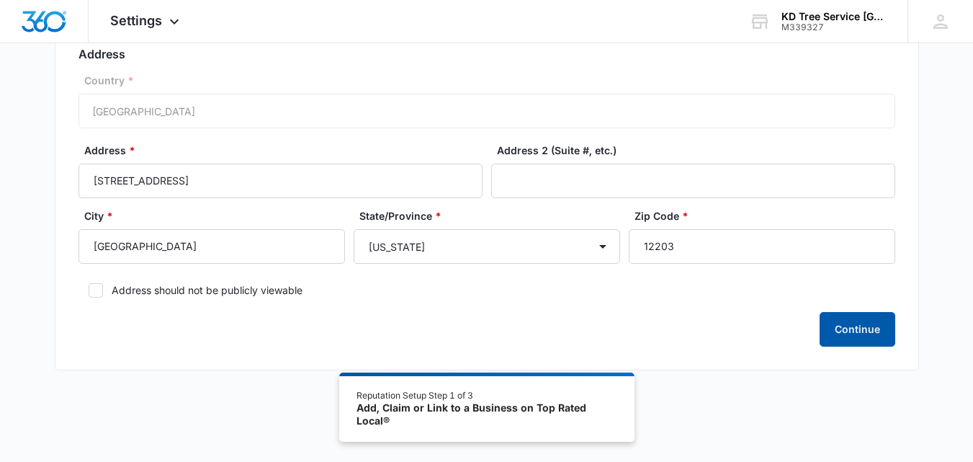
type input "[STREET_ADDRESS]"
click at [843, 316] on button "Continue" at bounding box center [858, 329] width 76 height 35
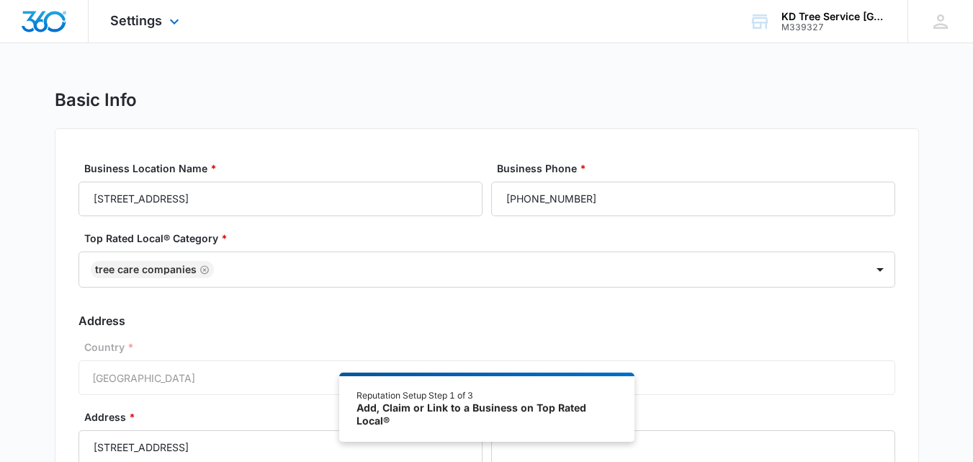
click at [163, 18] on div "Settings Apps Reputation Websites Forms CRM Email Shop Payments POS Ads Intelli…" at bounding box center [147, 21] width 116 height 43
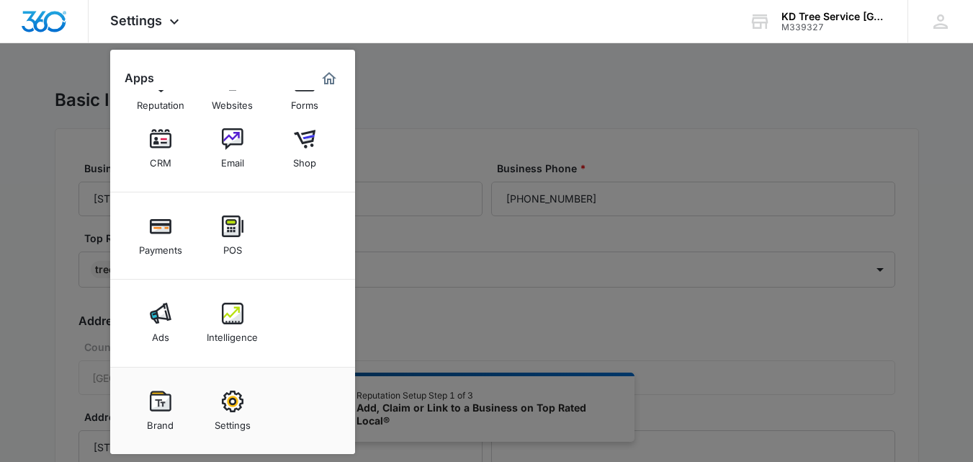
click at [487, 116] on div at bounding box center [486, 231] width 973 height 462
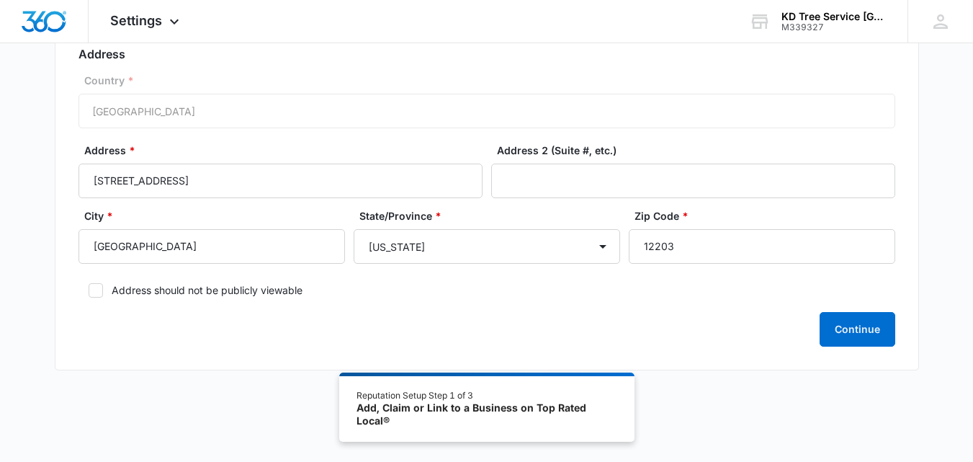
scroll to position [259, 0]
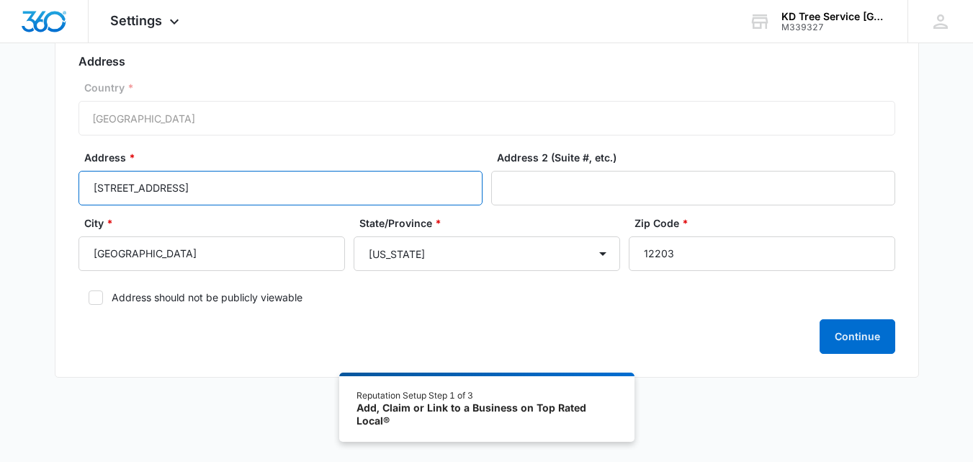
click at [298, 198] on input "[STREET_ADDRESS]" at bounding box center [281, 188] width 404 height 35
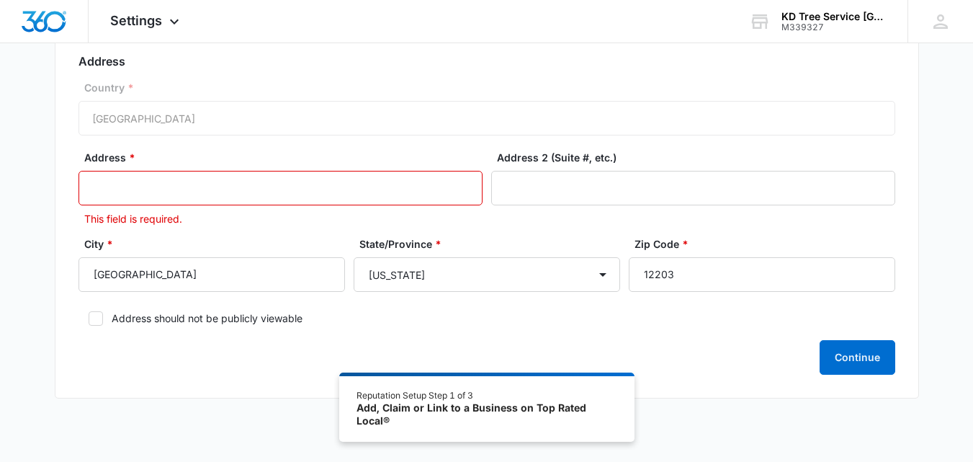
paste input "[STREET_ADDRESS]"
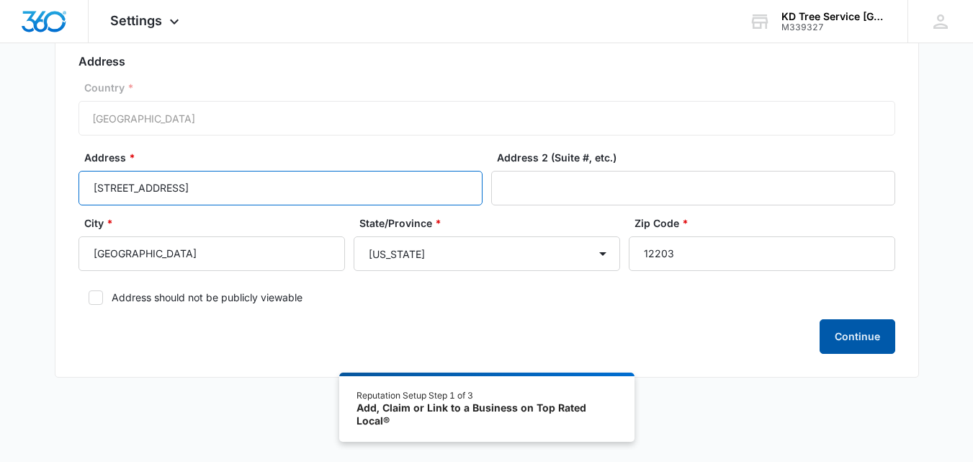
type input "[STREET_ADDRESS]"
click at [848, 343] on button "Continue" at bounding box center [858, 336] width 76 height 35
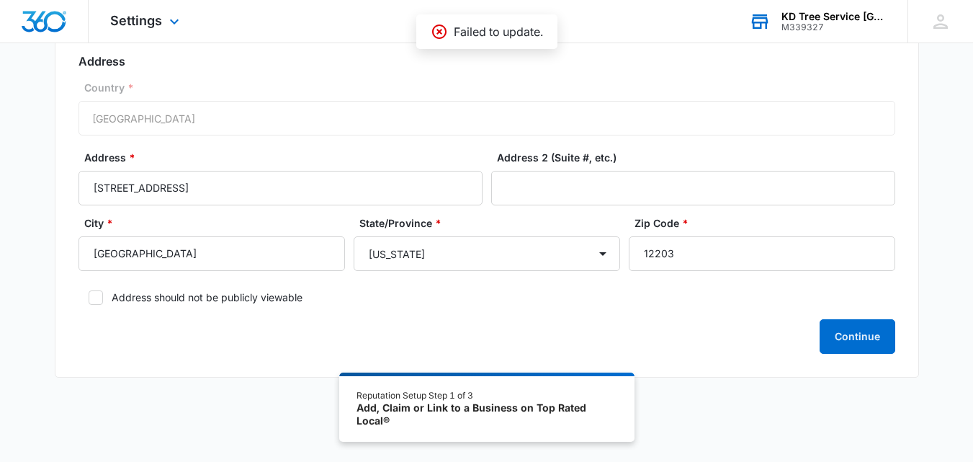
click at [900, 14] on div "KD Tree Service [GEOGRAPHIC_DATA] [GEOGRAPHIC_DATA] M339327 Your Accounts View …" at bounding box center [818, 21] width 180 height 43
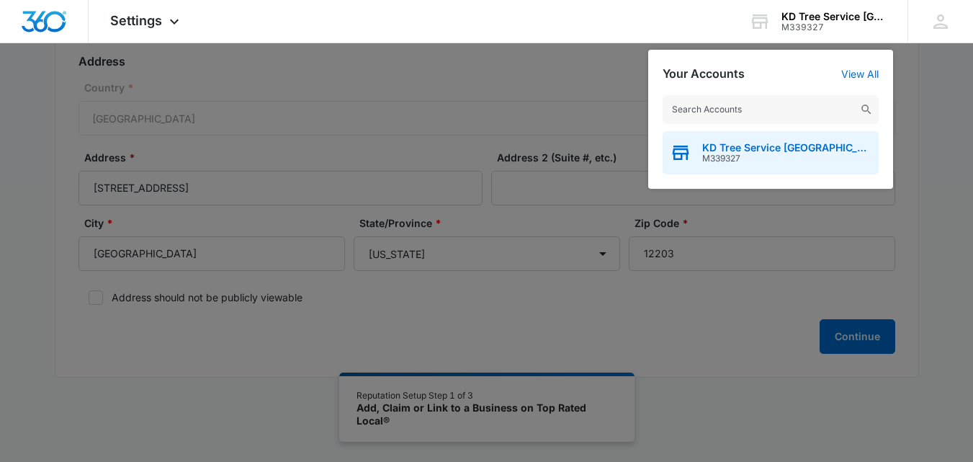
click at [836, 169] on div "KD Tree Service [GEOGRAPHIC_DATA] [GEOGRAPHIC_DATA] M339327" at bounding box center [771, 152] width 216 height 43
